Goal: Task Accomplishment & Management: Complete application form

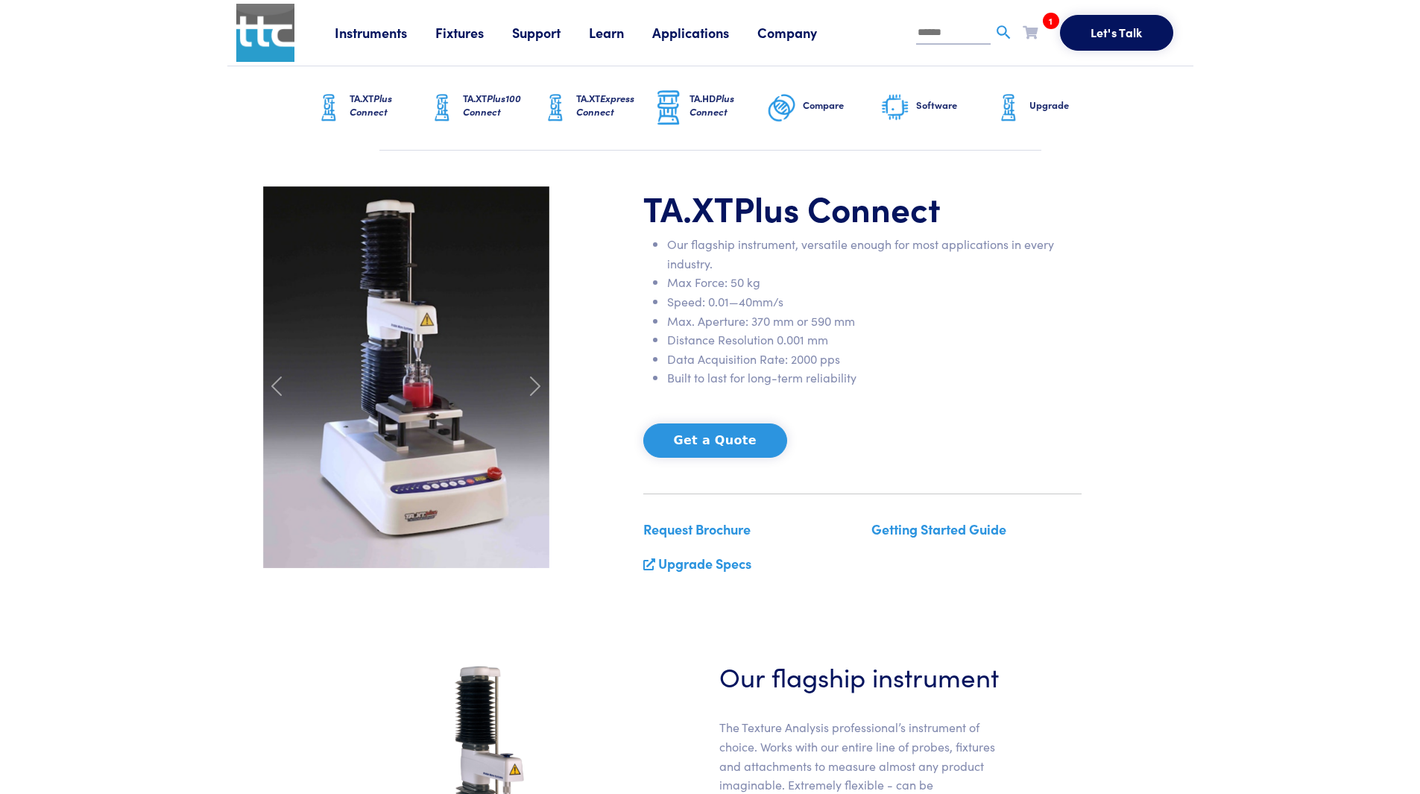
scroll to position [1491, 0]
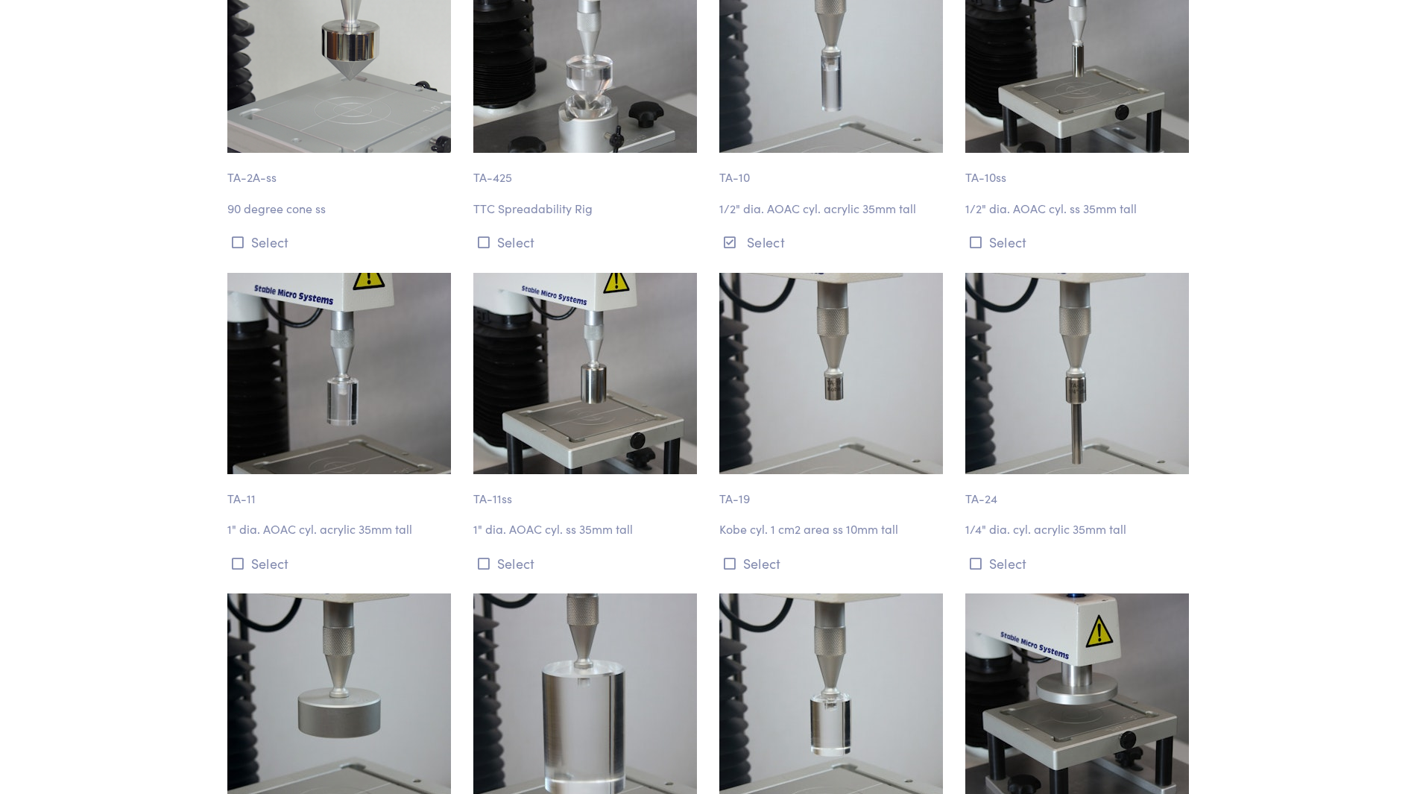
scroll to position [1351, 0]
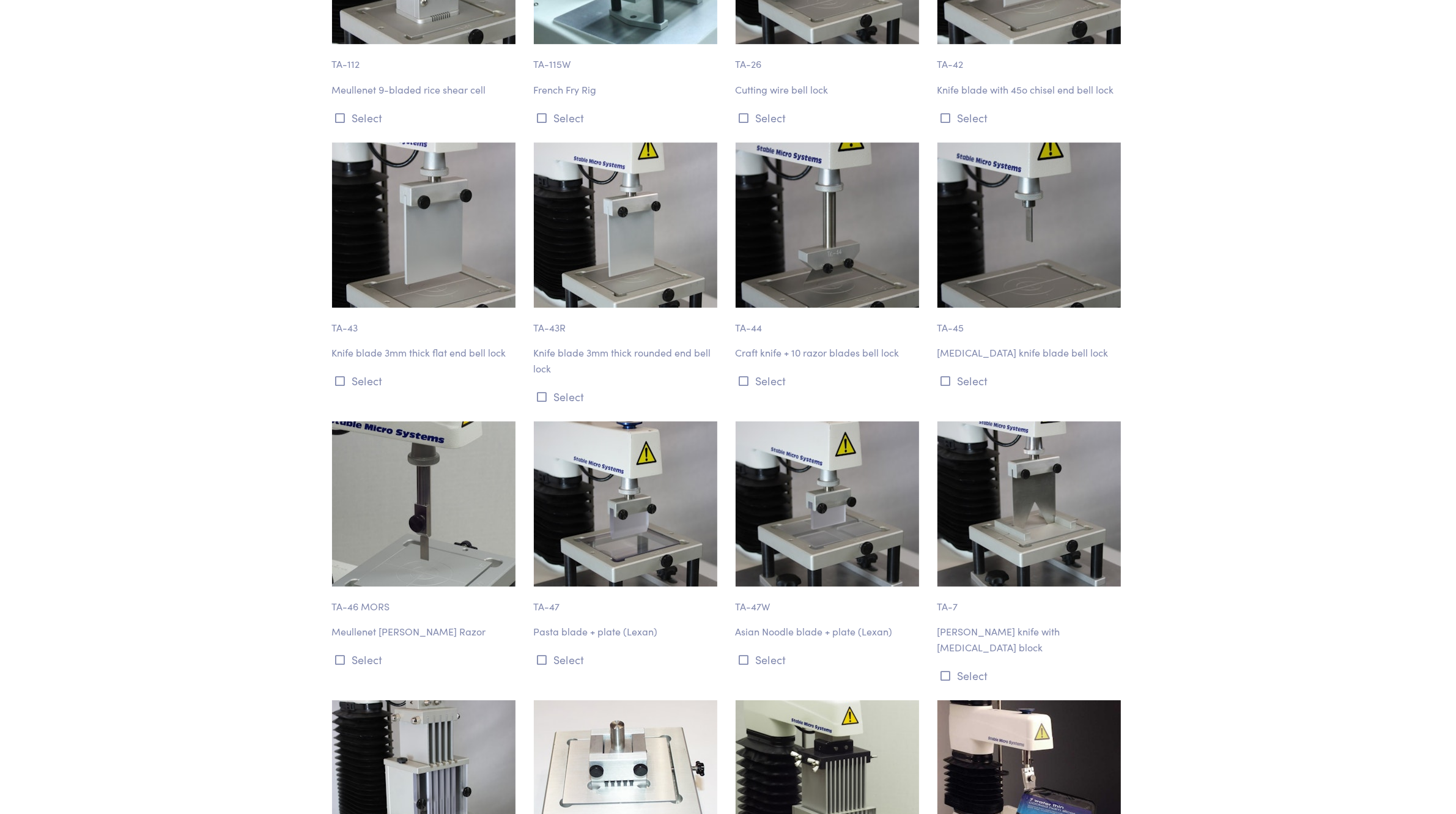
scroll to position [4911, 0]
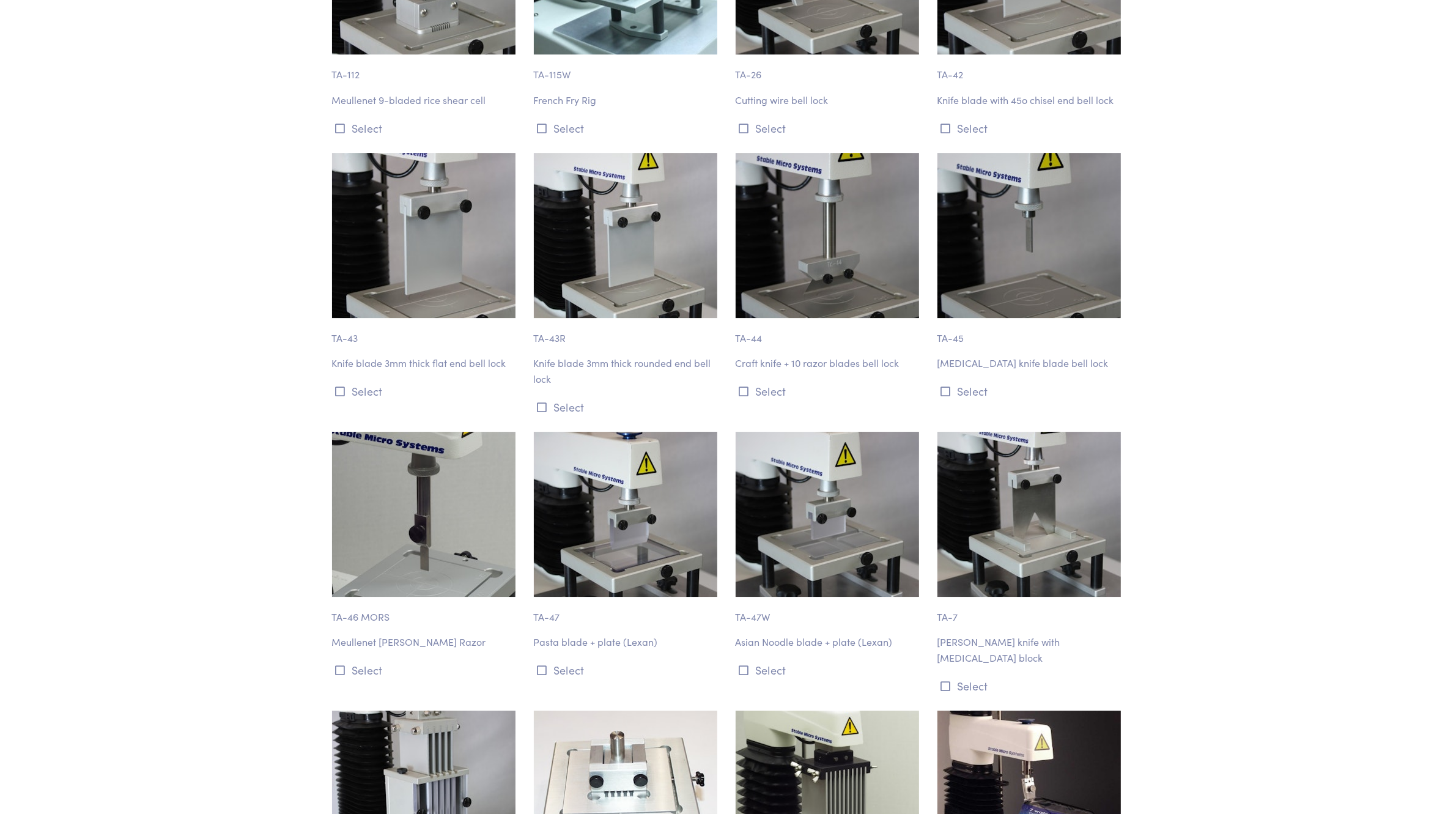
click at [995, 496] on img at bounding box center [1029, 514] width 184 height 165
click at [979, 606] on div "TA-7 Warner-Bratzler knife with guillotine block Select" at bounding box center [1031, 564] width 202 height 264
click at [975, 634] on p "Warner-Bratzler knife with guillotine block" at bounding box center [1031, 650] width 187 height 31
click at [954, 651] on button "Select" at bounding box center [1031, 686] width 187 height 21
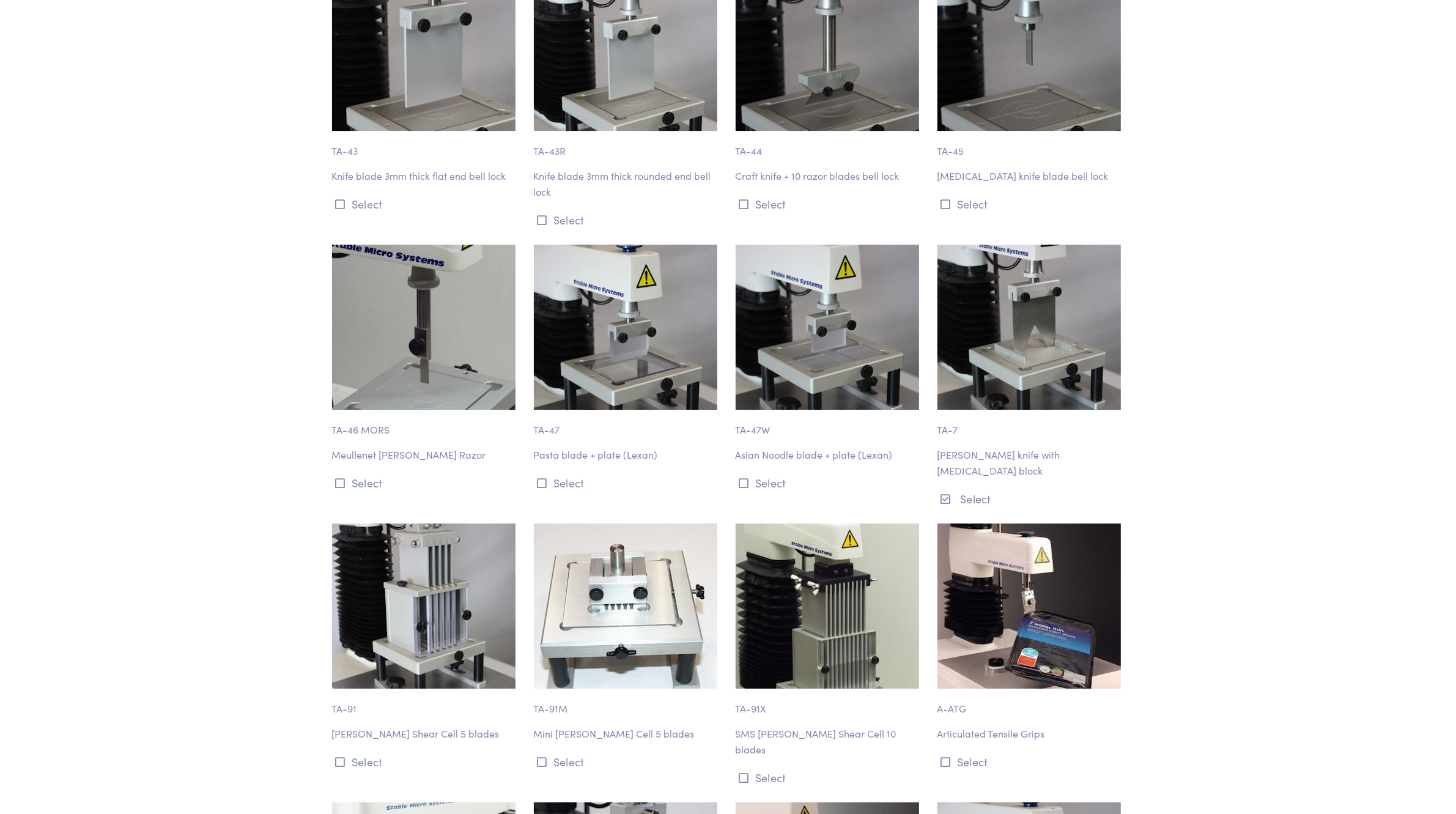
scroll to position [5141, 0]
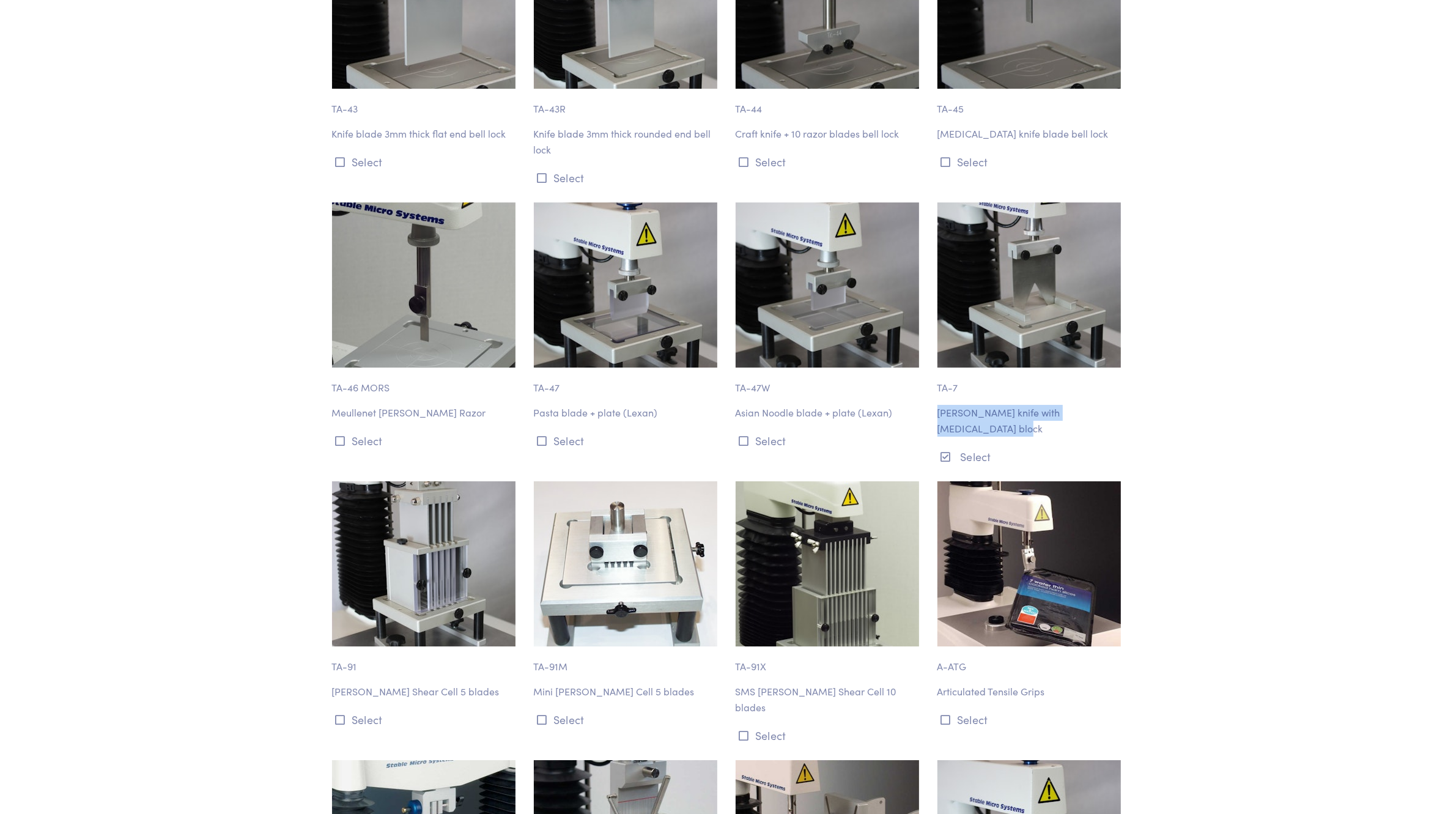
drag, startPoint x: 1145, startPoint y: 364, endPoint x: 939, endPoint y: 358, distance: 206.1
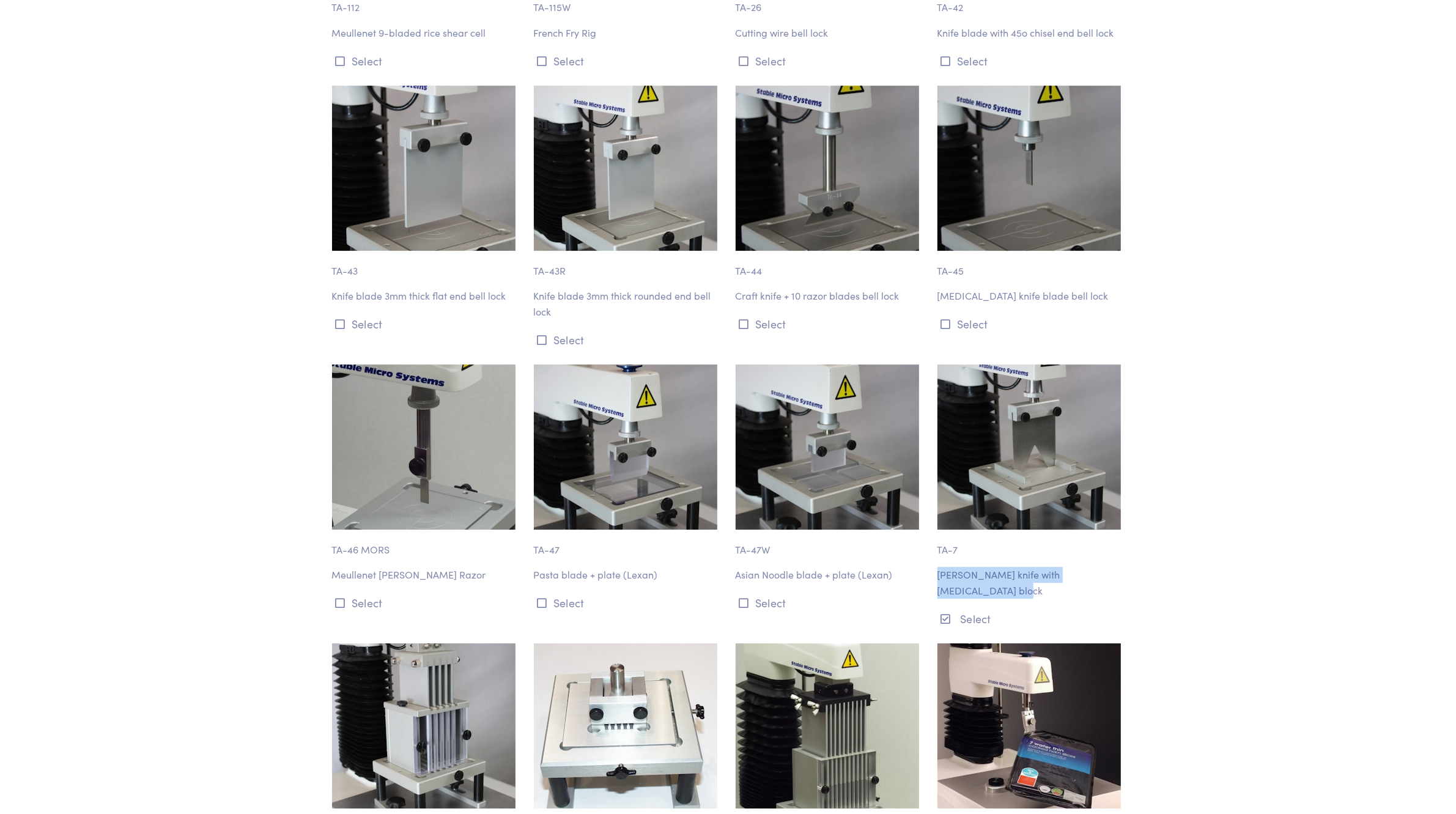
scroll to position [5065, 0]
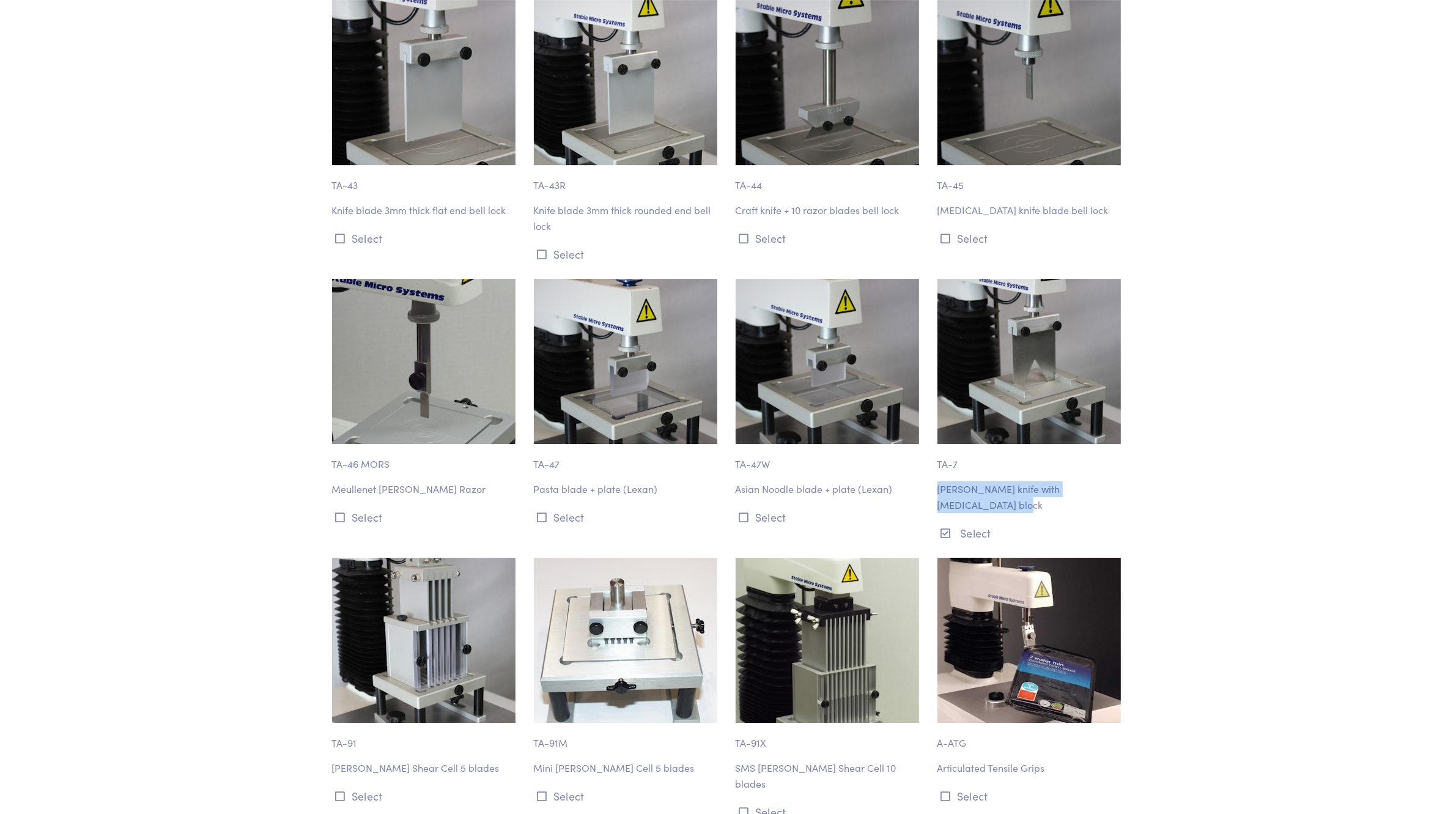
click at [1012, 482] on p "[PERSON_NAME] knife with [MEDICAL_DATA] block" at bounding box center [1031, 497] width 187 height 31
drag, startPoint x: 939, startPoint y: 441, endPoint x: 1034, endPoint y: 442, distance: 95.0
click at [1034, 482] on p "[PERSON_NAME] knife with [MEDICAL_DATA] block" at bounding box center [1031, 497] width 187 height 31
click at [1060, 375] on img at bounding box center [1029, 361] width 184 height 165
drag, startPoint x: 1187, startPoint y: 428, endPoint x: 1153, endPoint y: 438, distance: 35.4
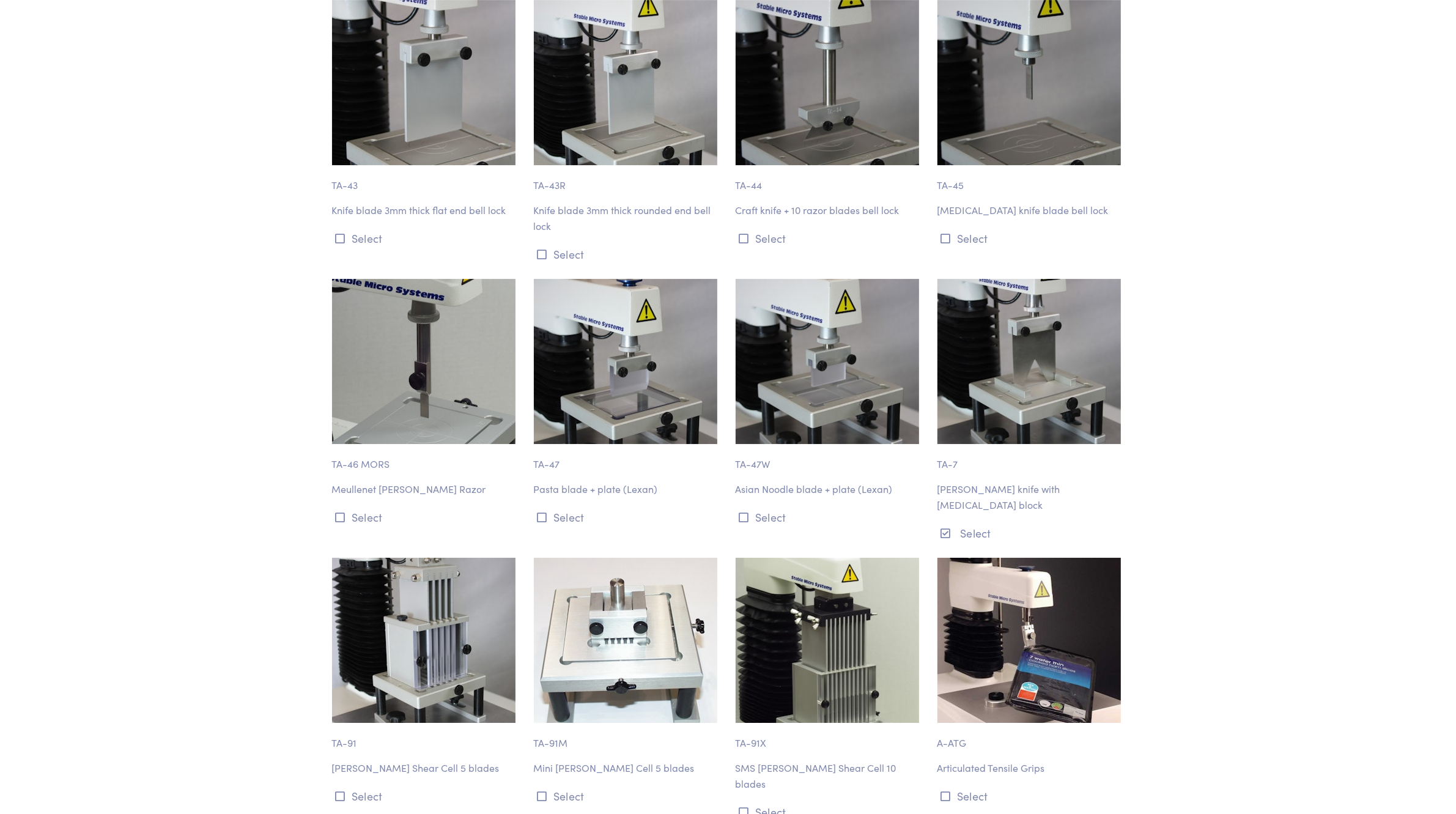
drag, startPoint x: 1134, startPoint y: 443, endPoint x: 933, endPoint y: 448, distance: 201.1
copy p "Warner-Bratzler knife with guillotine block"
click at [965, 482] on p "Warner-Bratzler knife with guillotine block" at bounding box center [1031, 497] width 187 height 31
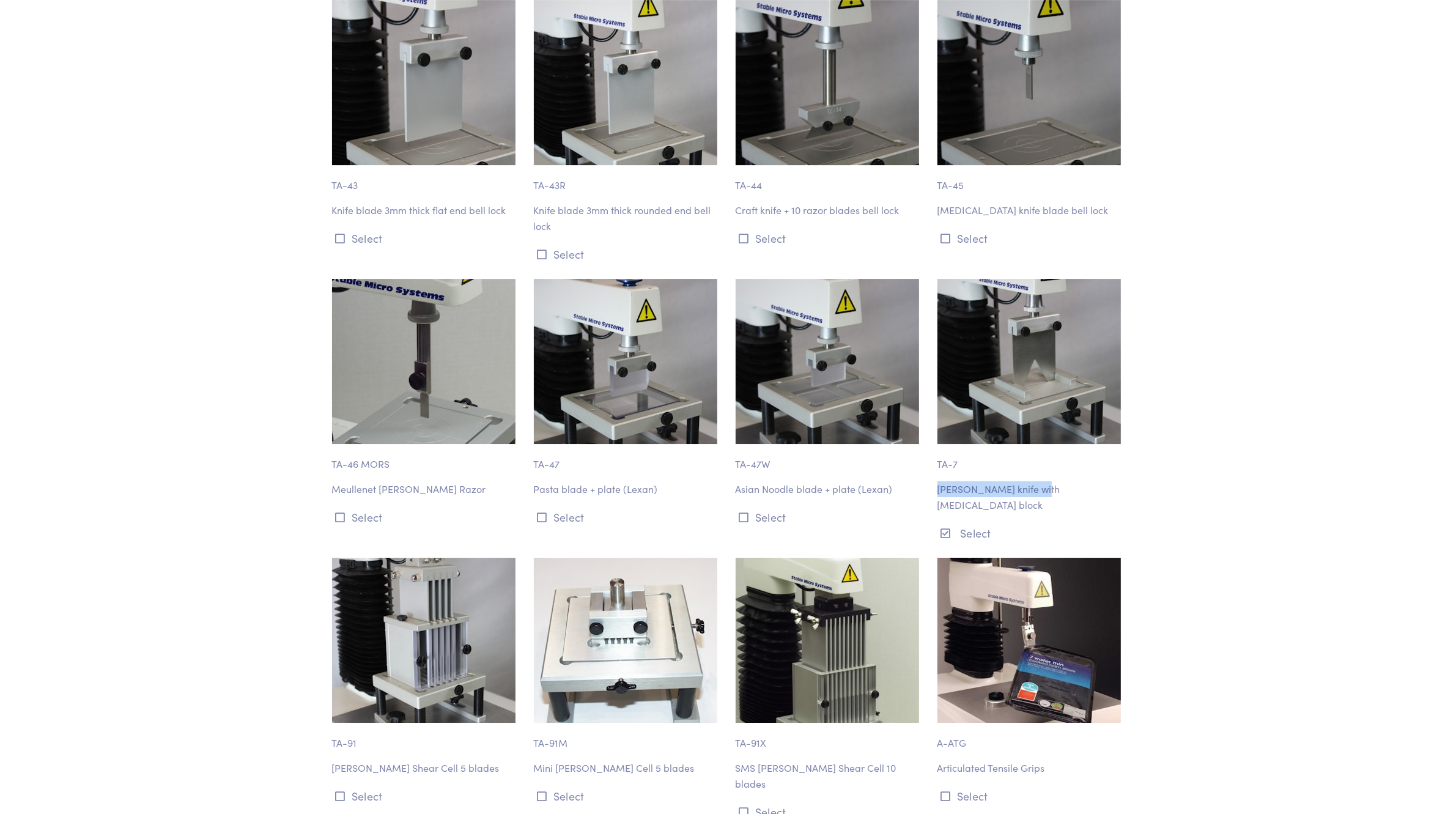
drag, startPoint x: 935, startPoint y: 445, endPoint x: 1034, endPoint y: 434, distance: 99.6
click at [1034, 434] on div "TA-7 Warner-Bratzler knife with guillotine block Select" at bounding box center [1031, 411] width 202 height 264
copy p "Warner-Bratzler knife"
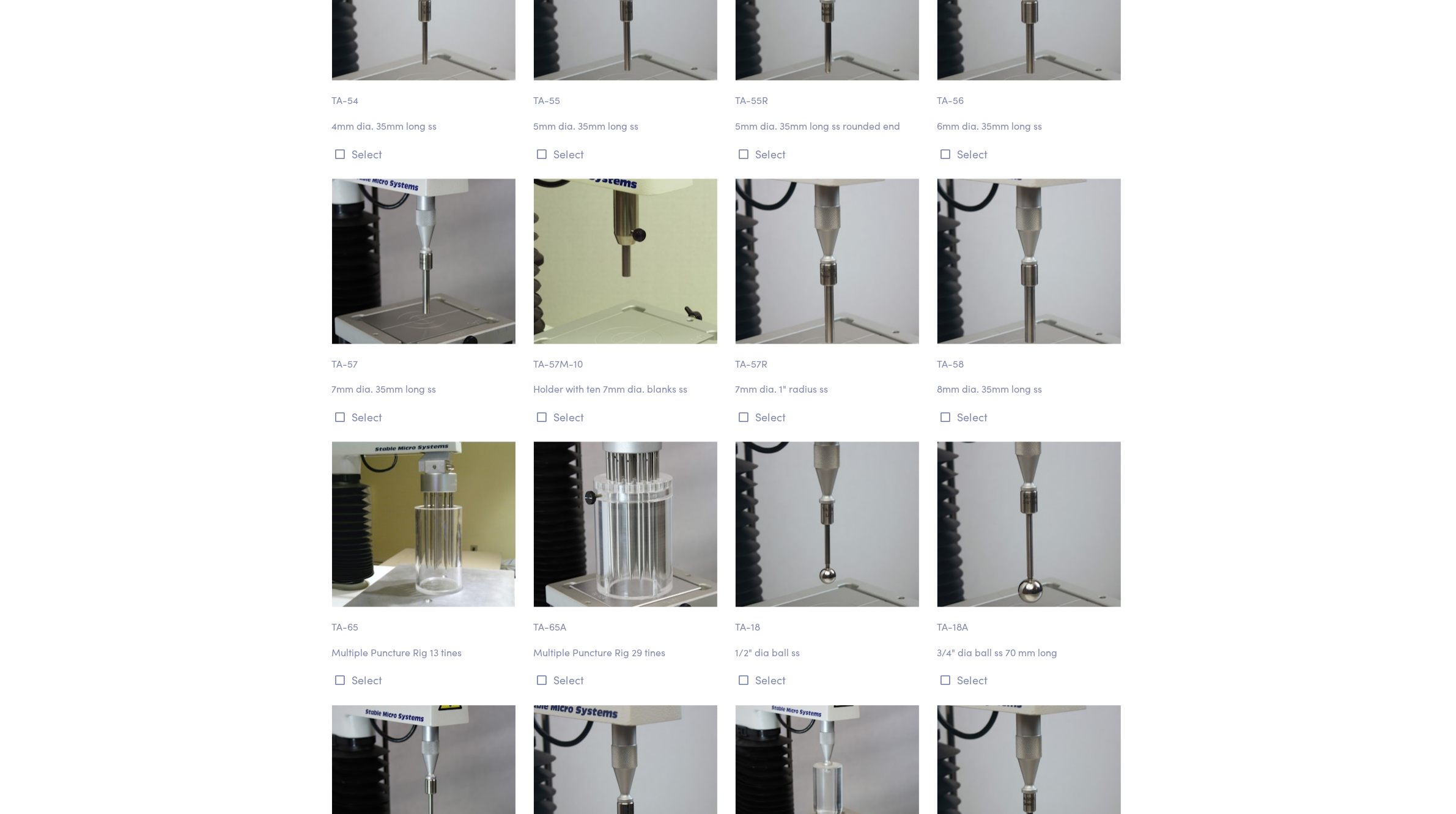
scroll to position [0, 0]
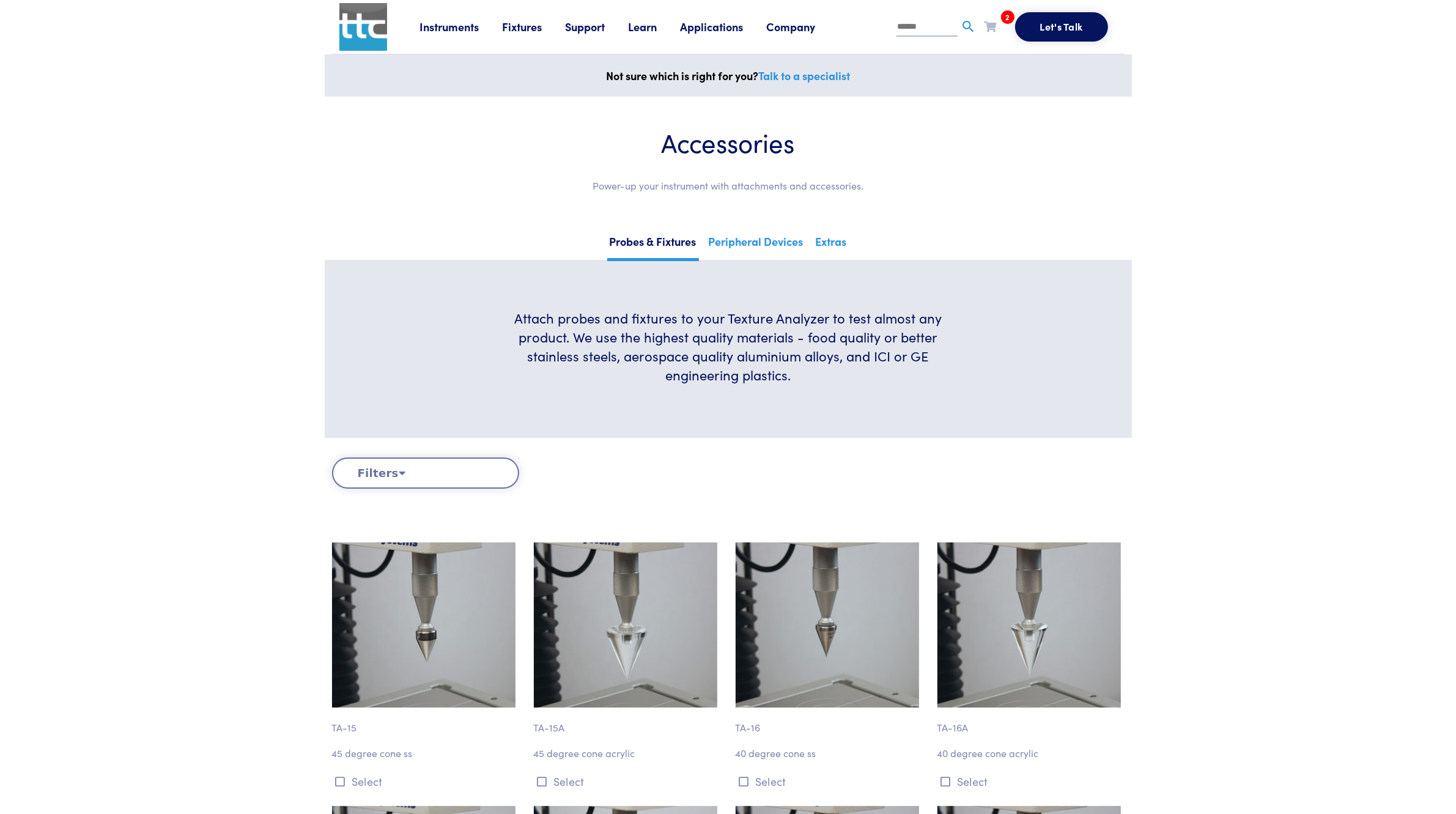
click at [801, 25] on link "Company" at bounding box center [803, 26] width 72 height 16
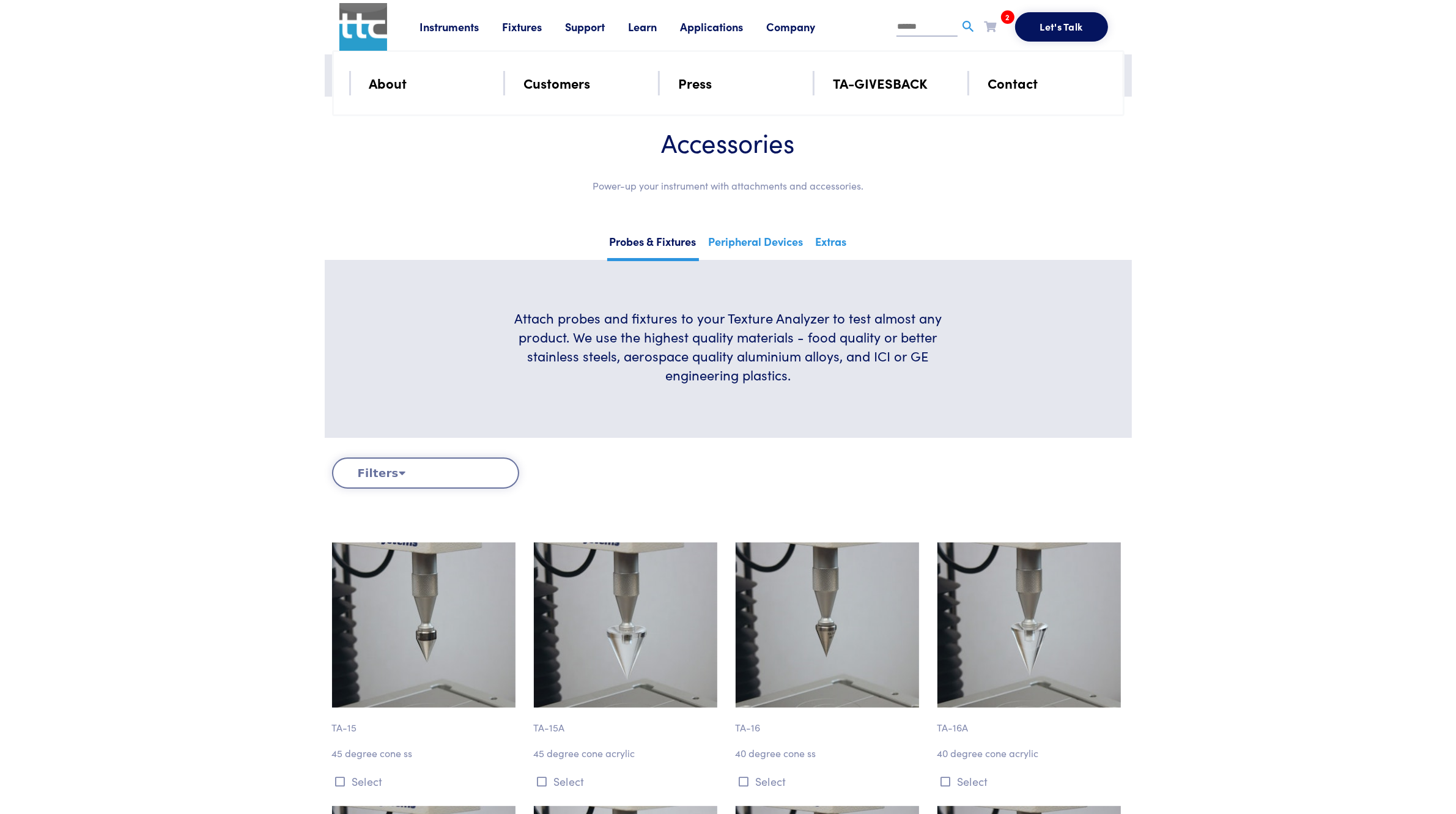
click at [572, 28] on link "Support" at bounding box center [596, 26] width 63 height 16
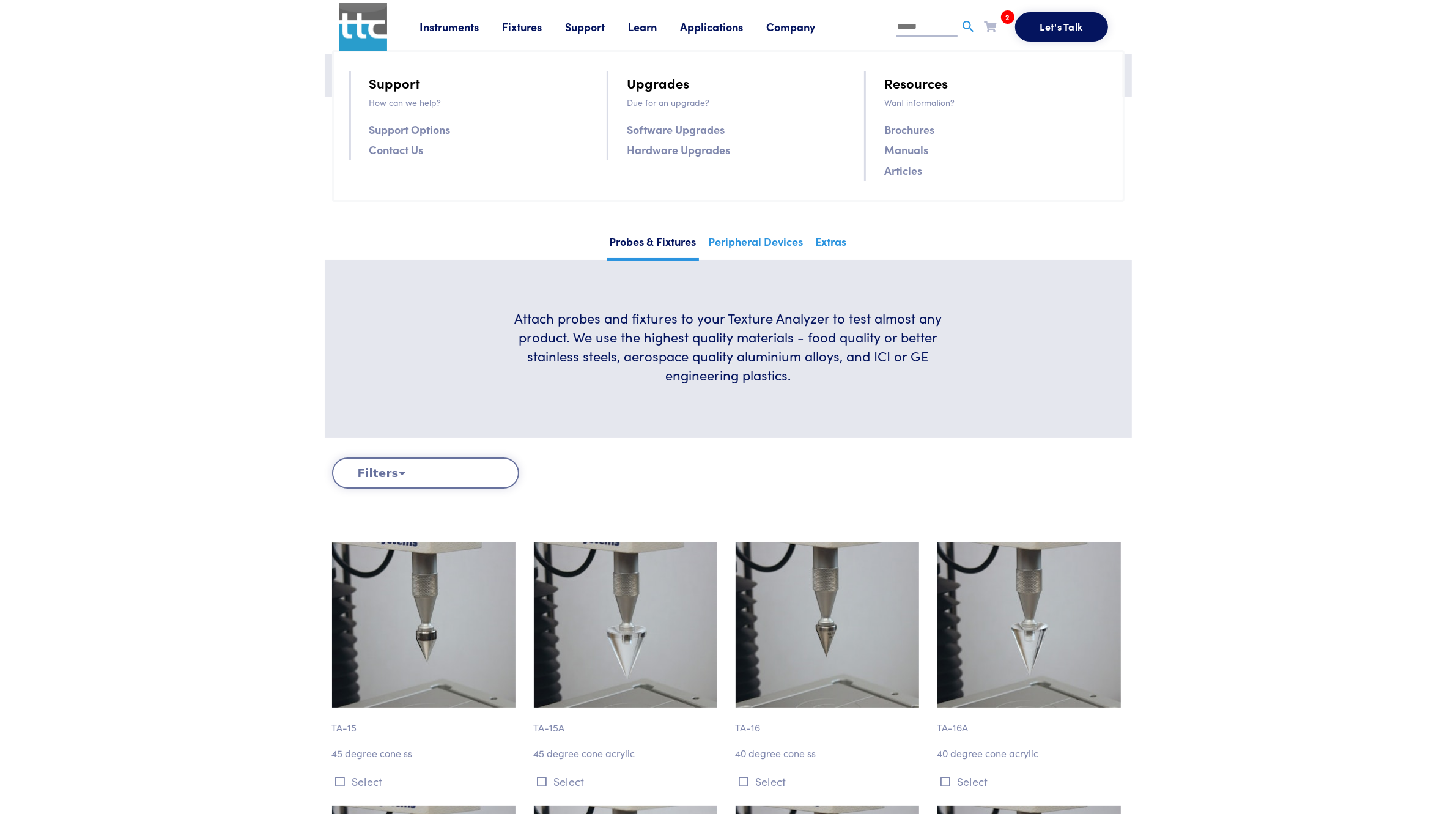
click at [808, 25] on link "Company" at bounding box center [803, 26] width 72 height 16
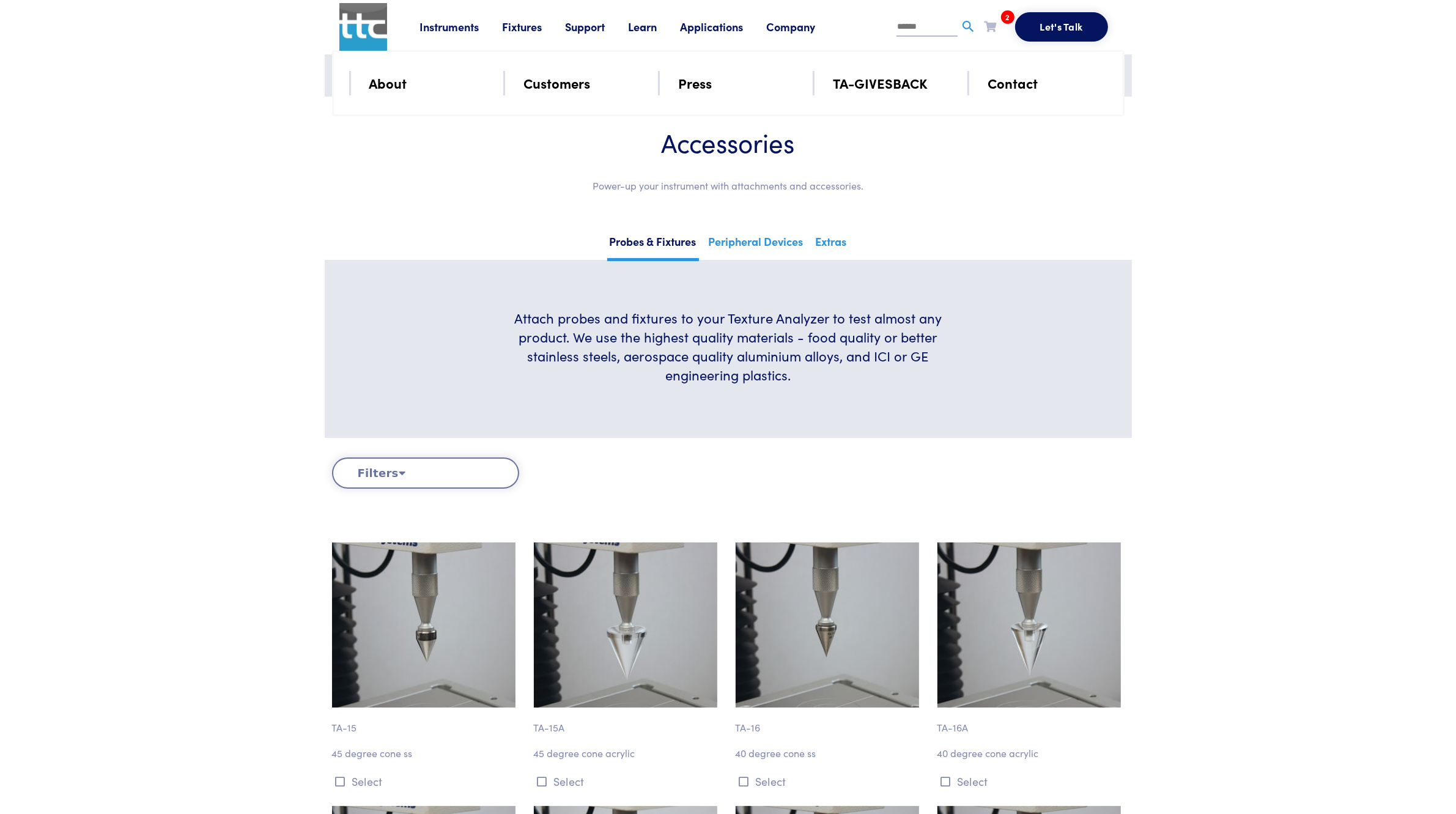
click at [1024, 71] on li "Contact" at bounding box center [1047, 83] width 120 height 25
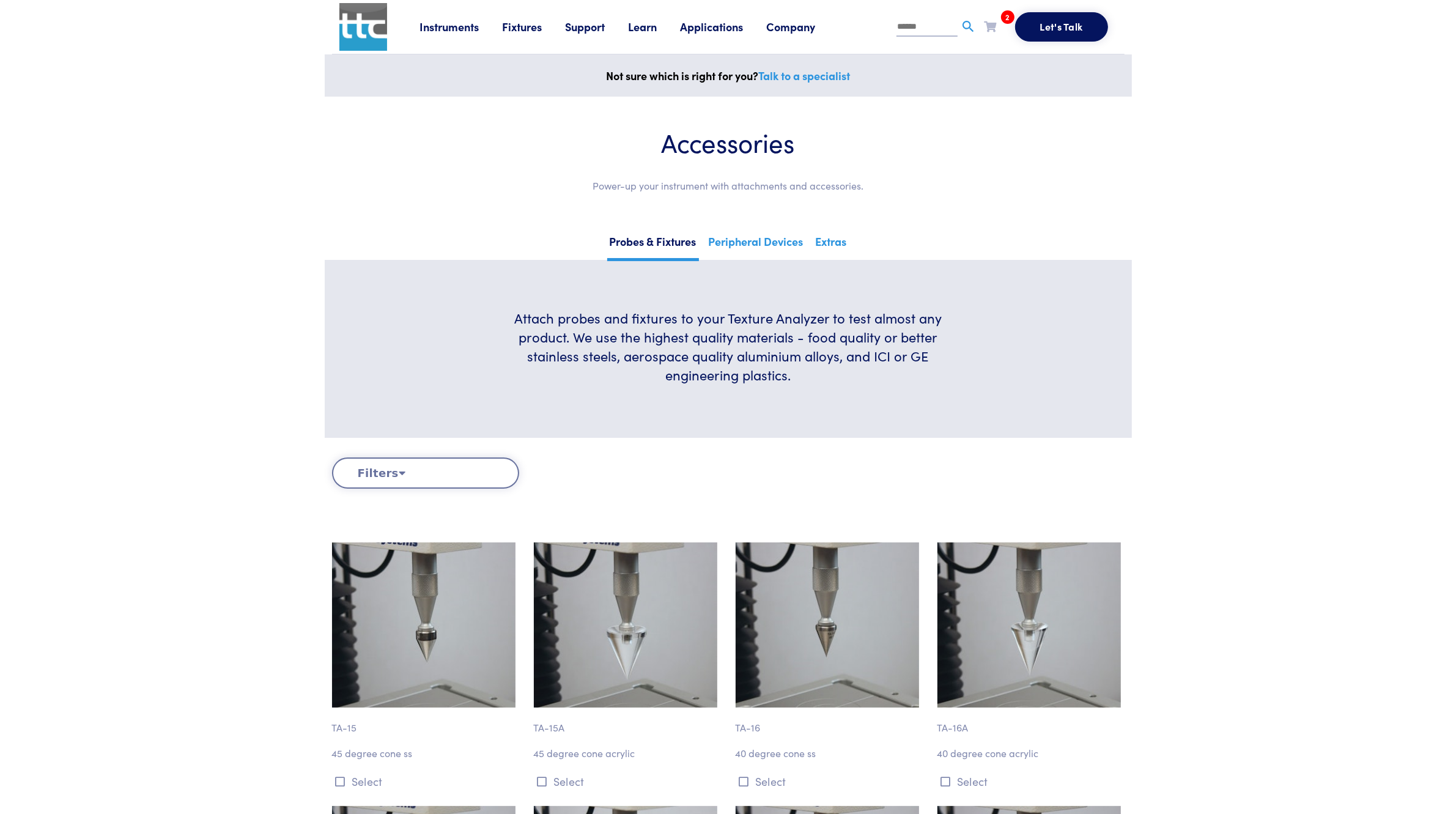
click at [1016, 90] on div "Not sure which is right for you? Talk to a specialist" at bounding box center [728, 75] width 807 height 43
click at [796, 25] on link "Company" at bounding box center [803, 26] width 72 height 16
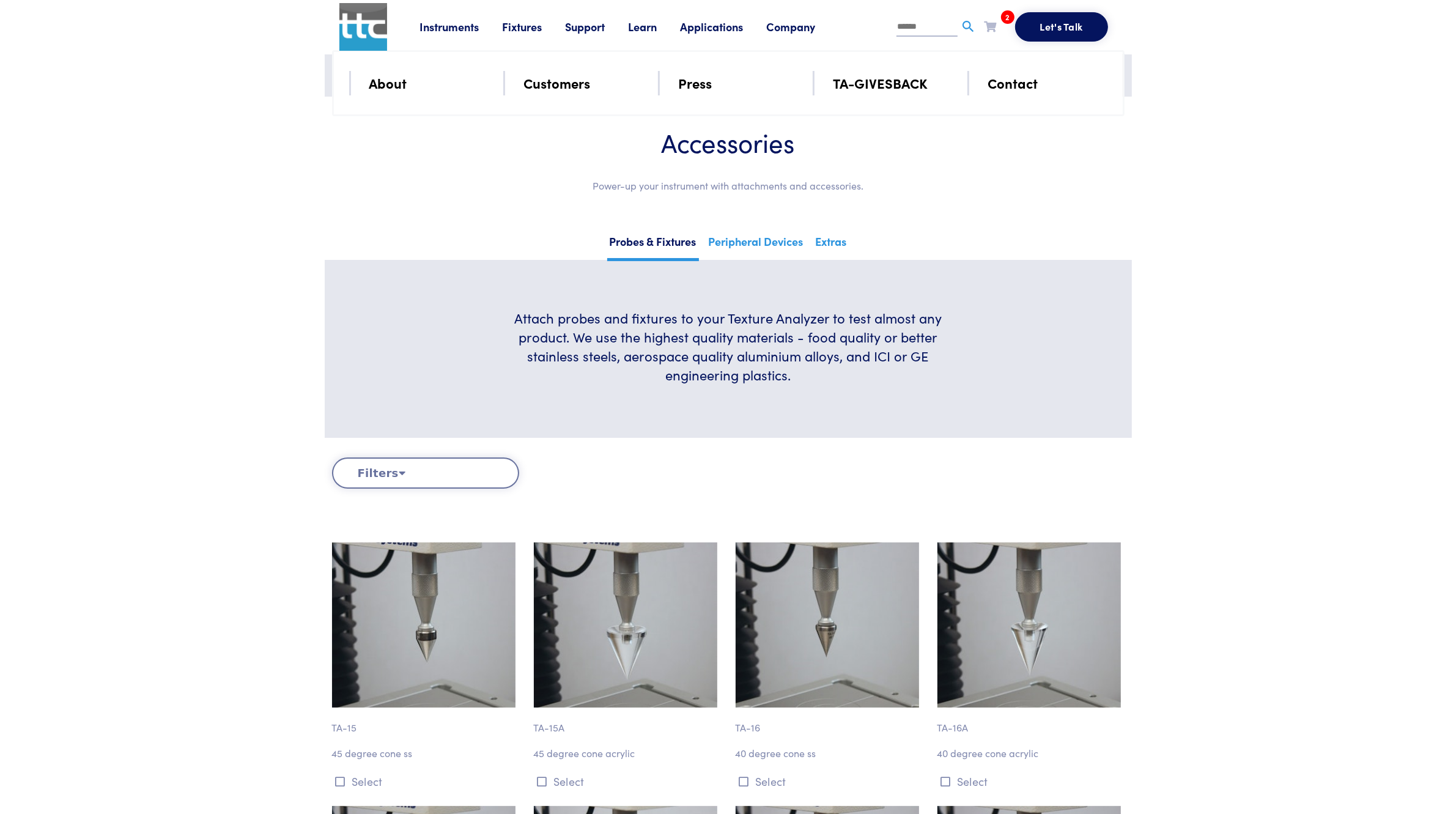
click at [1002, 75] on link "Contact" at bounding box center [1012, 83] width 50 height 21
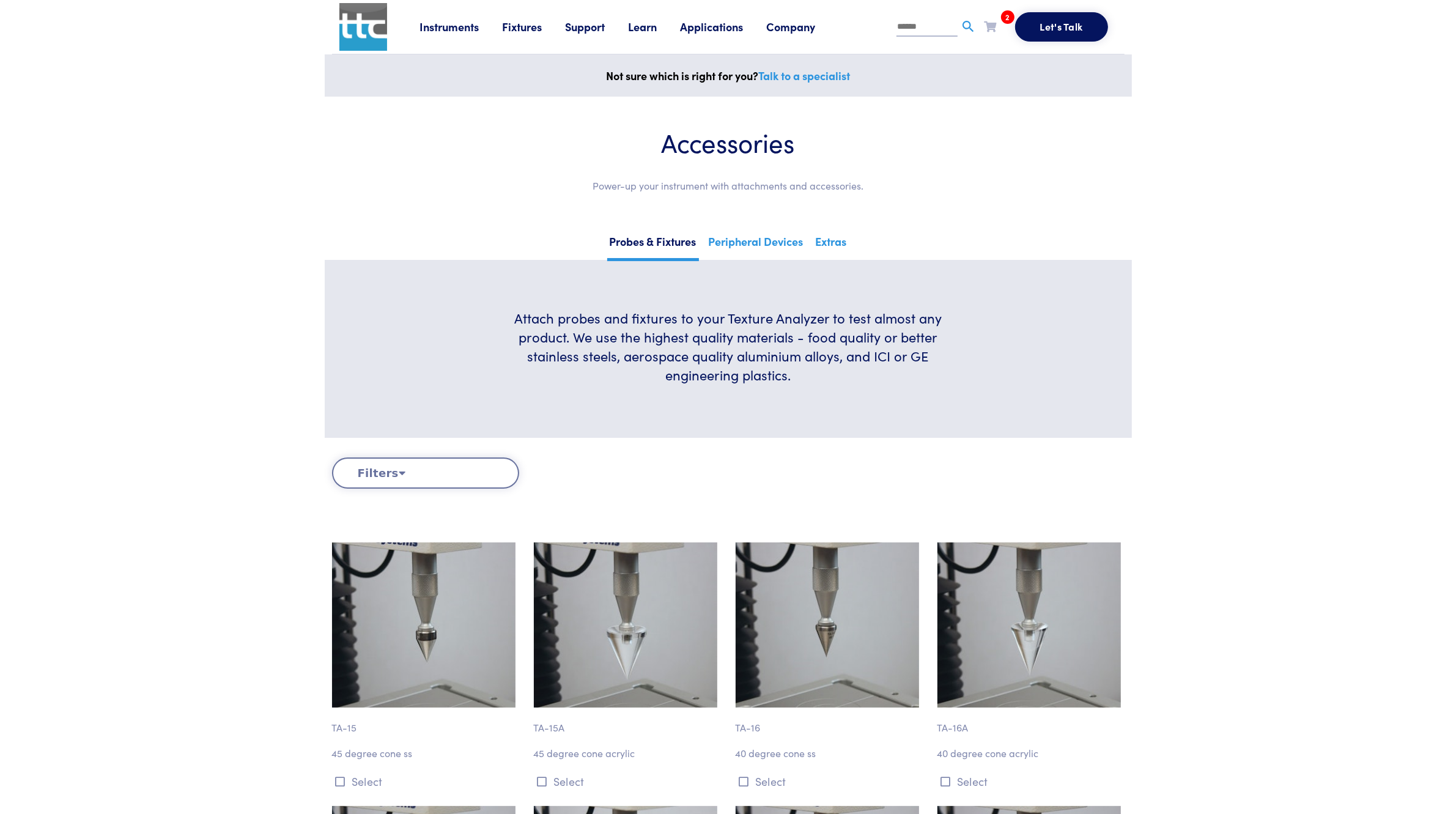
click at [925, 21] on input "text" at bounding box center [927, 27] width 62 height 18
paste input "**********"
type input "**********"
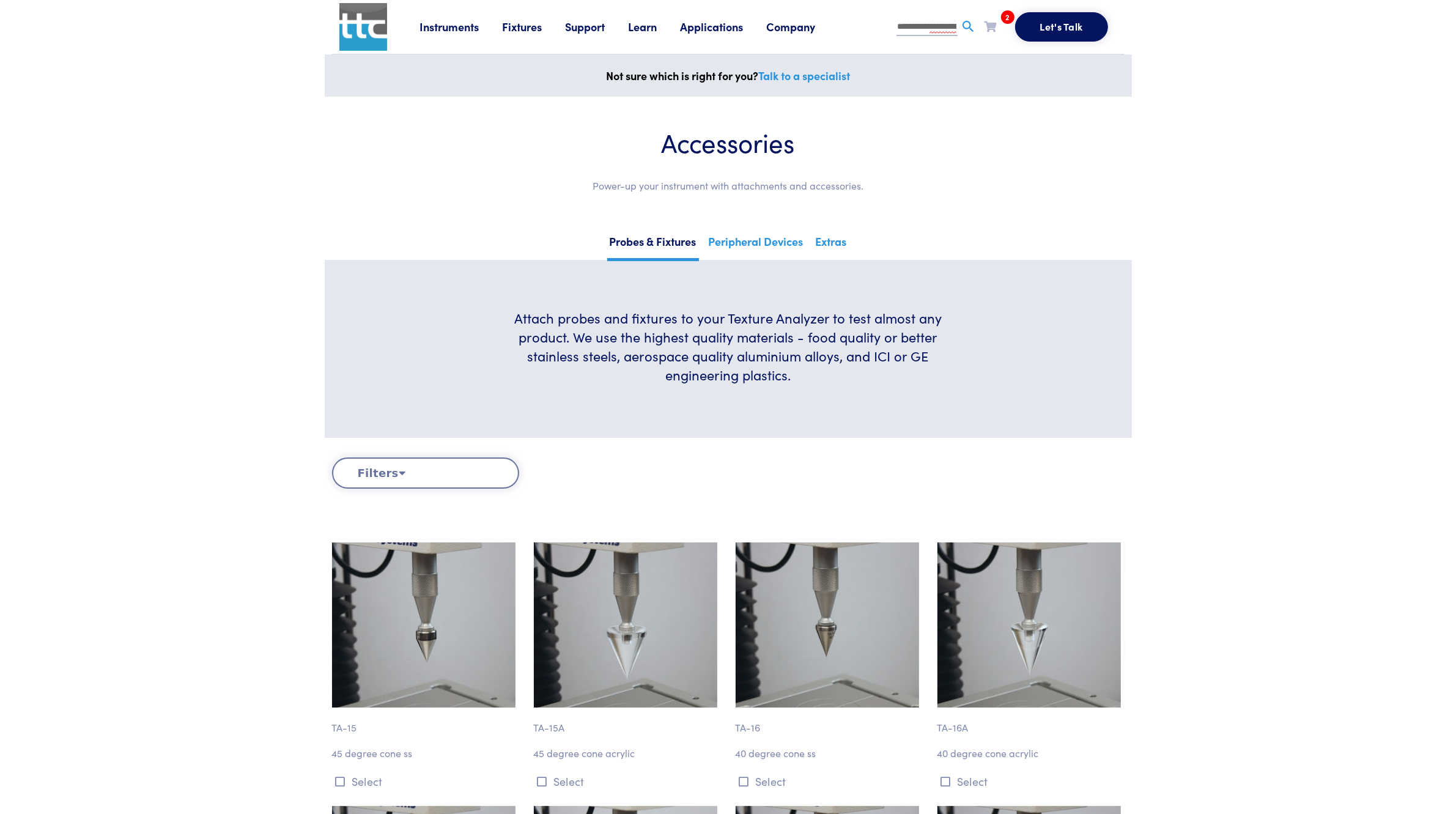
click at [411, 486] on button "Filters" at bounding box center [426, 473] width 187 height 31
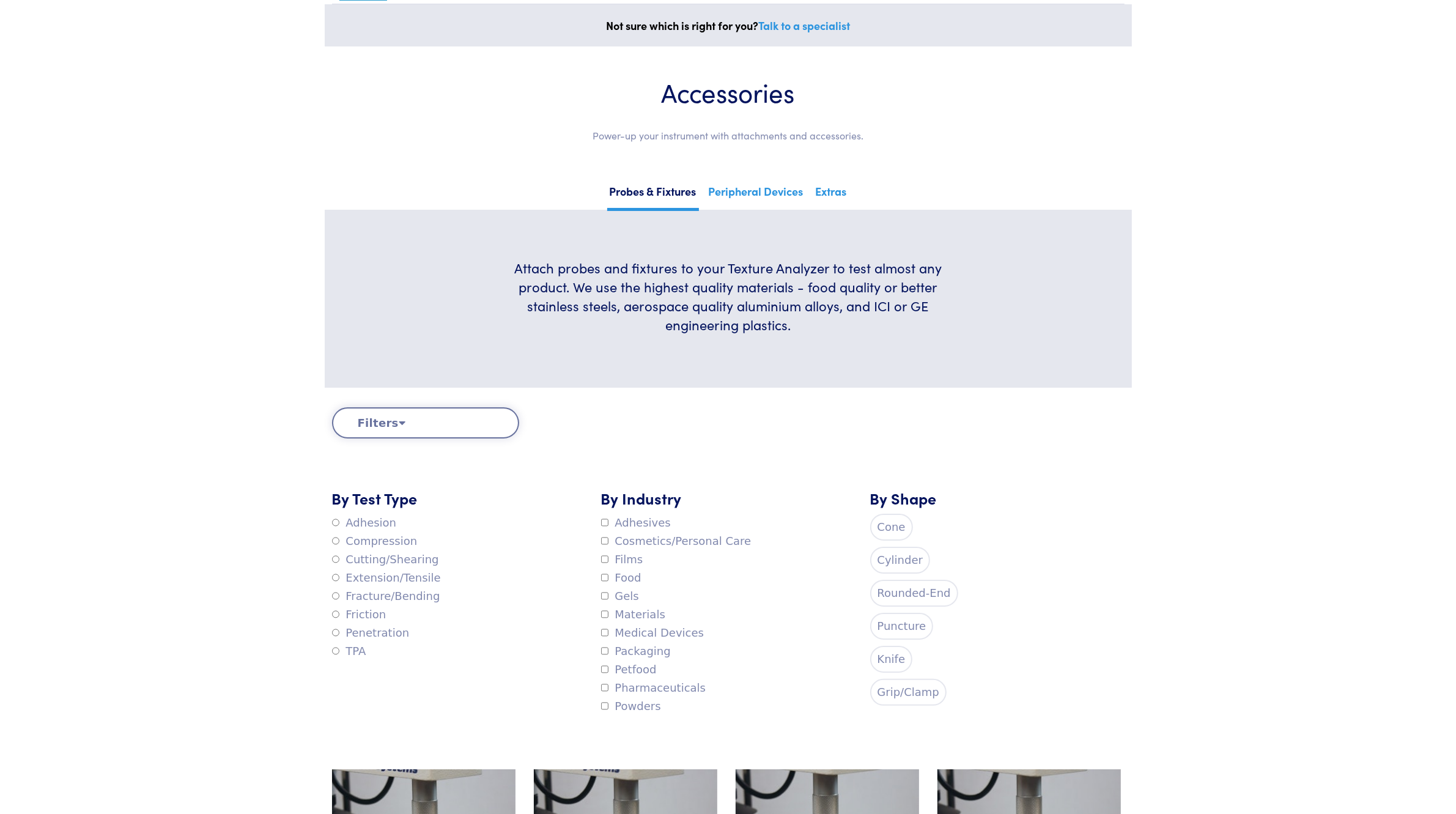
scroll to position [76, 0]
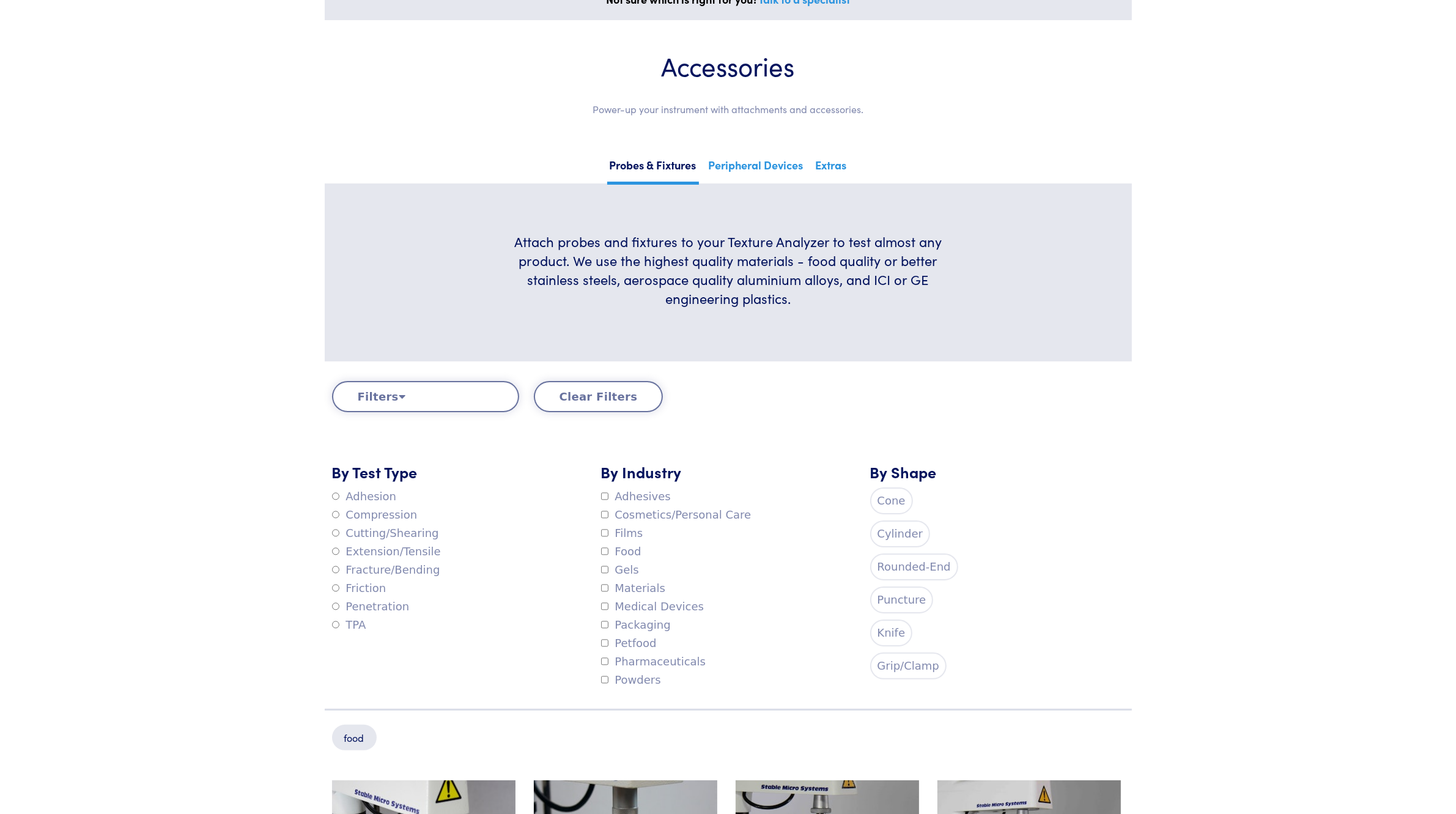
click at [356, 539] on label "Cutting/Shearing" at bounding box center [386, 533] width 107 height 18
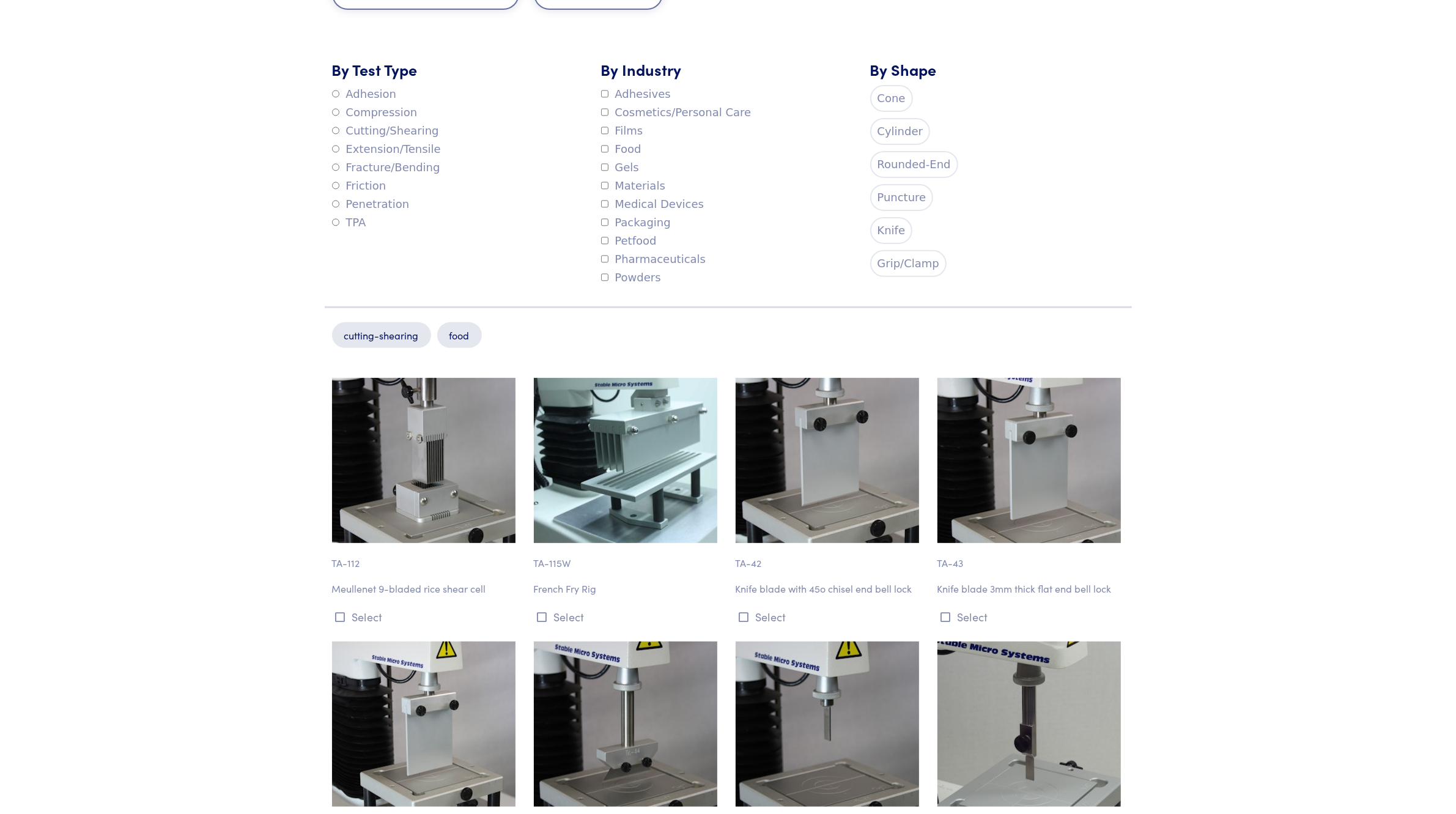
scroll to position [459, 0]
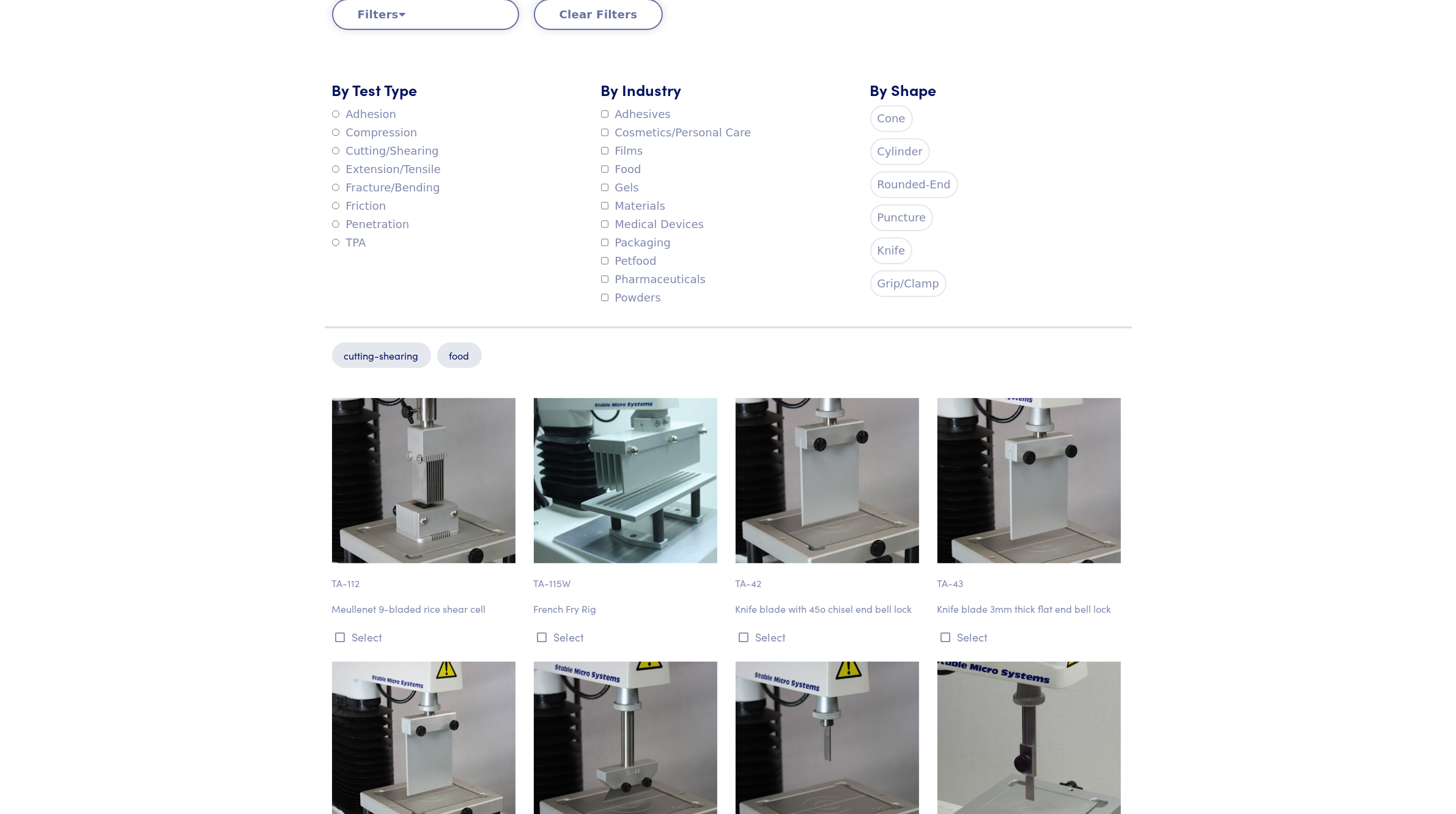
click at [888, 251] on label "Knife" at bounding box center [892, 250] width 43 height 27
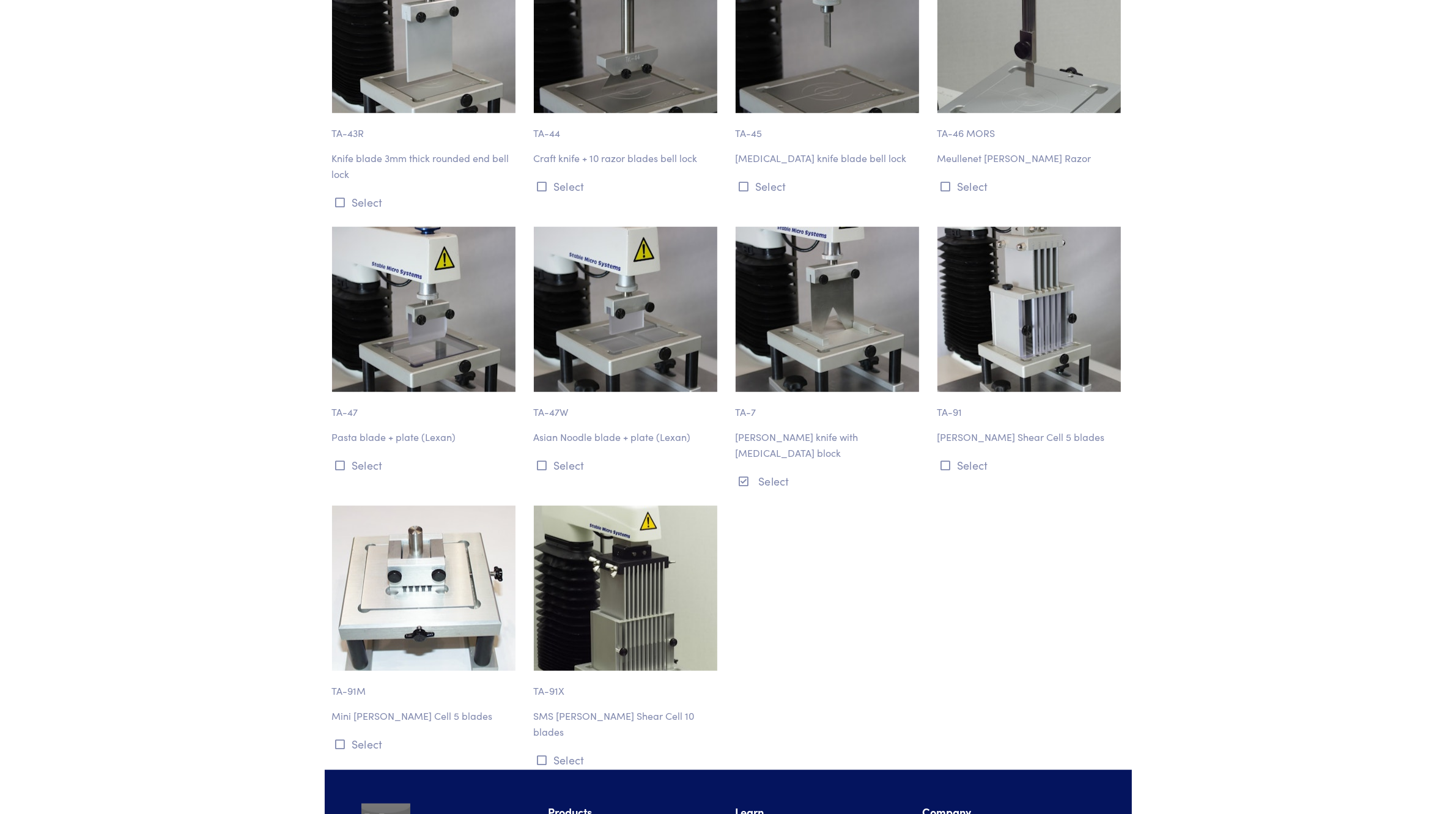
scroll to position [1146, 0]
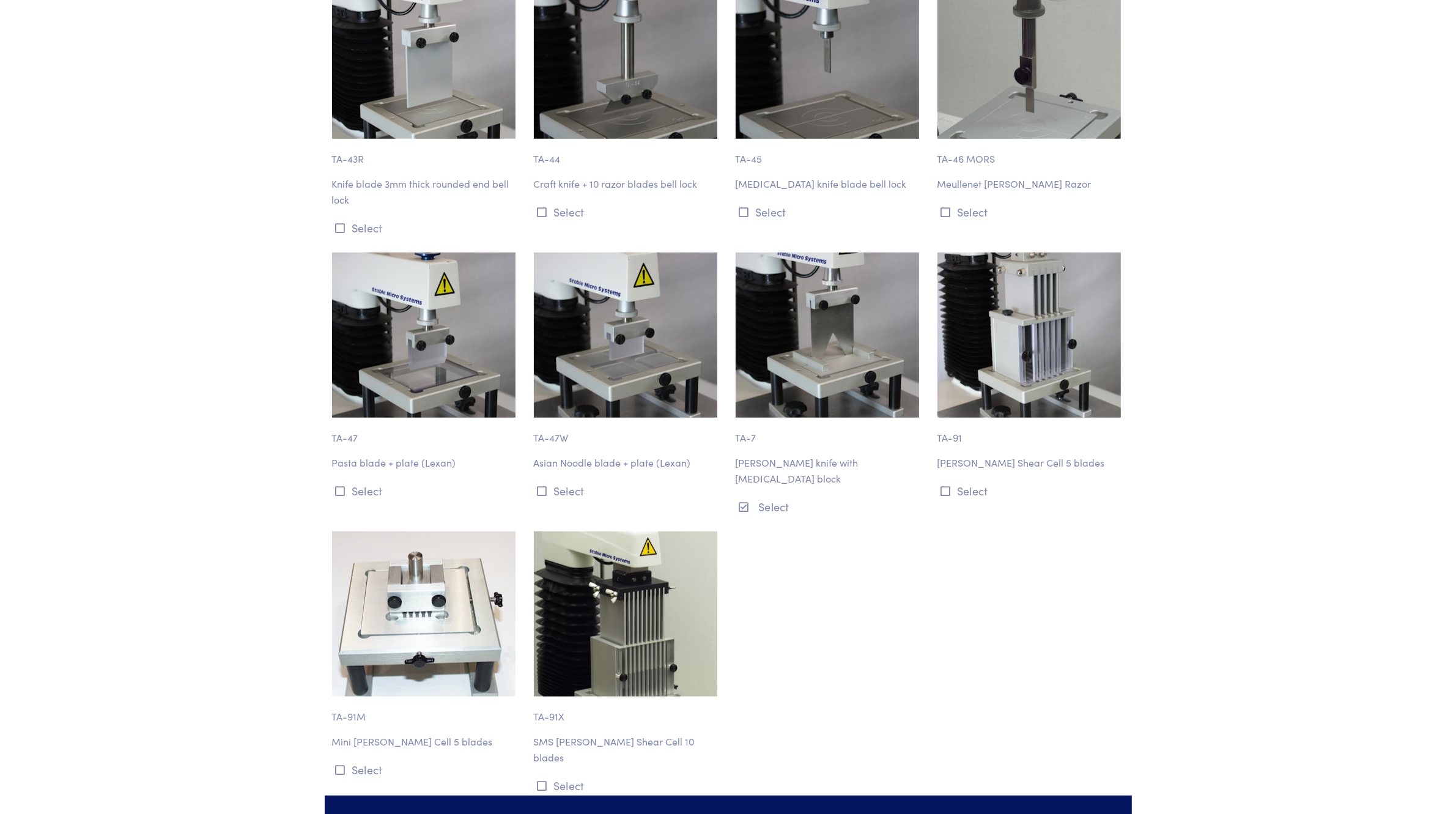
click at [783, 466] on p "Warner-Bratzler knife with guillotine block" at bounding box center [829, 470] width 187 height 31
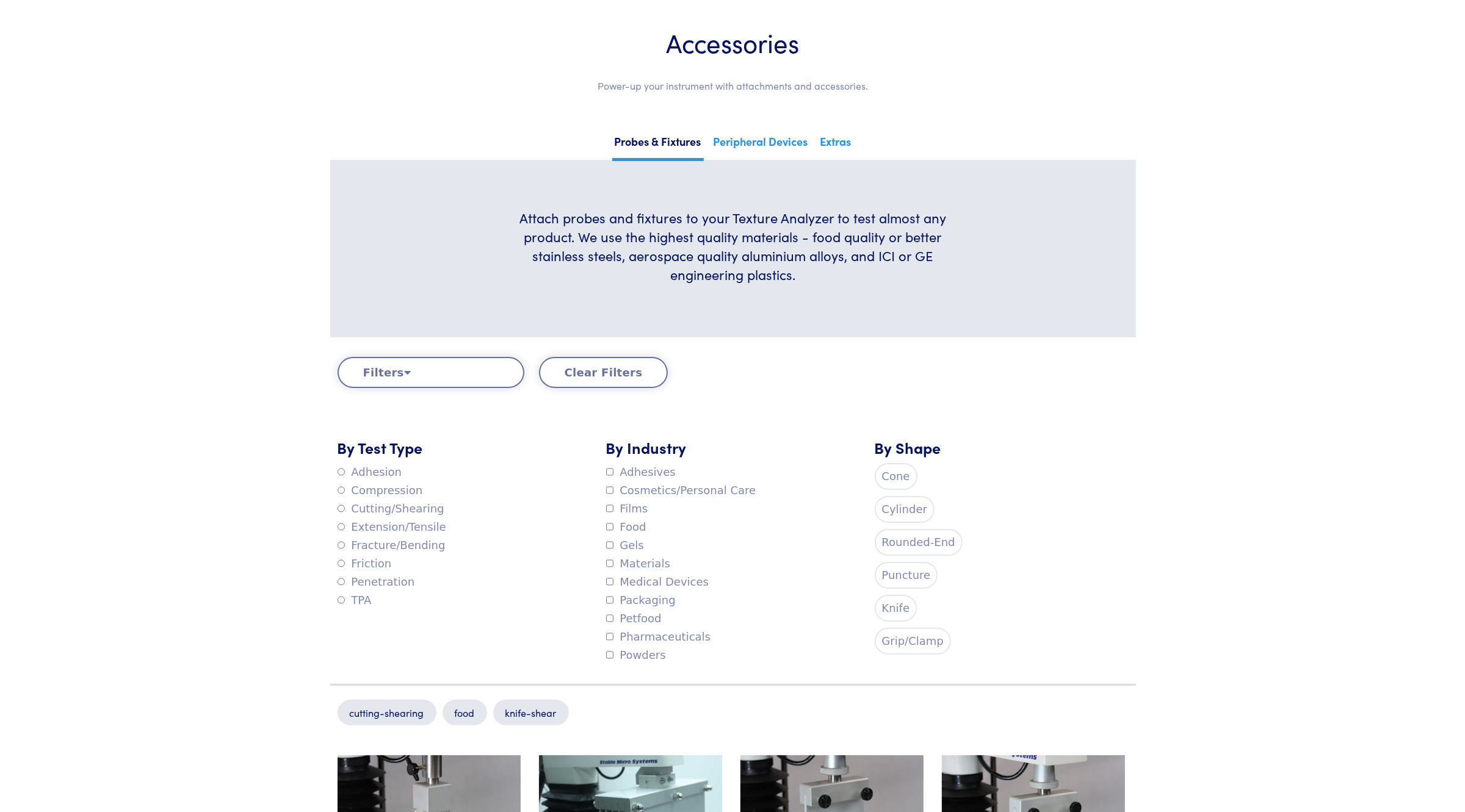
scroll to position [0, 0]
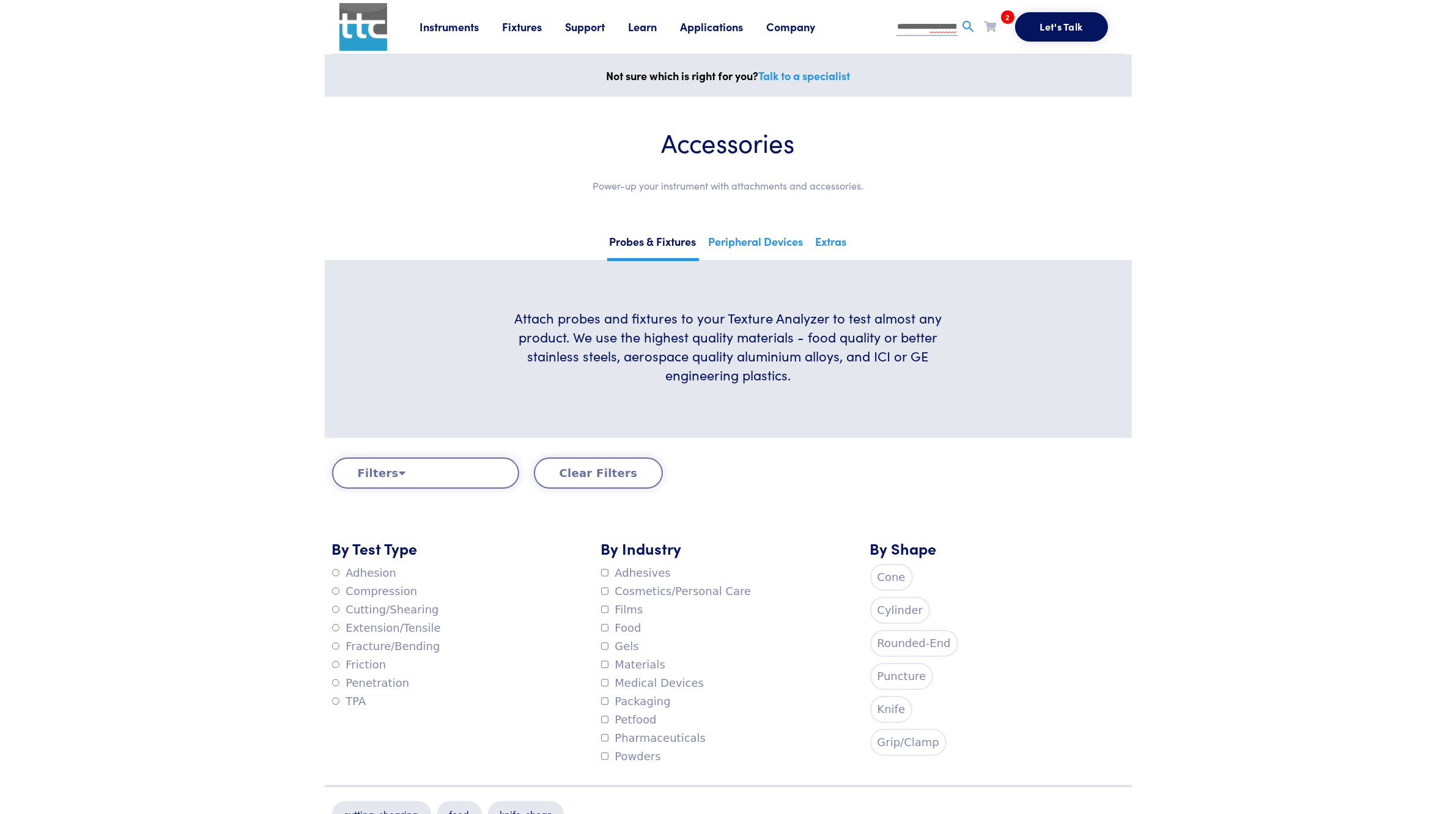
click at [963, 29] on img at bounding box center [968, 26] width 16 height 16
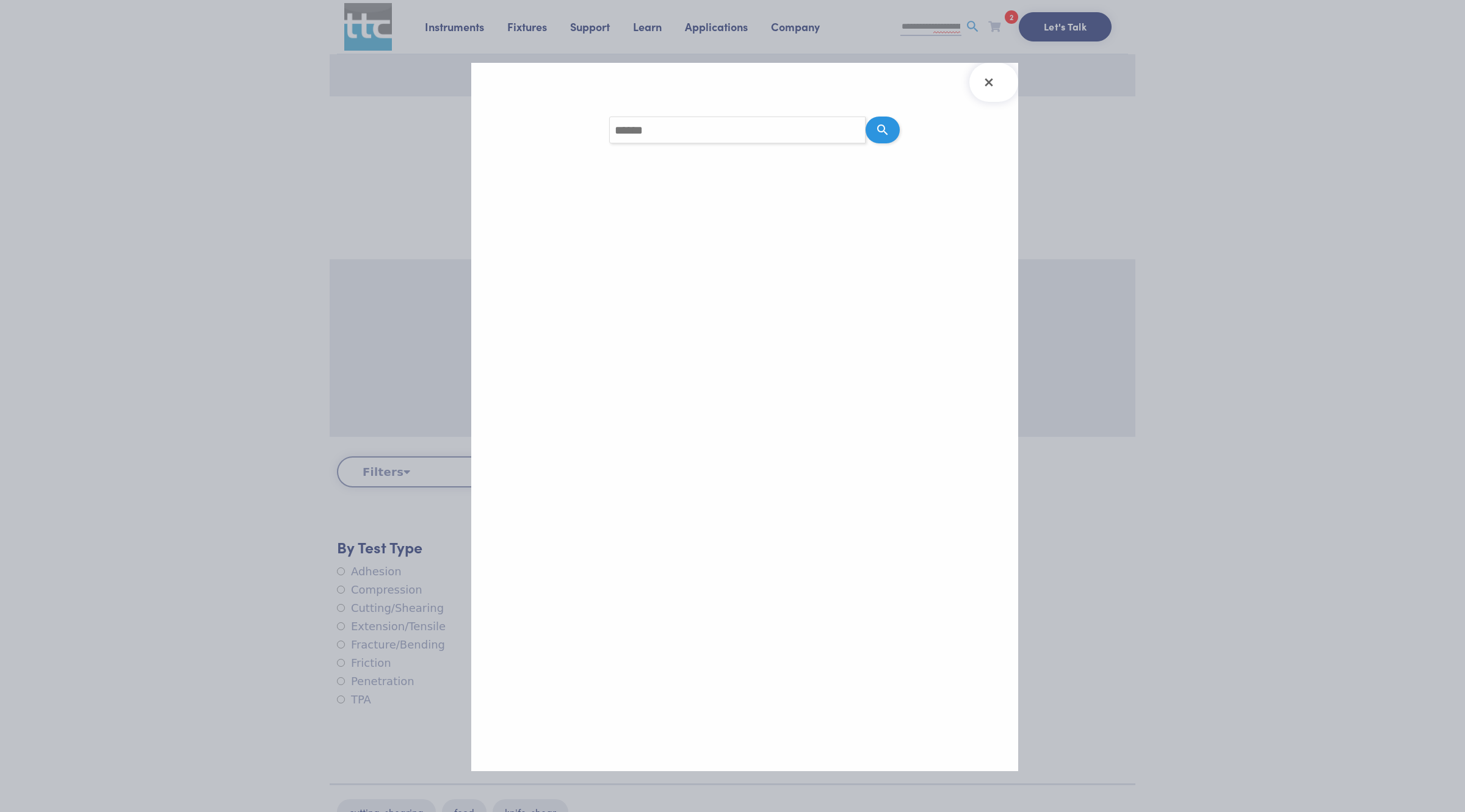
type input "**********"
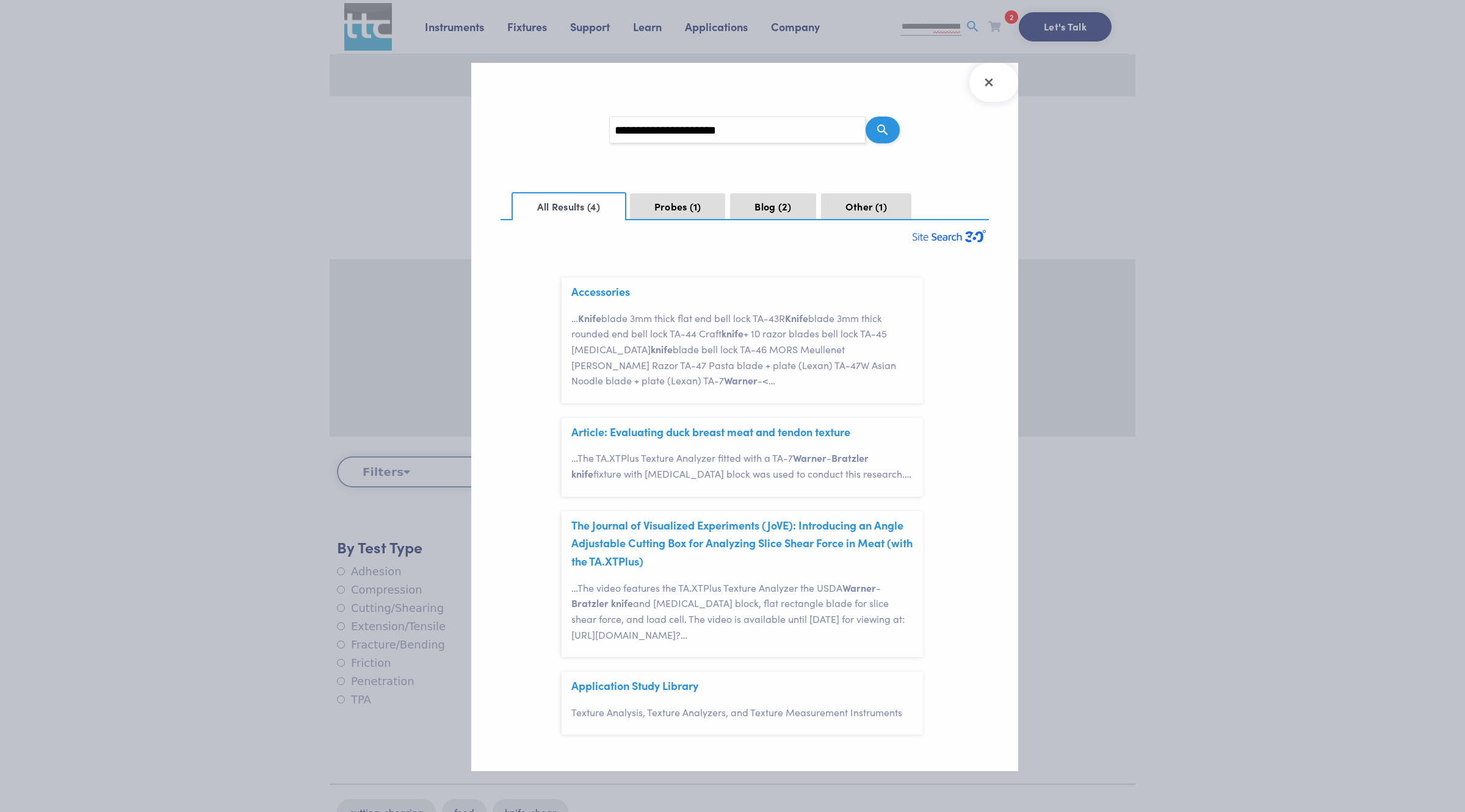
scroll to position [35, 0]
click at [660, 431] on link "Article: Evaluating duck breast meat and tendon texture" at bounding box center [711, 431] width 279 height 16
click at [679, 211] on button "Probes 1" at bounding box center [677, 206] width 96 height 27
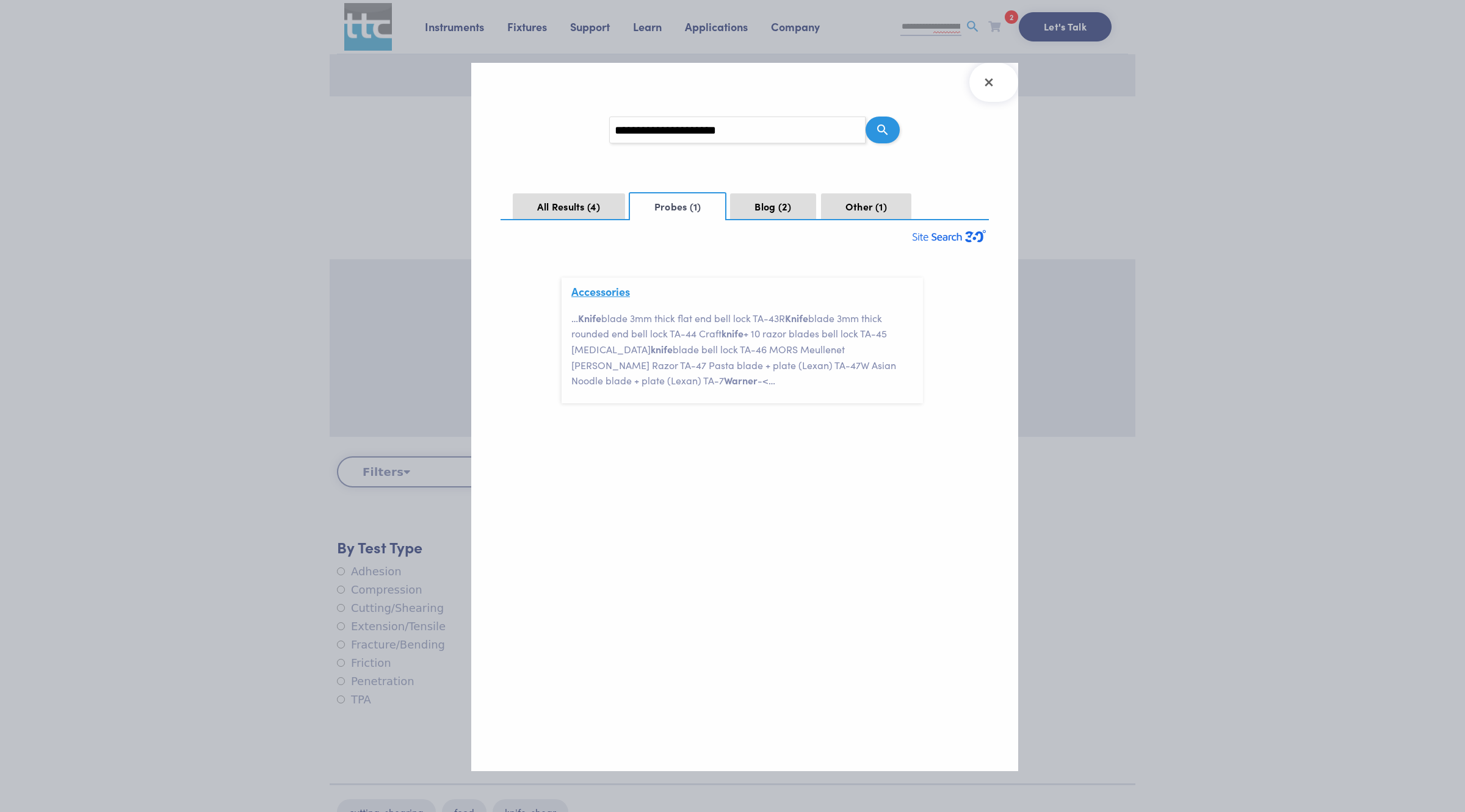
click at [603, 293] on link "Accessories" at bounding box center [601, 291] width 59 height 16
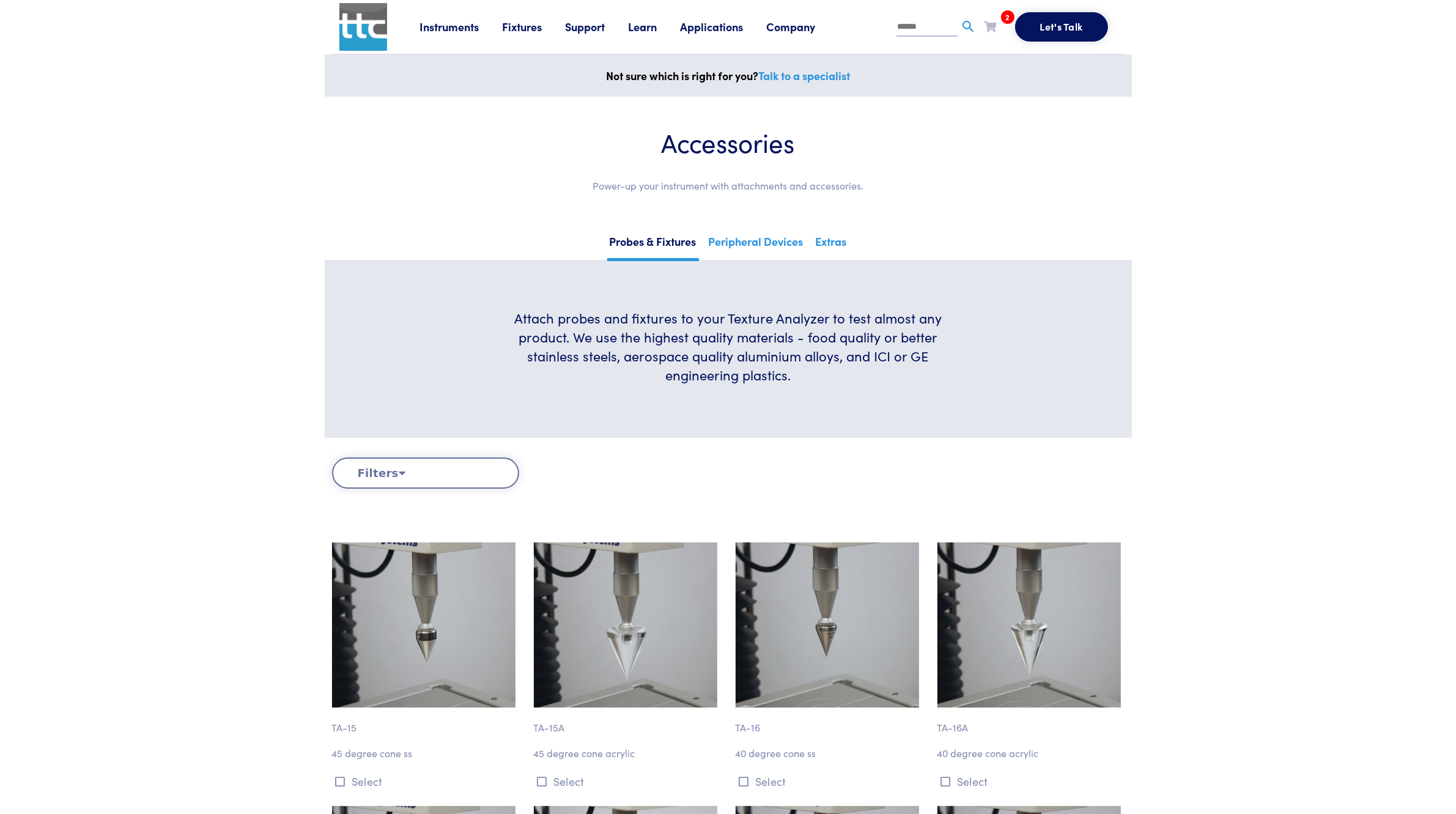
click at [993, 32] on div "2 TA-10 TA-7 Request Clear Cart" at bounding box center [990, 26] width 12 height 18
click at [993, 30] on icon at bounding box center [990, 25] width 12 height 11
click at [988, 148] on button "Request" at bounding box center [983, 150] width 88 height 30
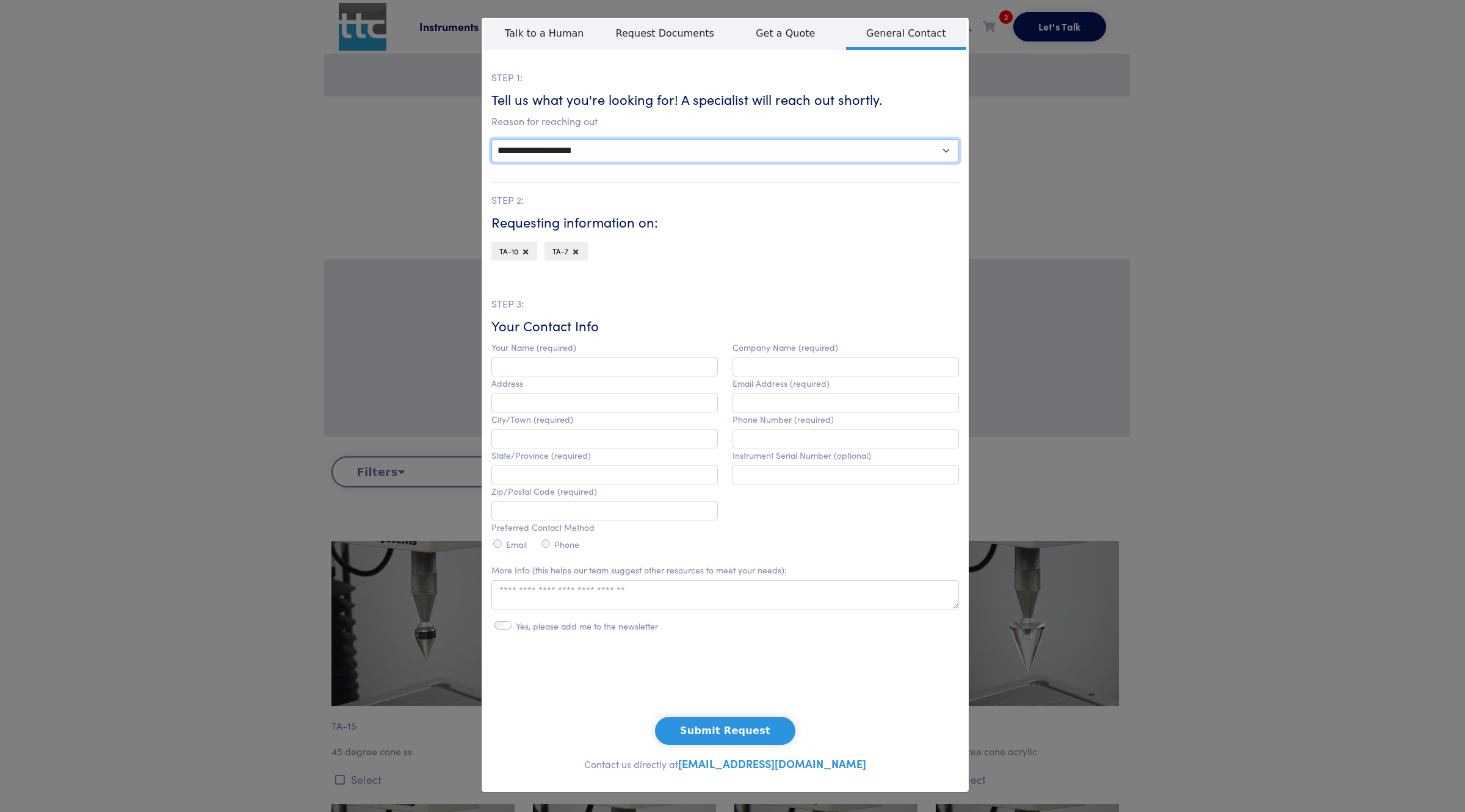
click at [633, 144] on select "**********" at bounding box center [725, 151] width 468 height 23
select select "*********"
click at [491, 139] on select "**********" at bounding box center [725, 151] width 468 height 23
click at [1096, 187] on div "**********" at bounding box center [732, 406] width 1465 height 812
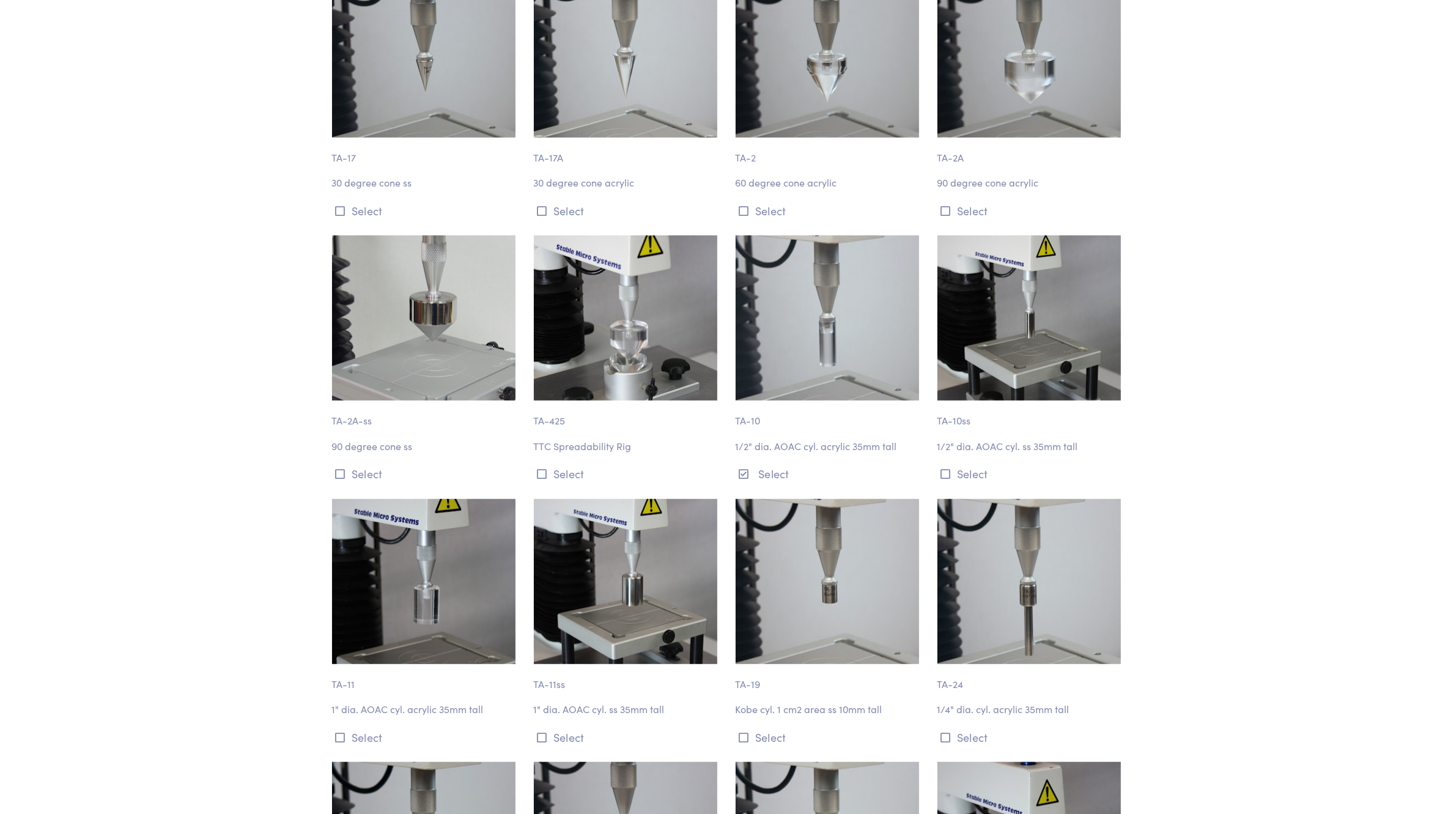
scroll to position [1213, 0]
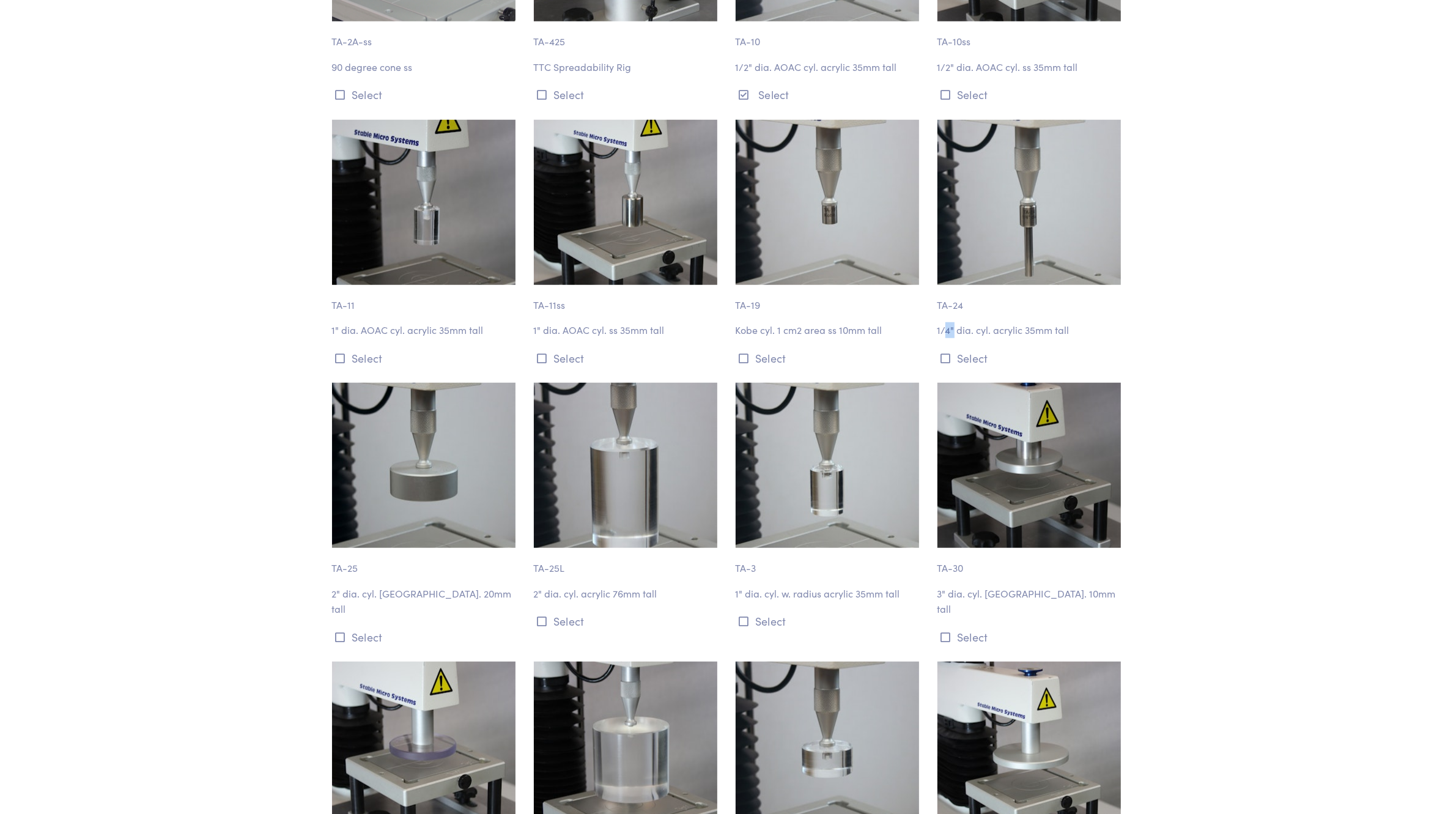
drag, startPoint x: 954, startPoint y: 327, endPoint x: 948, endPoint y: 327, distance: 6.0
click at [947, 327] on p "1/4" dia. cyl. acrylic 35mm tall" at bounding box center [1031, 330] width 187 height 16
copy p """
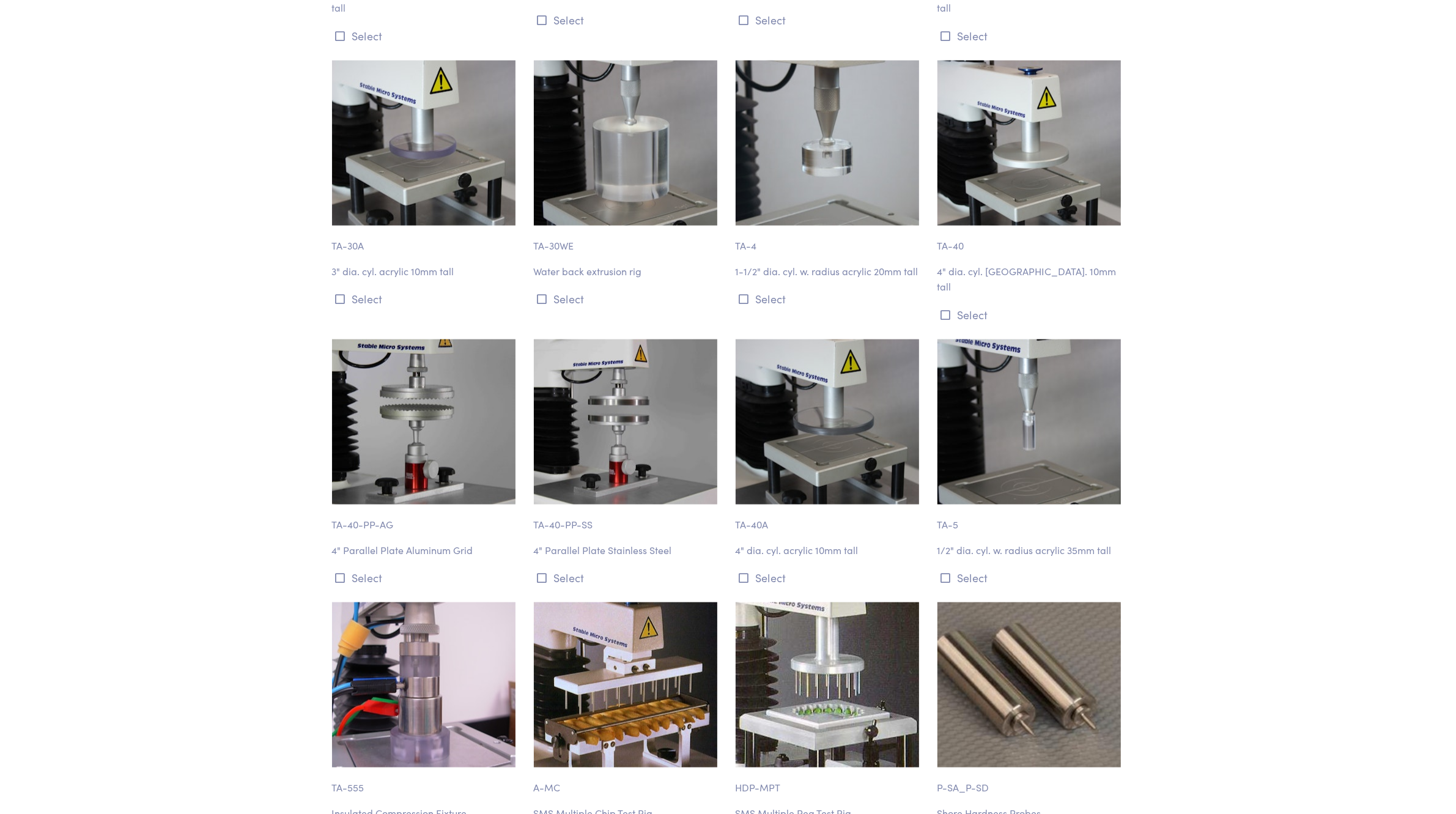
scroll to position [1737, 0]
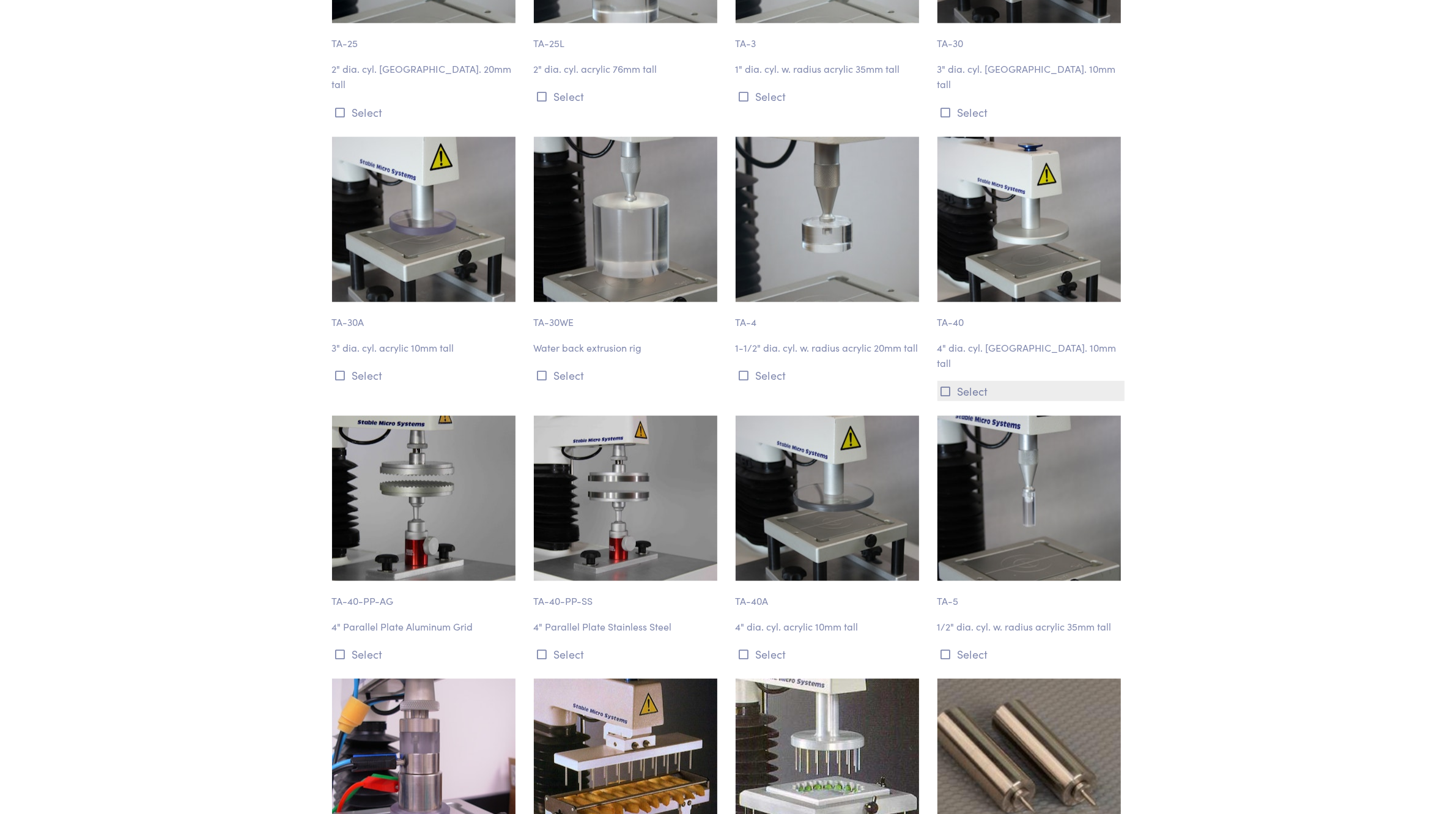
click at [945, 386] on icon at bounding box center [946, 391] width 10 height 11
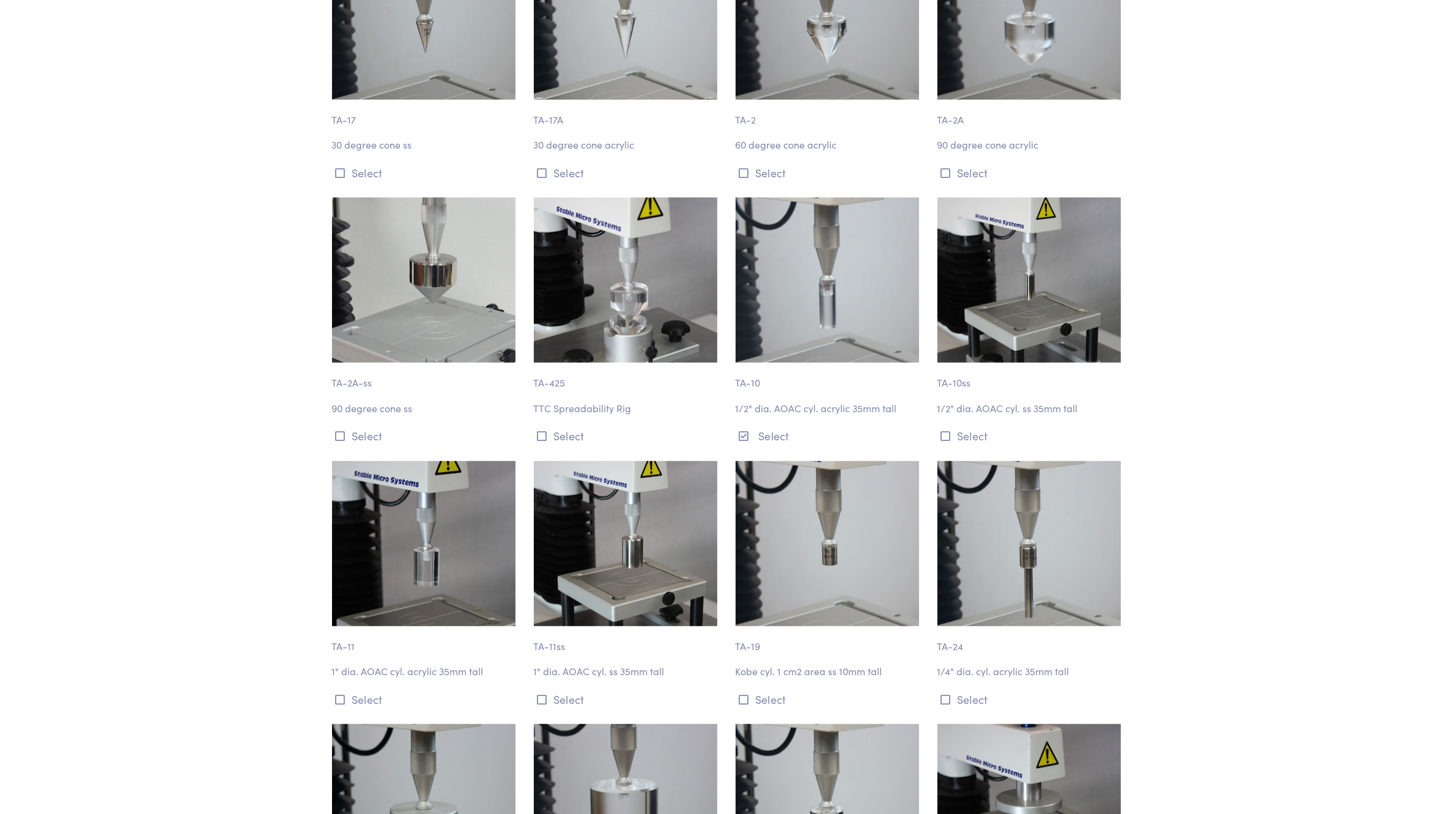
scroll to position [0, 0]
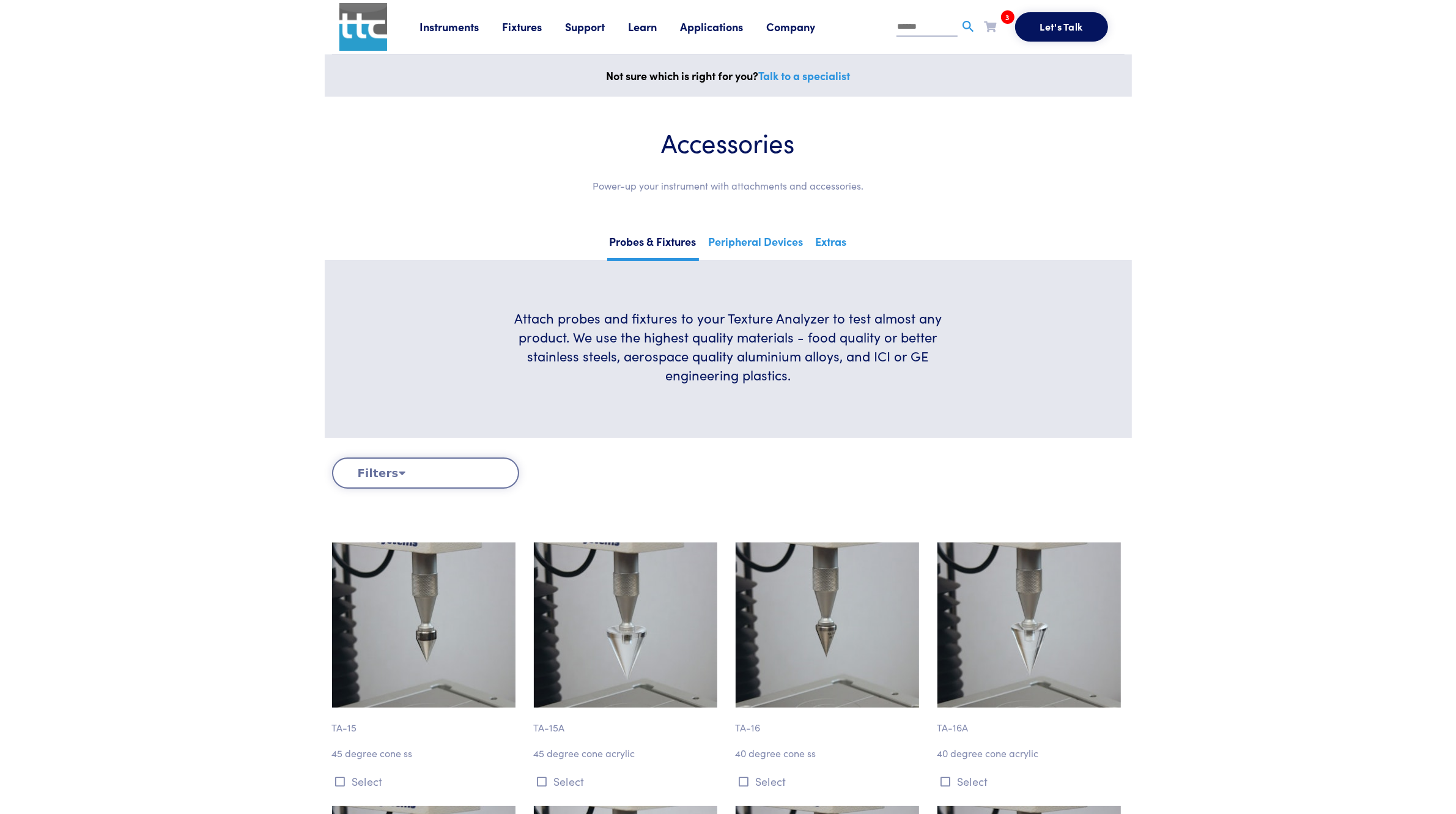
click at [994, 28] on icon at bounding box center [990, 25] width 12 height 11
click at [1050, 94] on icon at bounding box center [1049, 95] width 5 height 7
click at [995, 25] on icon at bounding box center [990, 25] width 12 height 11
click at [988, 26] on icon at bounding box center [990, 25] width 12 height 11
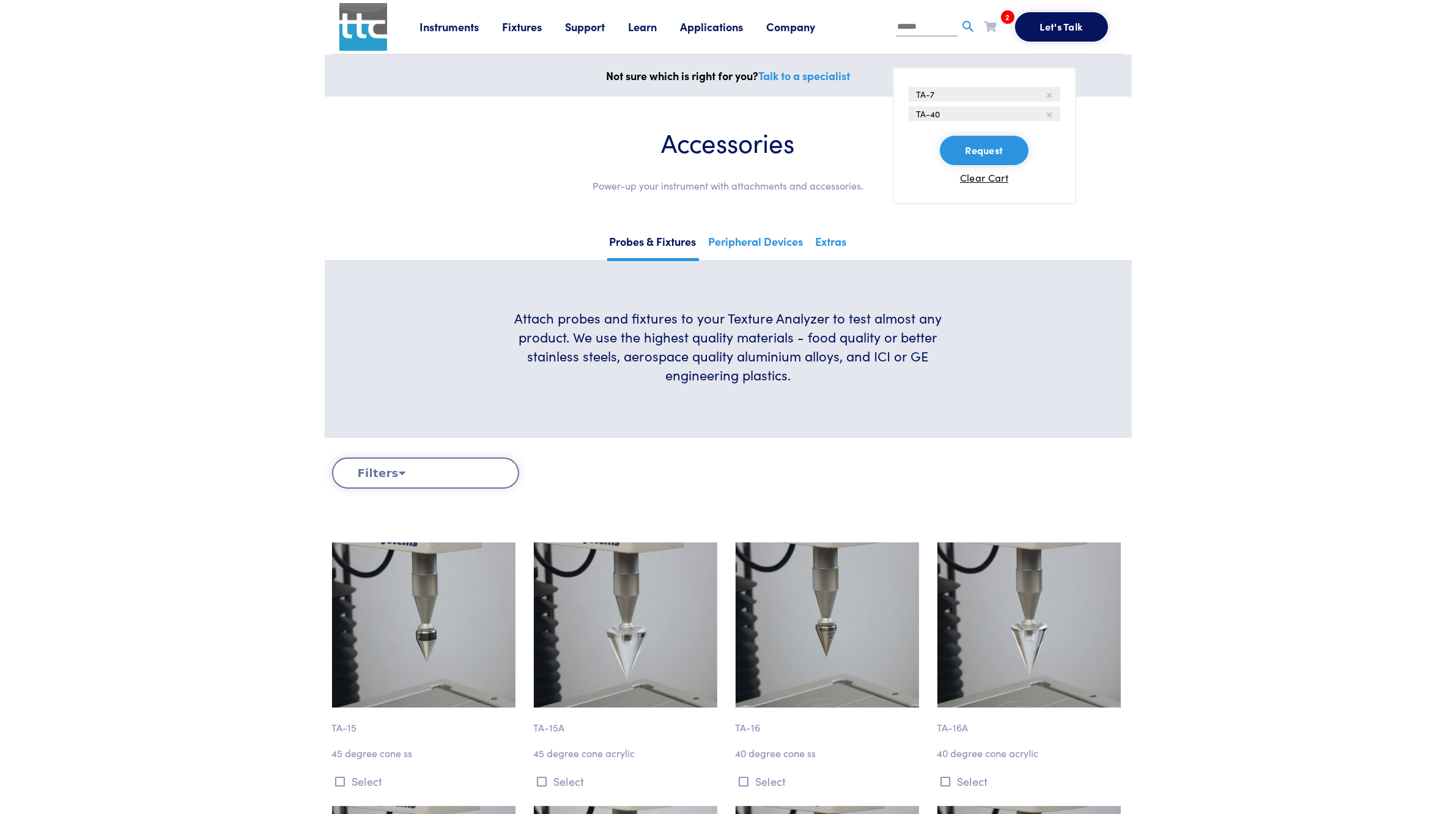
click at [964, 160] on button "Request" at bounding box center [983, 150] width 88 height 30
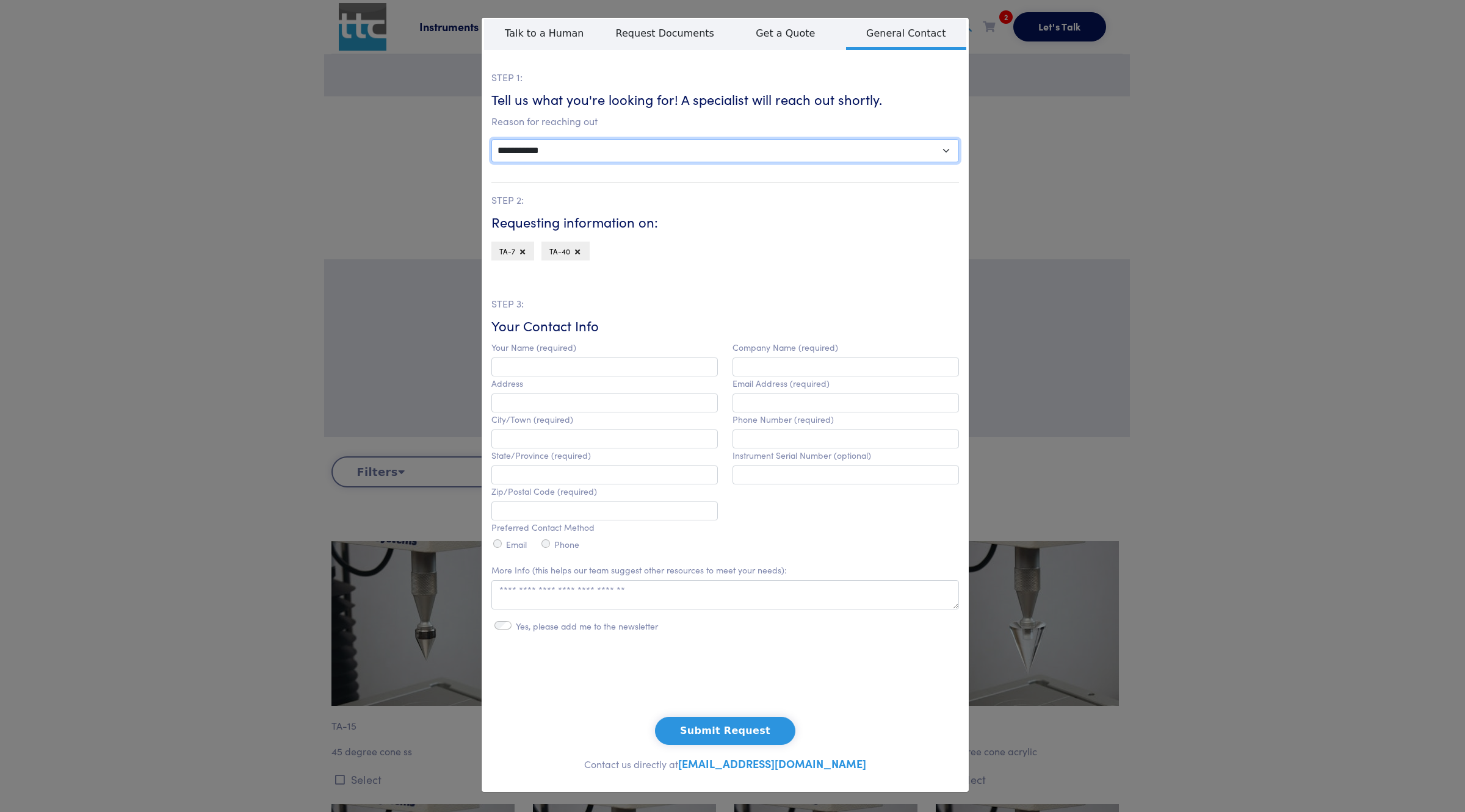
click at [586, 148] on select "**********" at bounding box center [725, 151] width 468 height 23
click at [668, 320] on h6 "Your Contact Info" at bounding box center [725, 326] width 468 height 19
click at [608, 367] on input "text" at bounding box center [604, 367] width 226 height 19
type input "*******"
click at [737, 364] on input "text" at bounding box center [845, 367] width 226 height 19
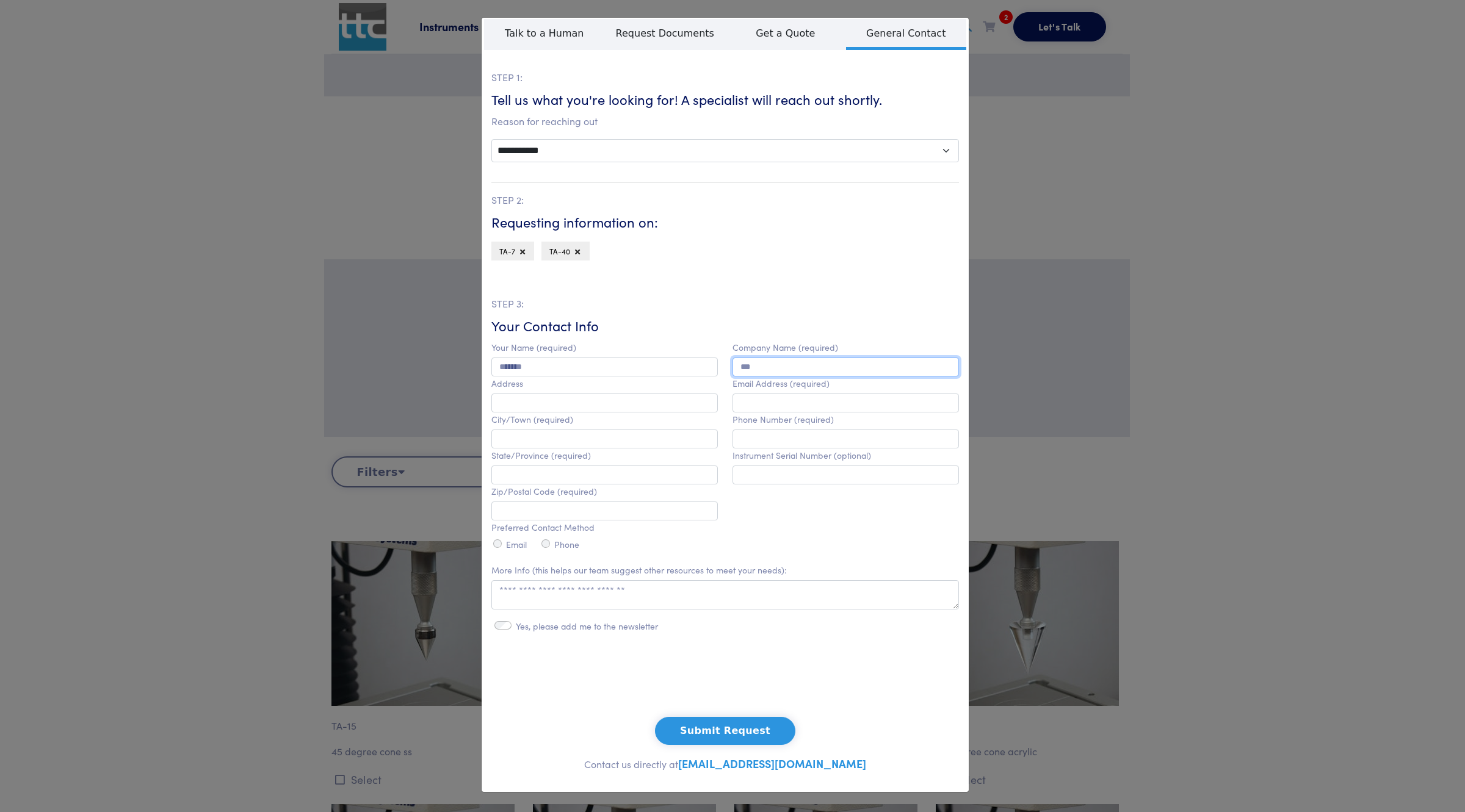
type input "***"
click at [556, 404] on input "text" at bounding box center [604, 403] width 226 height 19
click at [804, 396] on input "email" at bounding box center [845, 403] width 226 height 19
type input "**********"
click at [798, 443] on input "text" at bounding box center [845, 439] width 226 height 19
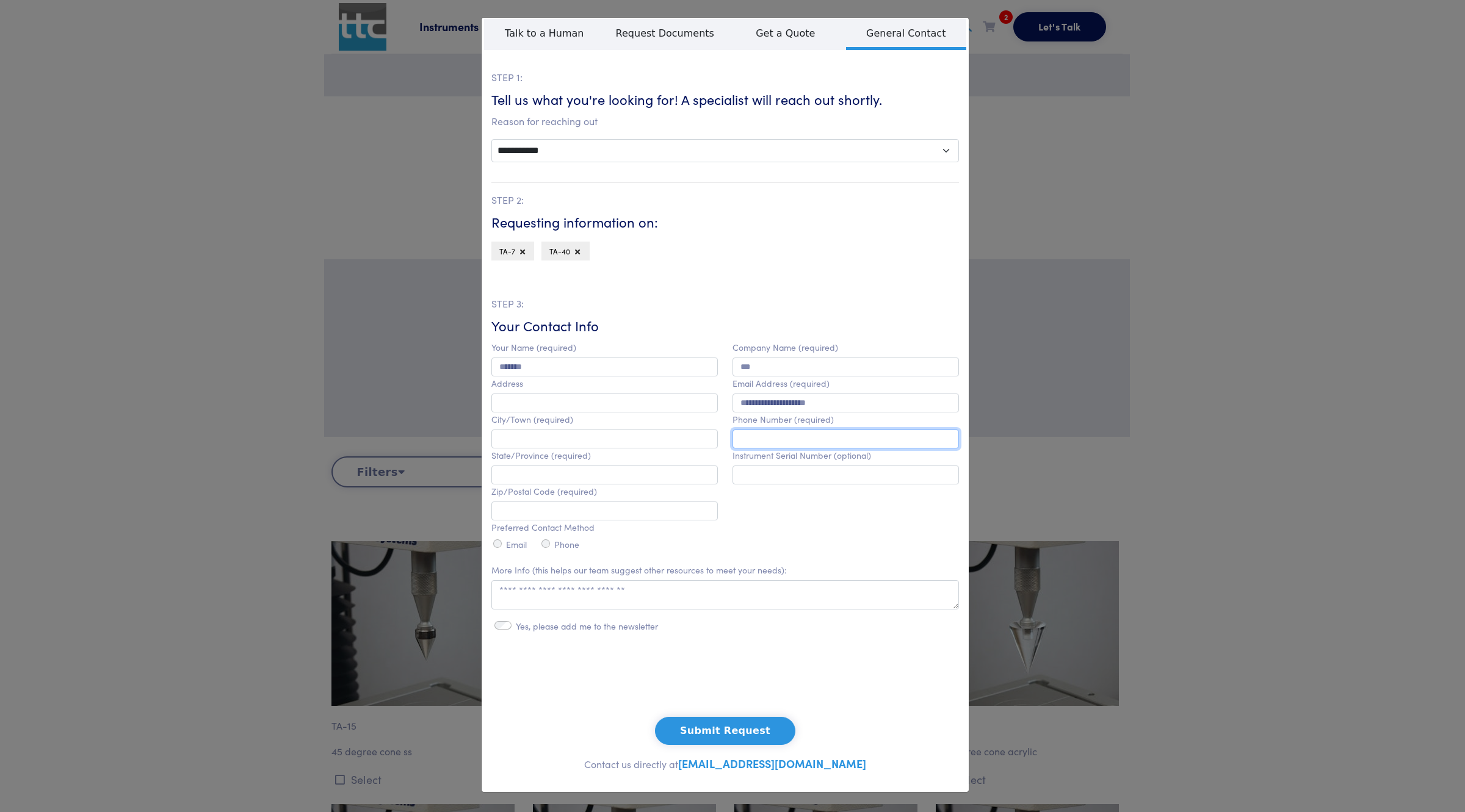
type input "********"
type input "**********"
type input "******"
drag, startPoint x: 673, startPoint y: 404, endPoint x: 409, endPoint y: 399, distance: 264.0
click at [409, 399] on div "**********" at bounding box center [732, 406] width 1465 height 812
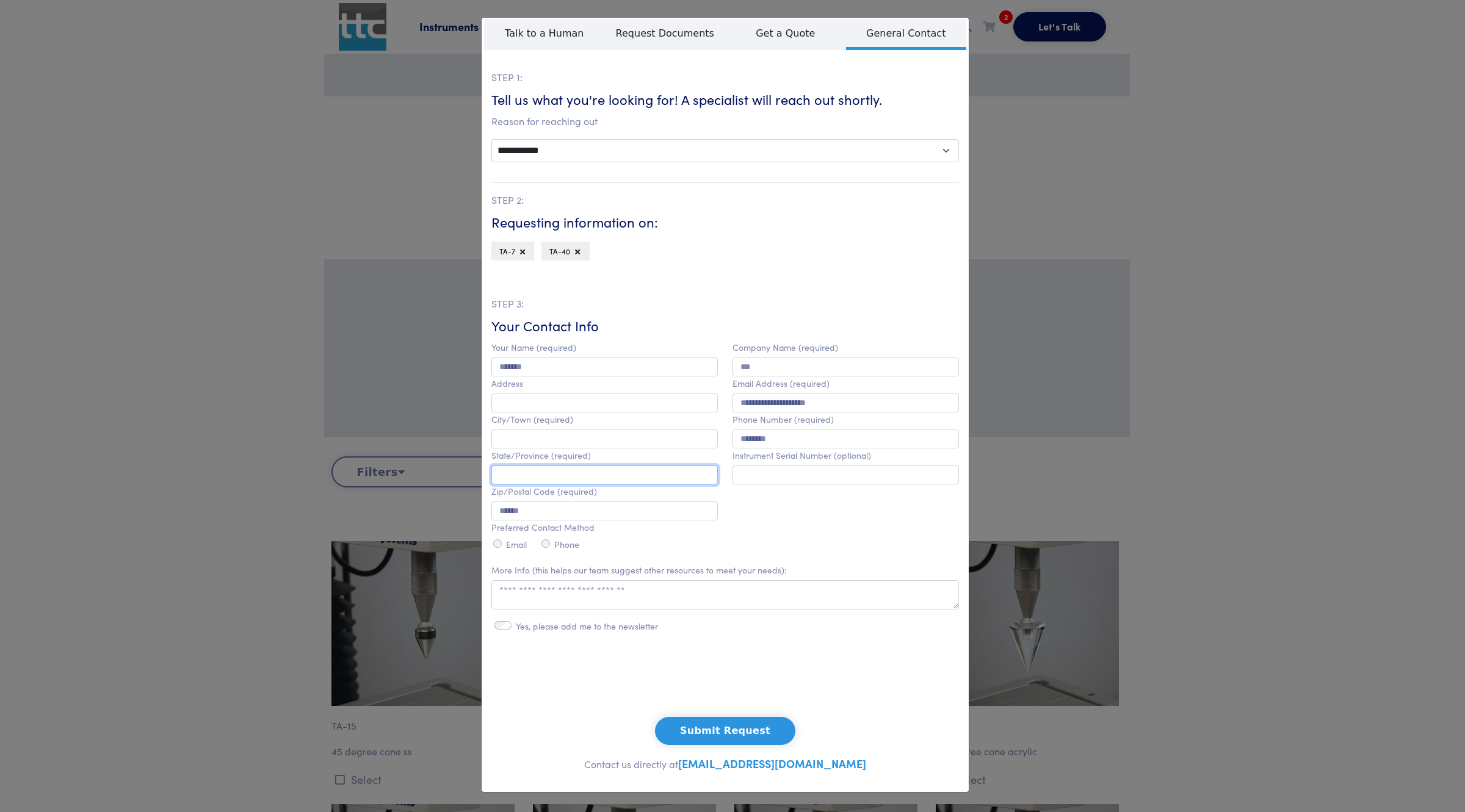
click at [597, 483] on input "text" at bounding box center [604, 475] width 226 height 19
click at [536, 440] on input "text" at bounding box center [604, 439] width 226 height 19
type input "*********"
click at [535, 479] on input "text" at bounding box center [604, 475] width 226 height 19
type input "*********"
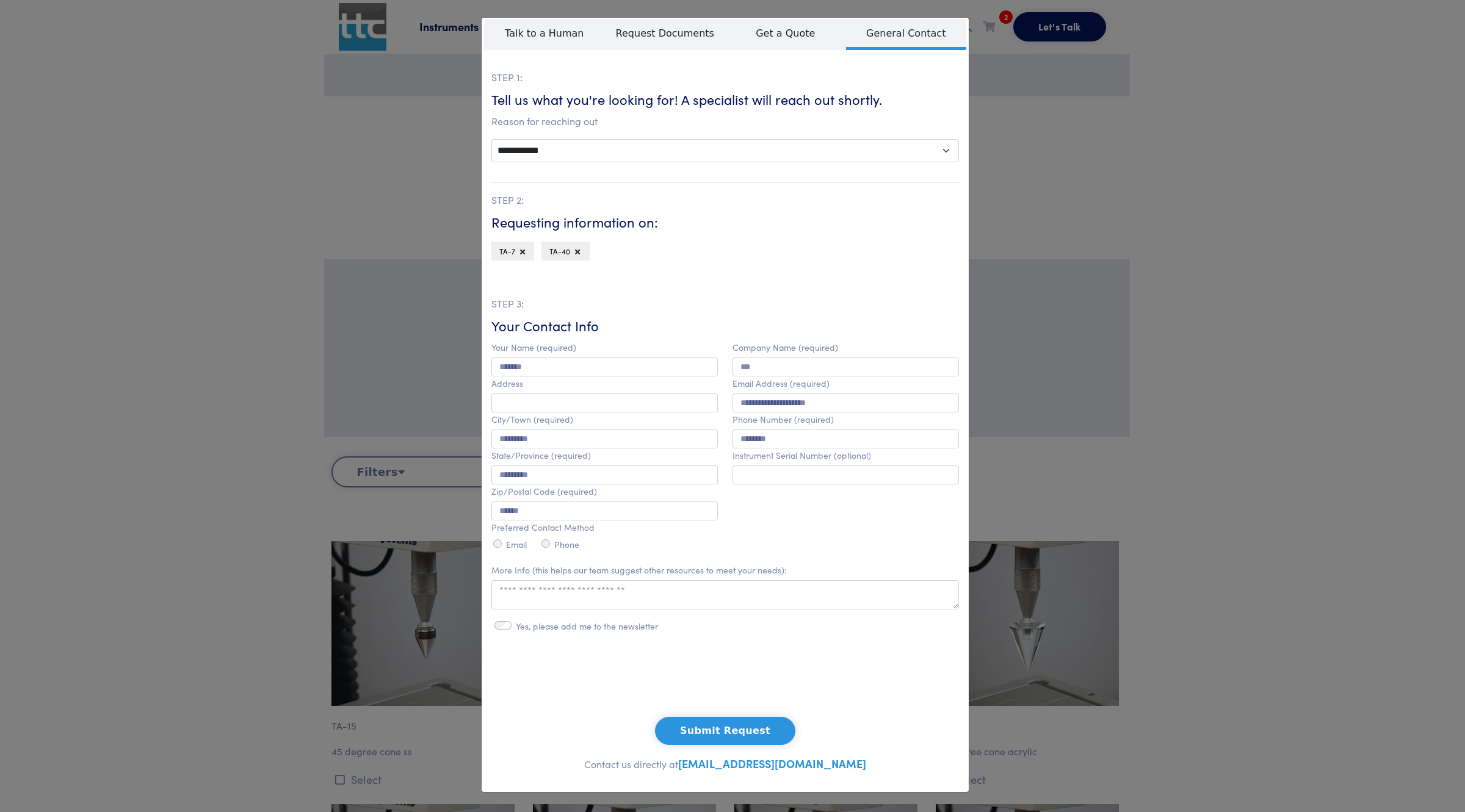
drag, startPoint x: 775, startPoint y: 509, endPoint x: 776, endPoint y: 493, distance: 16.0
click at [775, 509] on div "**********" at bounding box center [845, 447] width 241 height 213
click at [506, 549] on label "Email" at bounding box center [516, 544] width 20 height 11
click at [624, 584] on textarea at bounding box center [725, 595] width 468 height 29
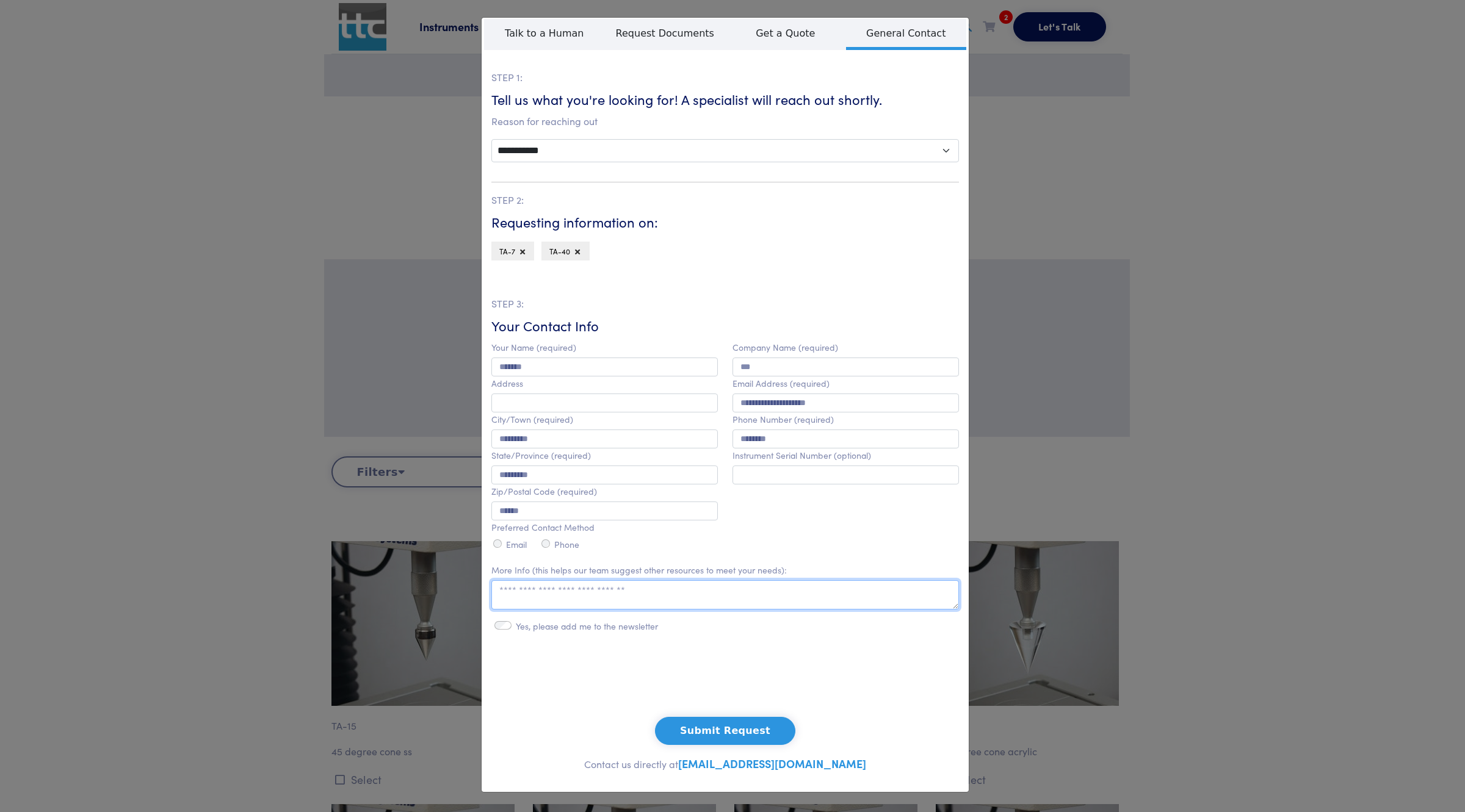
paste textarea "**********"
type textarea "**********"
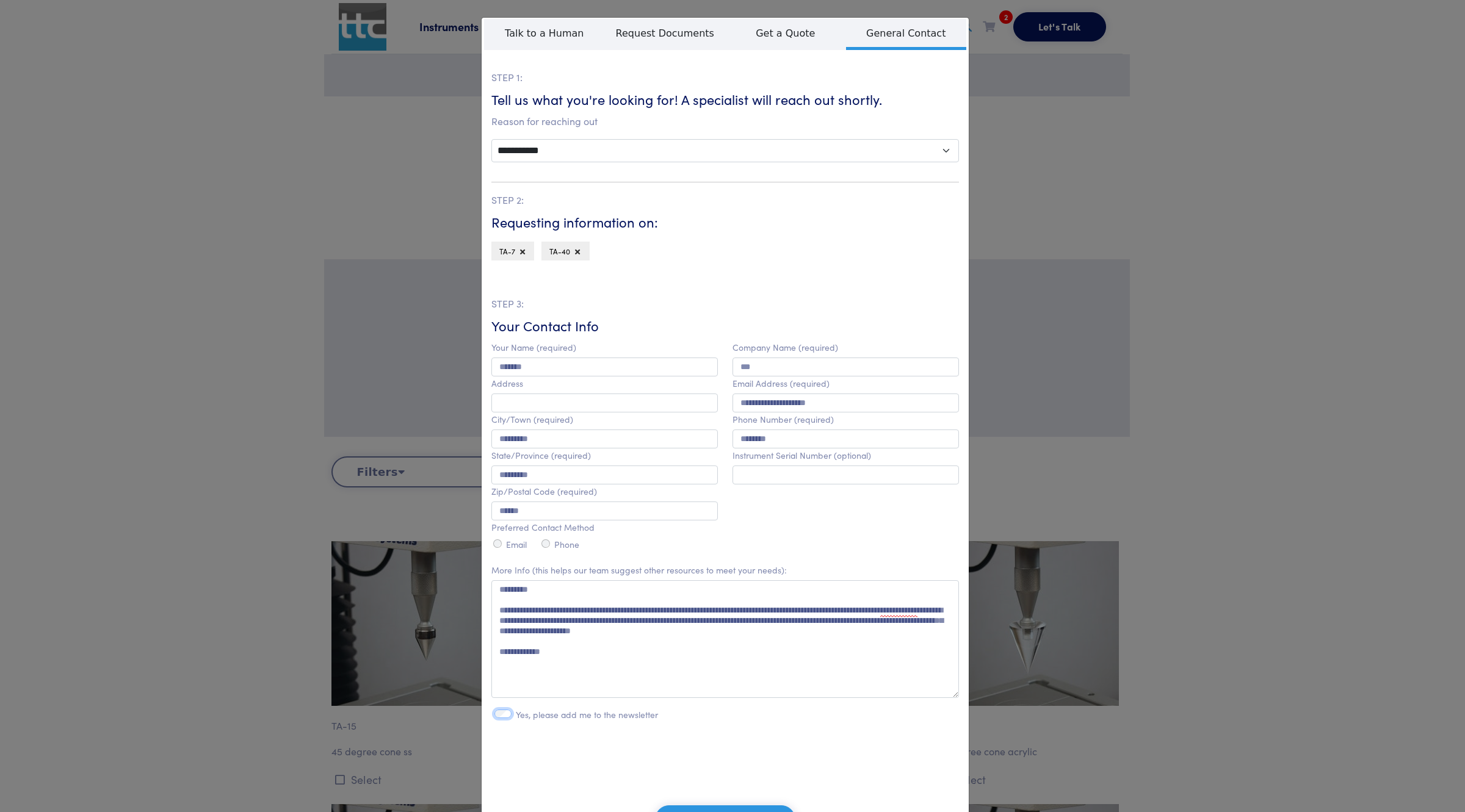
drag, startPoint x: 947, startPoint y: 614, endPoint x: 926, endPoint y: 703, distance: 91.4
click at [926, 698] on textarea "**********" at bounding box center [725, 639] width 468 height 118
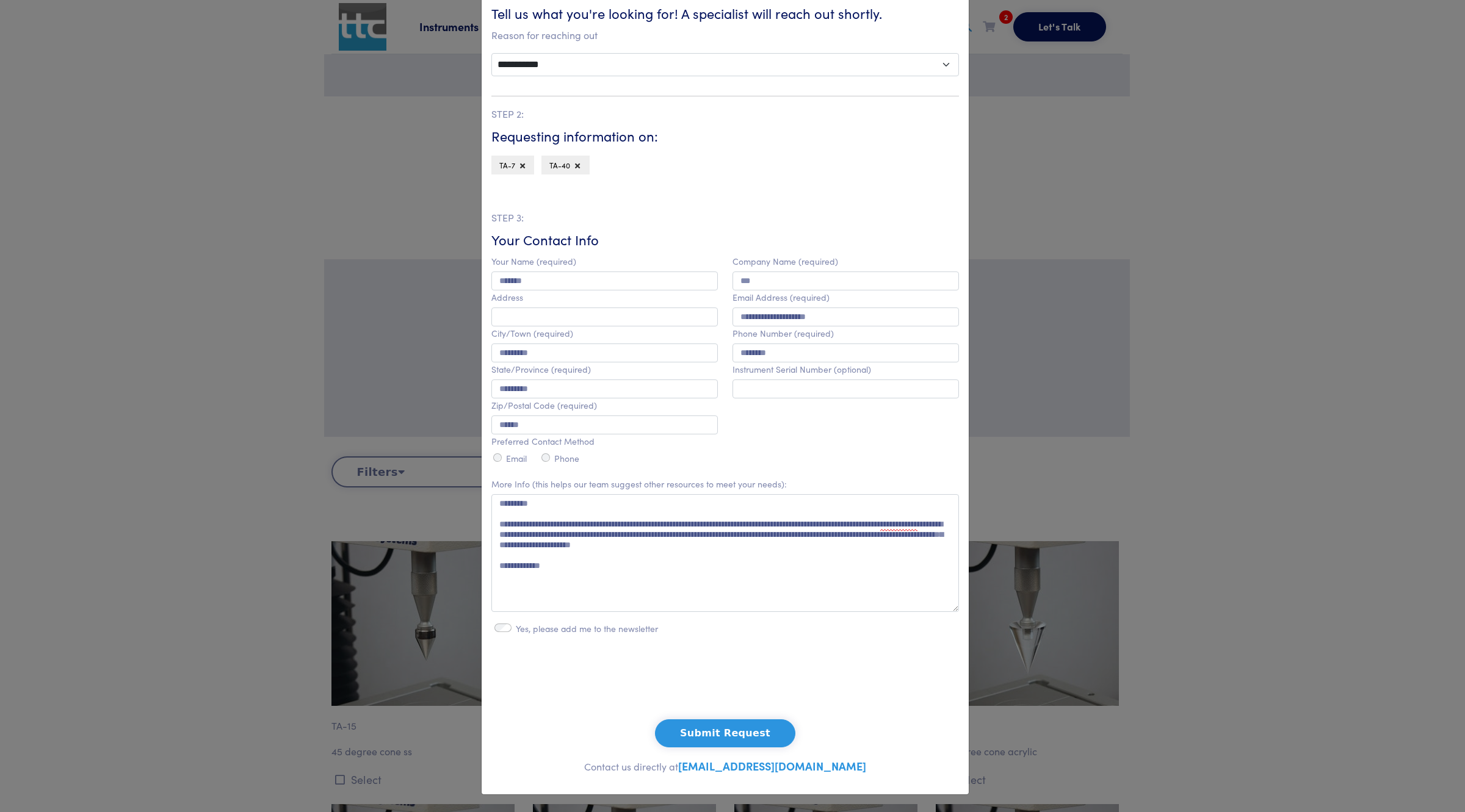
scroll to position [97, 0]
click at [714, 738] on button "Submit Request" at bounding box center [725, 733] width 140 height 28
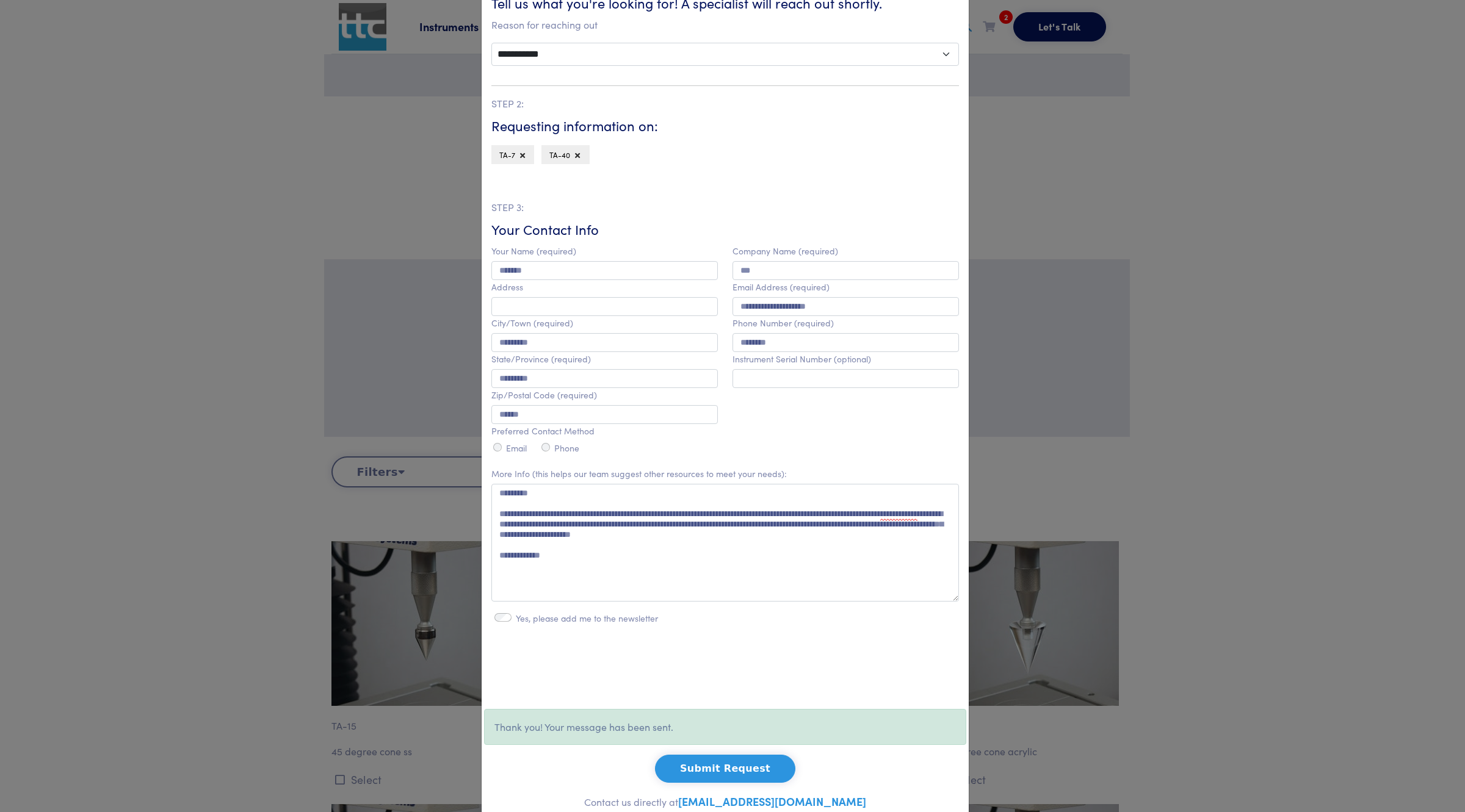
scroll to position [0, 0]
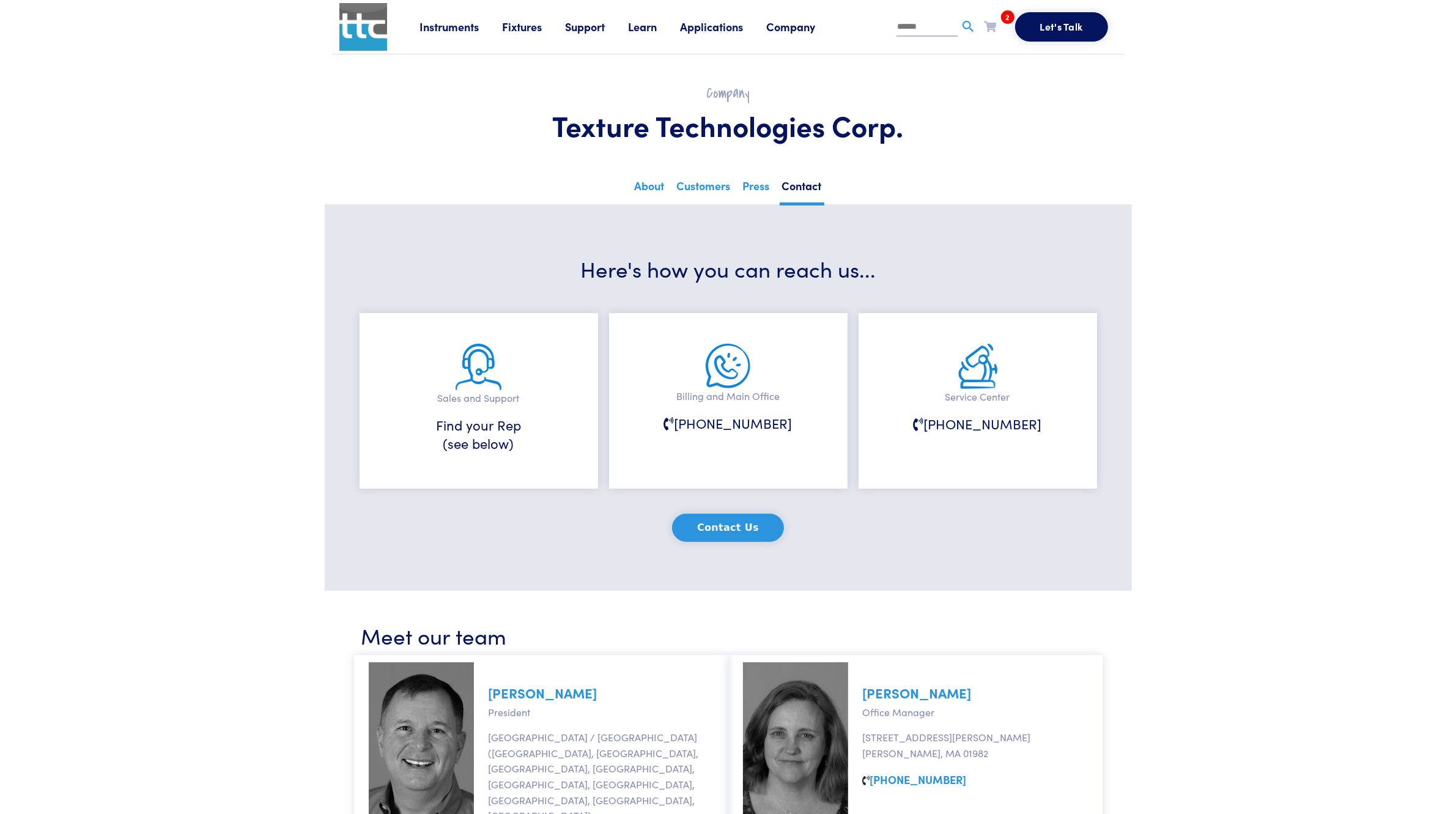
click at [445, 37] on div "Instruments Texture Analyzers Measure any physical product characteristic. TA.X…" at bounding box center [769, 27] width 697 height 54
click at [453, 30] on link "Instruments" at bounding box center [461, 26] width 83 height 16
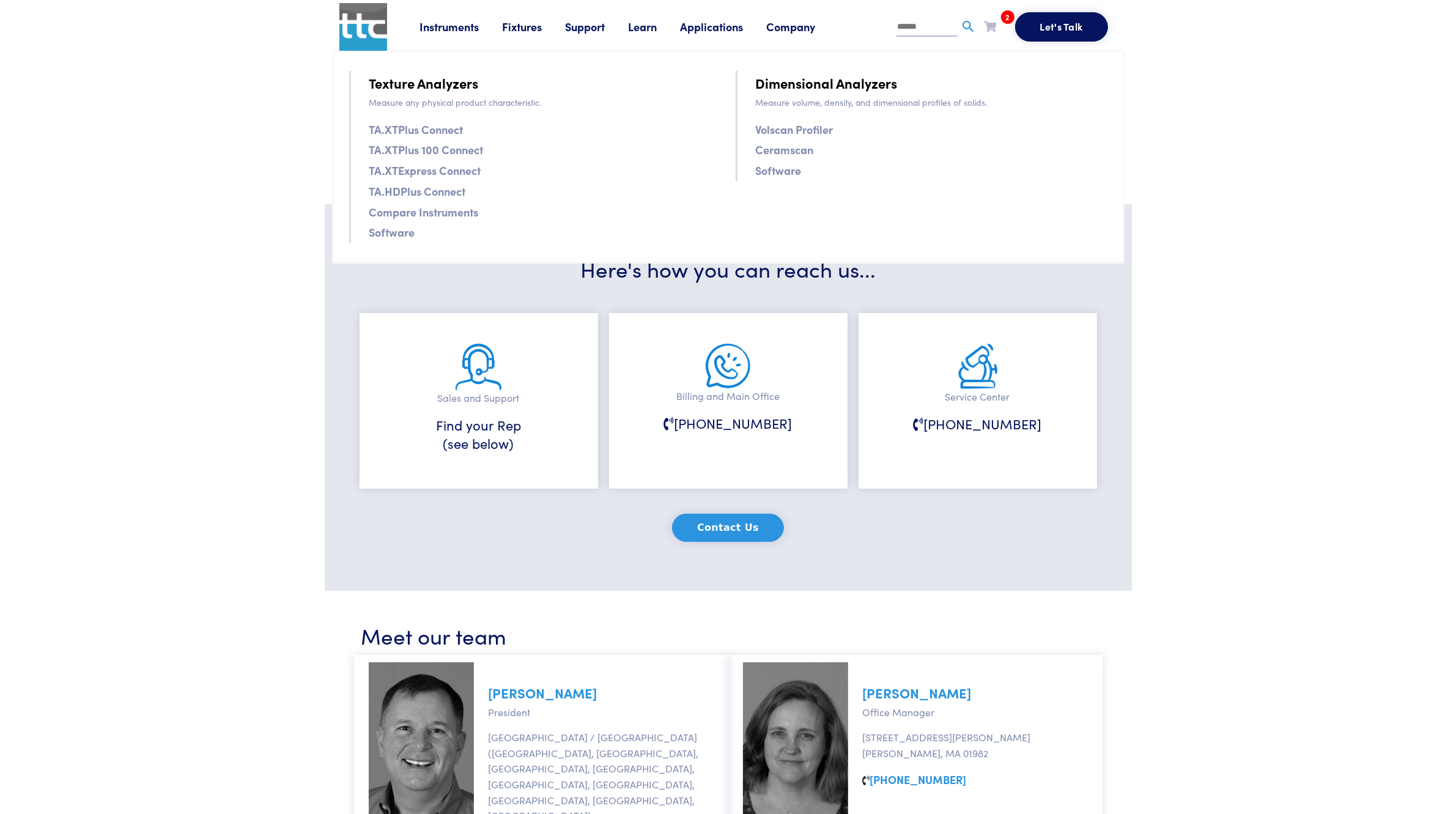
click at [427, 123] on link "TA.XTPlus Connect" at bounding box center [416, 130] width 94 height 18
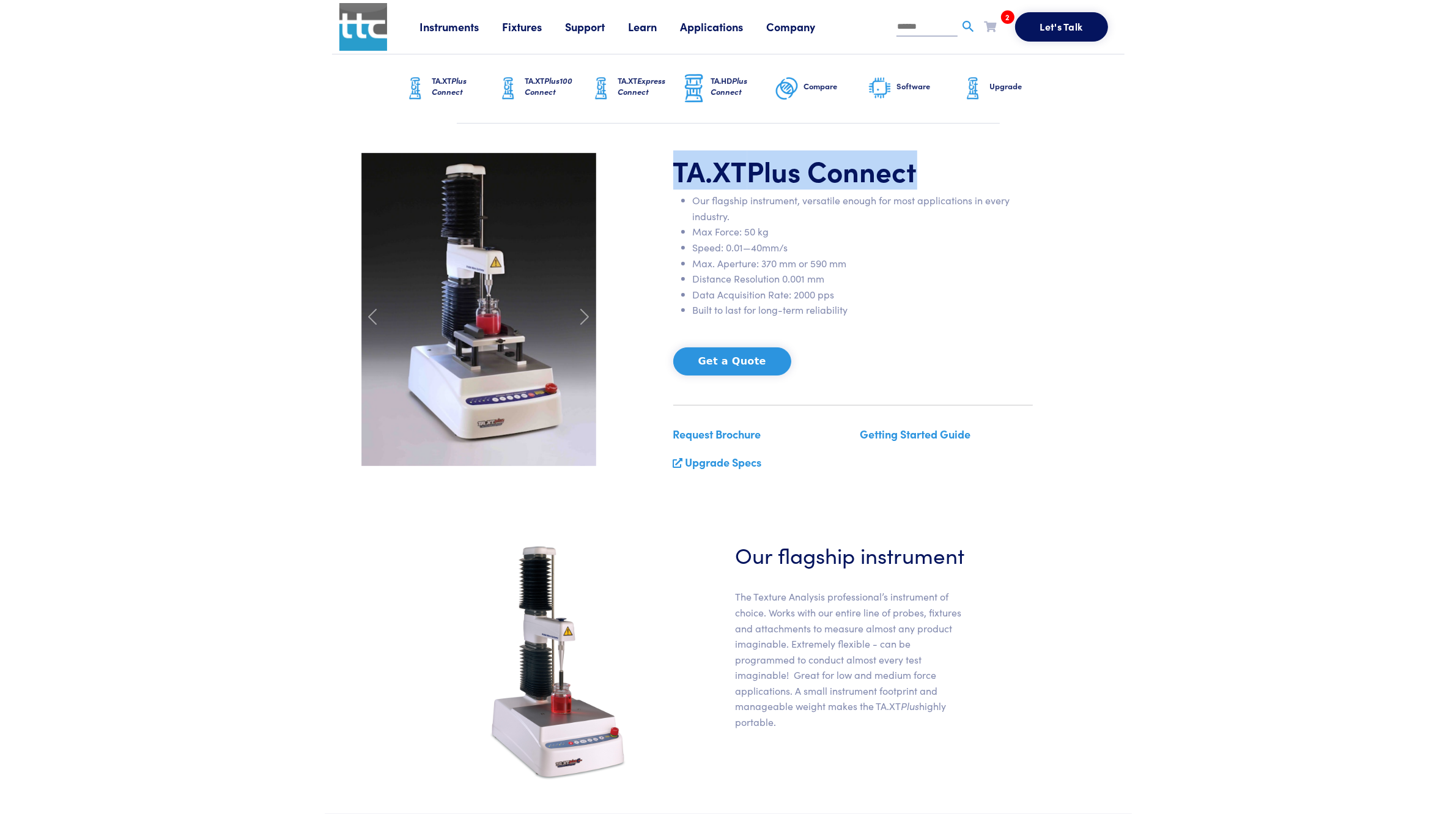
drag, startPoint x: 676, startPoint y: 177, endPoint x: 911, endPoint y: 163, distance: 235.4
click at [911, 163] on h1 "TA.XT Plus Connect" at bounding box center [853, 170] width 359 height 35
copy h1 "TA.XT Plus Connect"
click at [671, 176] on div "TA.XT Plus Connect Our flagship instrument, versatile enough for most applicati…" at bounding box center [853, 317] width 374 height 328
drag, startPoint x: 673, startPoint y: 170, endPoint x: 918, endPoint y: 158, distance: 245.3
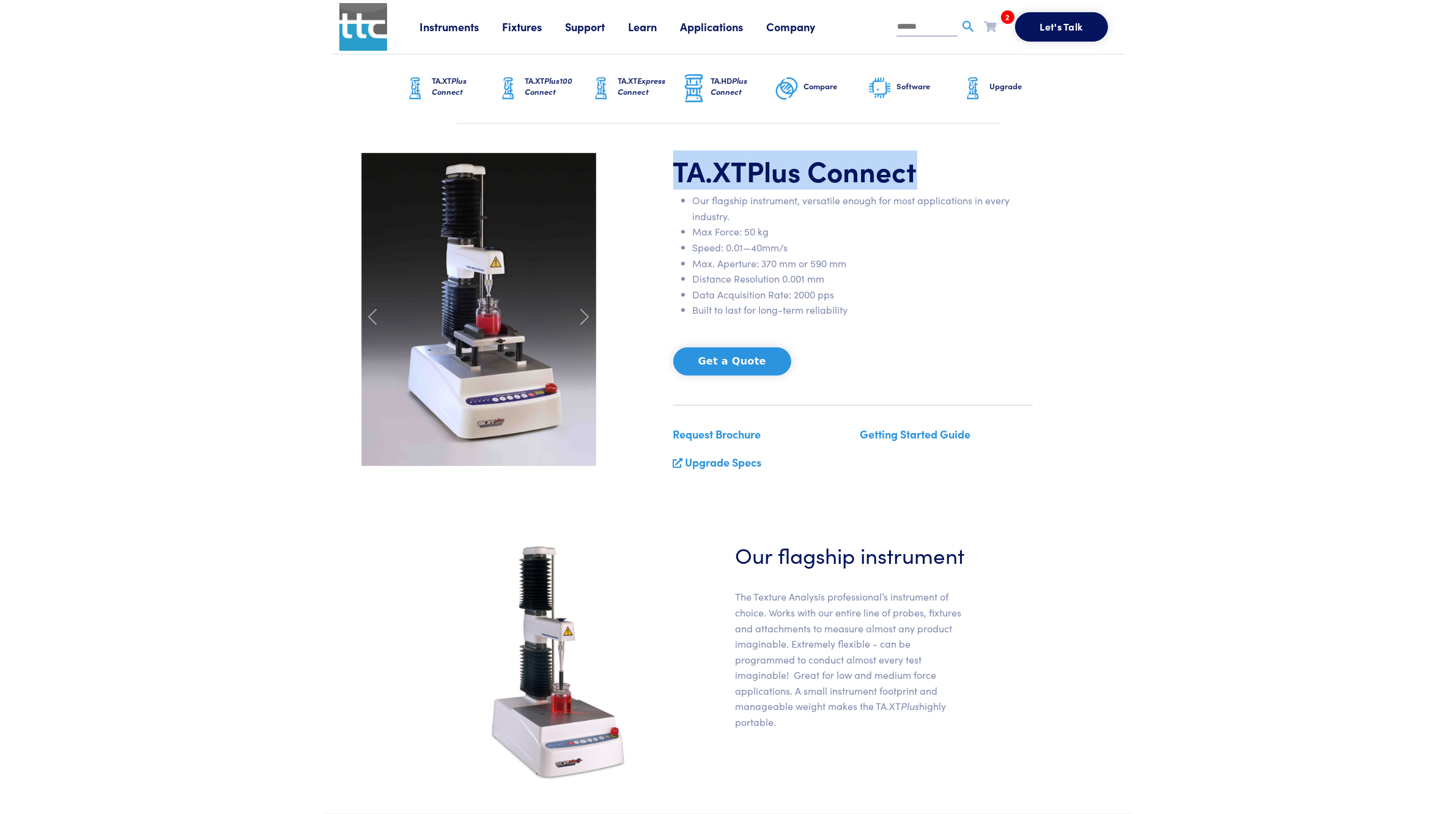
click at [918, 158] on h1 "TA.XT Plus Connect" at bounding box center [853, 170] width 359 height 35
copy h1 "TA.XT Plus Connect"
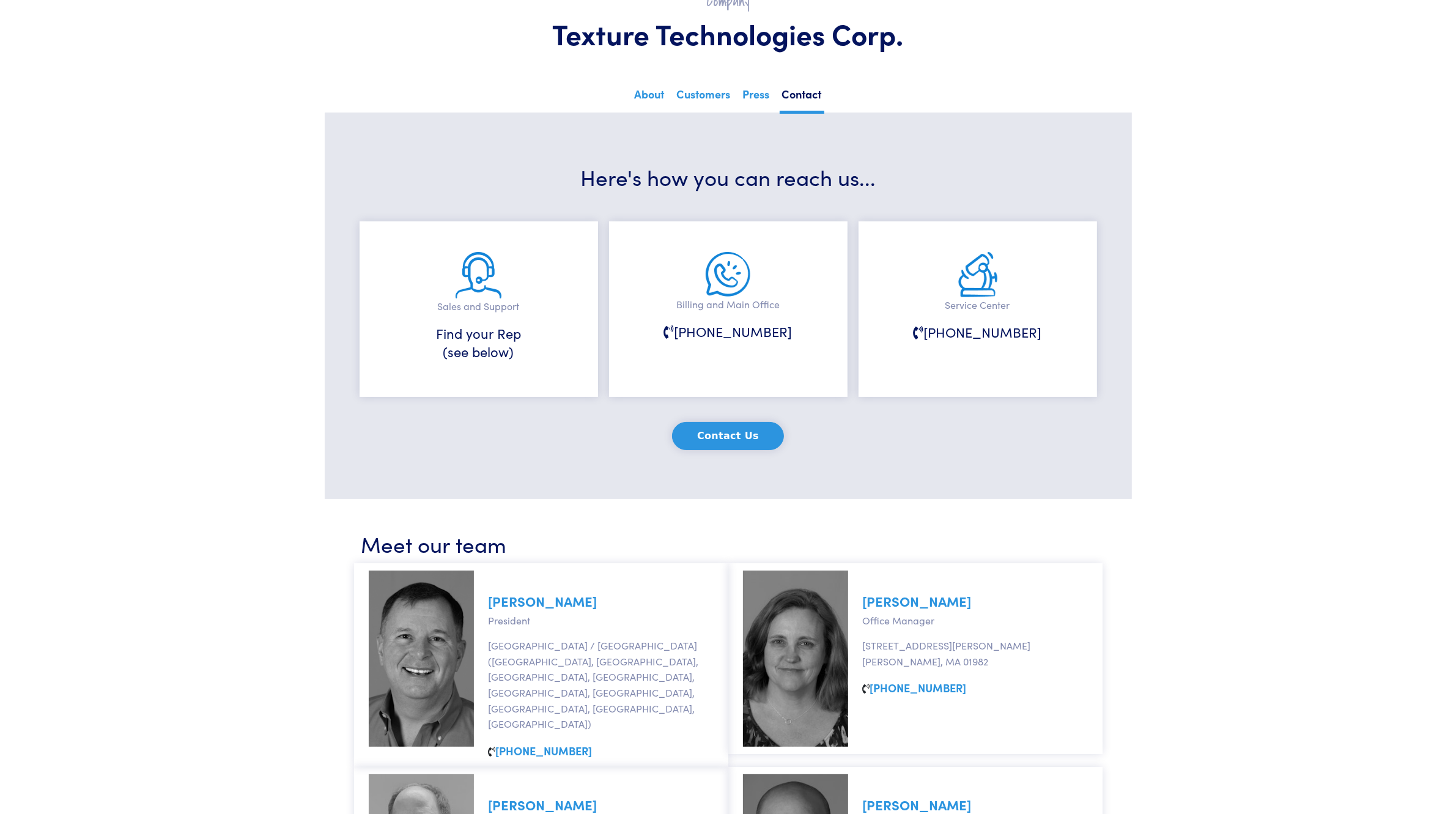
scroll to position [76, 0]
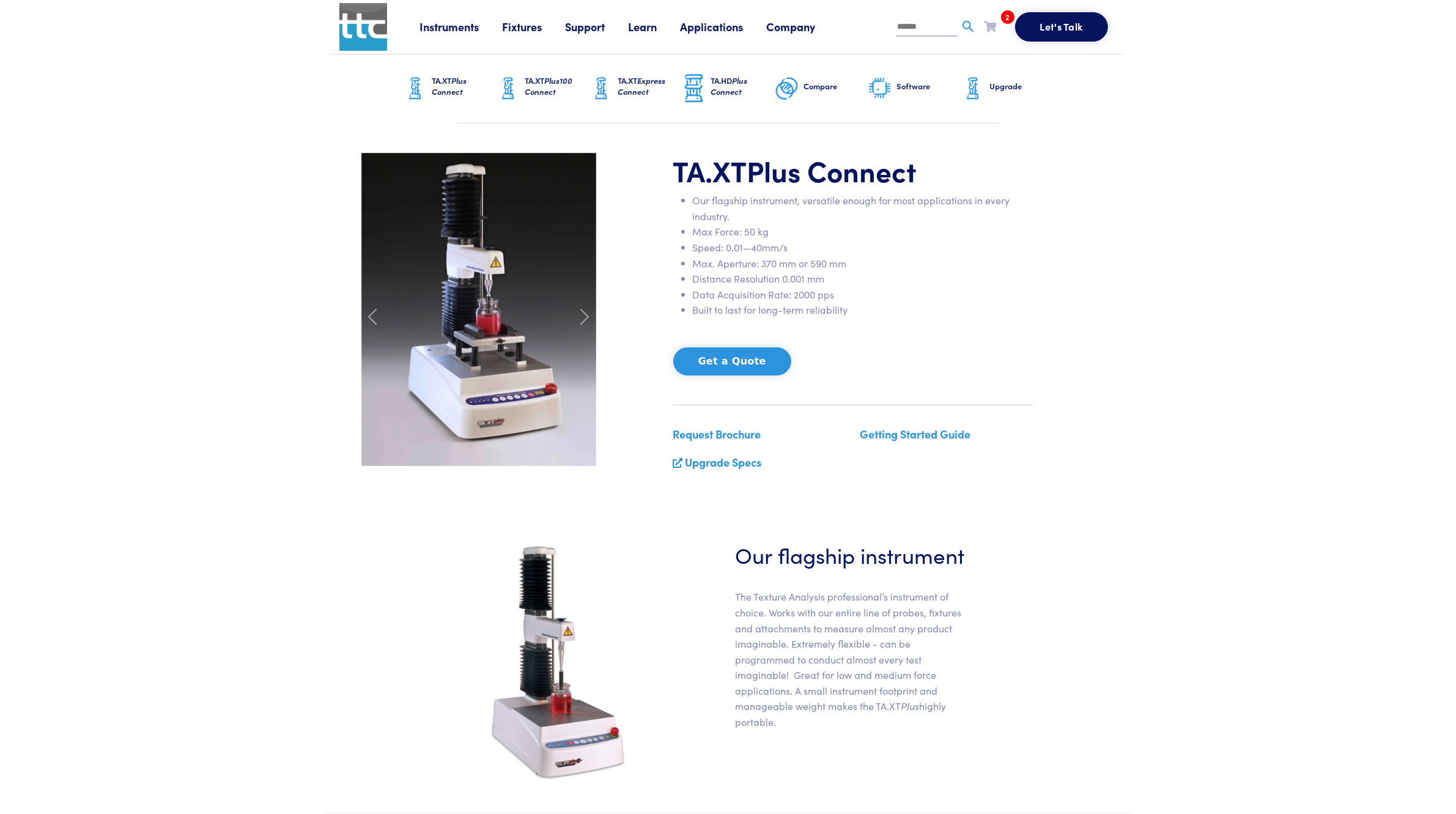
click at [547, 86] on span "Plus100 Connect" at bounding box center [549, 86] width 48 height 23
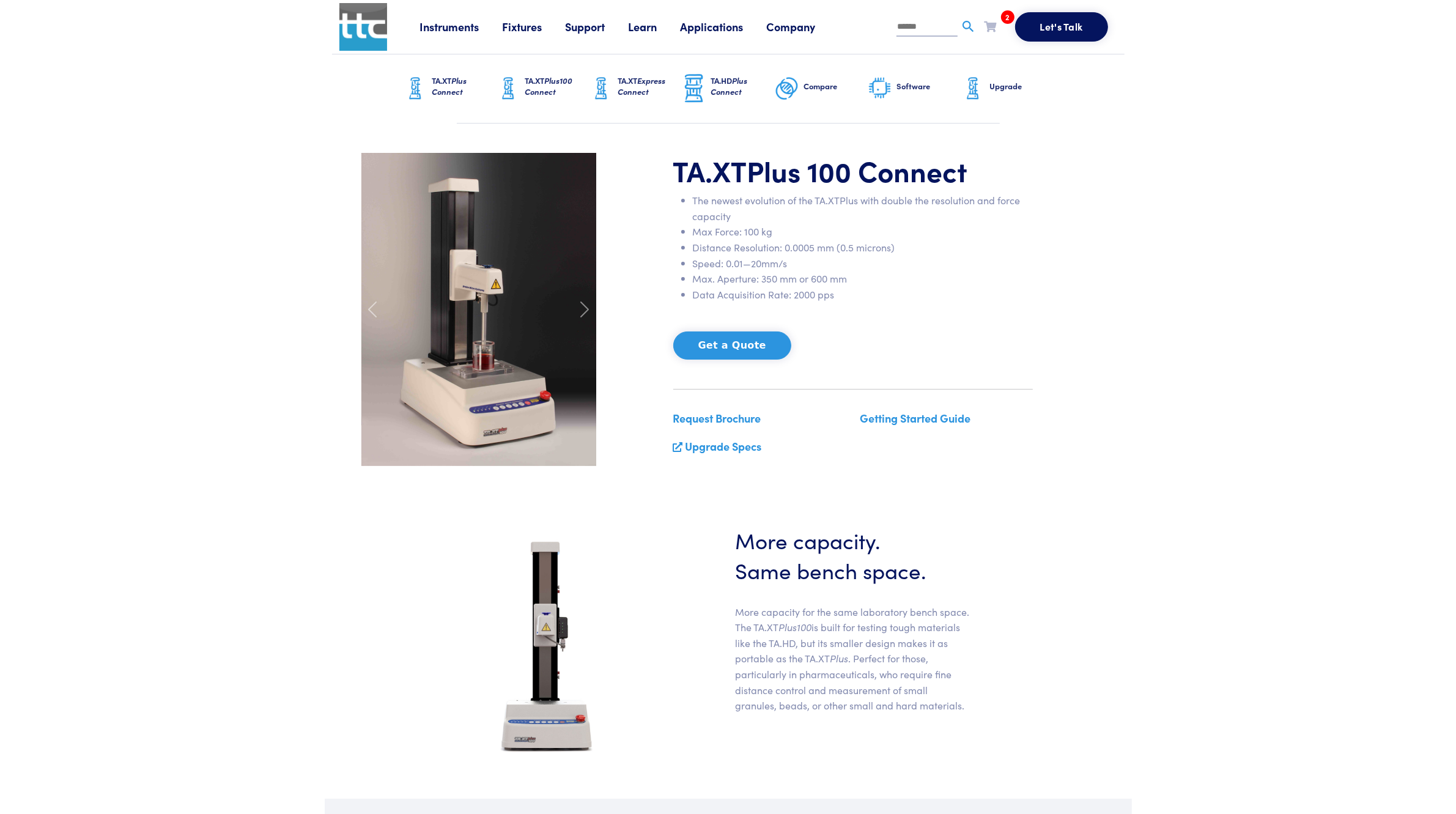
click at [637, 85] on h6 "TA.XT Express Connect" at bounding box center [650, 86] width 64 height 22
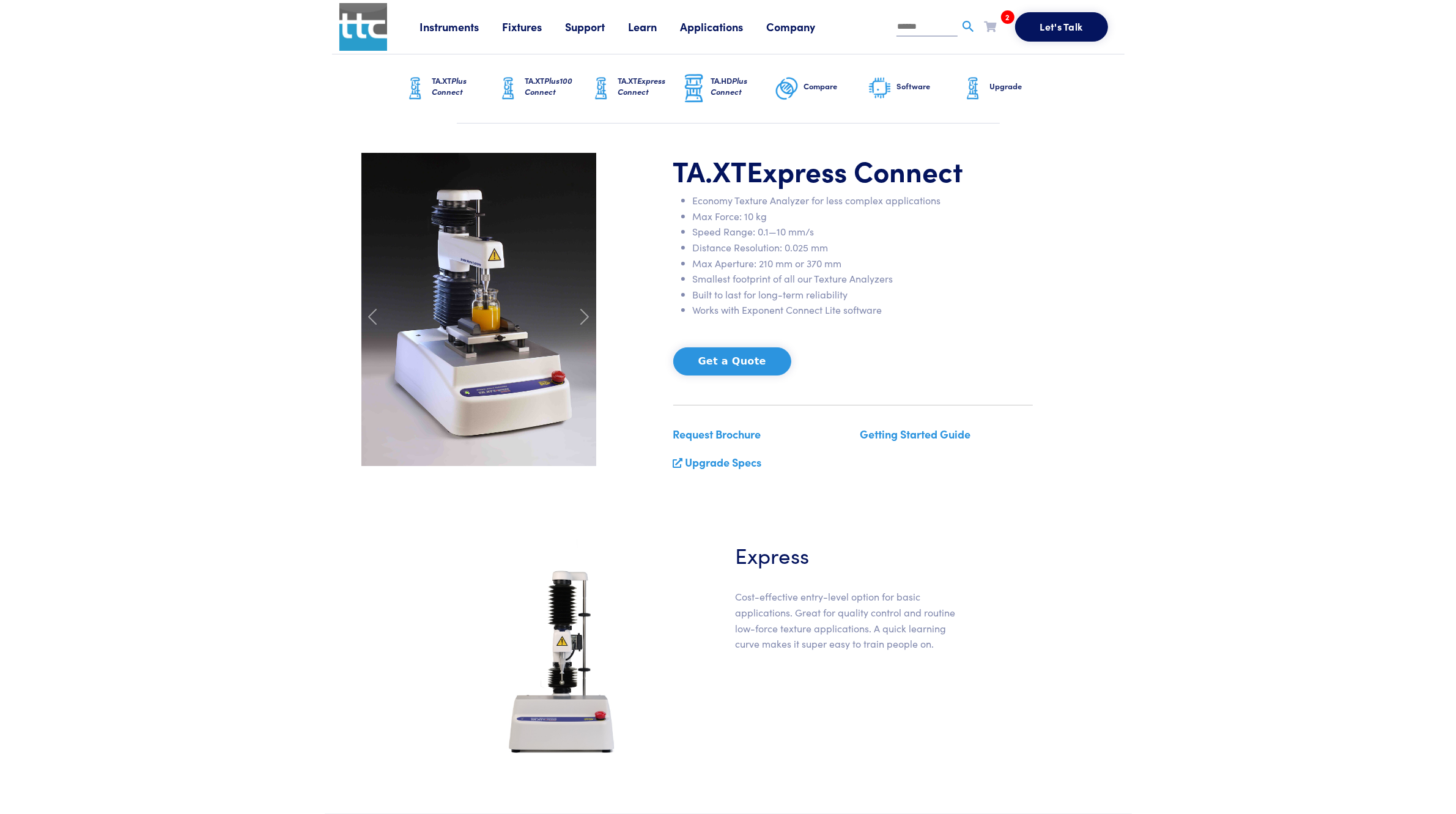
click at [514, 88] on img at bounding box center [508, 88] width 25 height 30
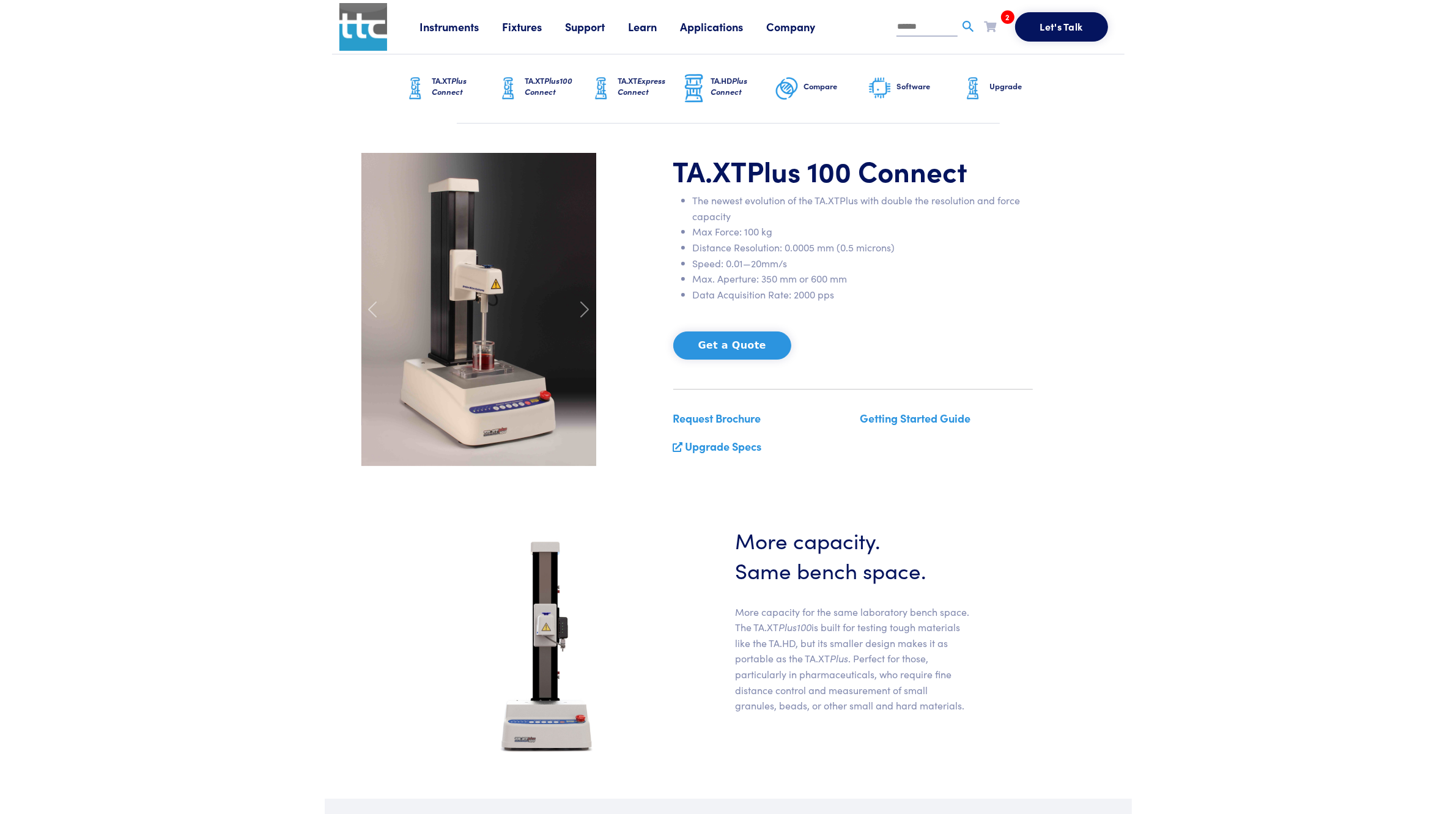
click at [435, 77] on h6 "TA.XT Plus Connect" at bounding box center [464, 86] width 64 height 22
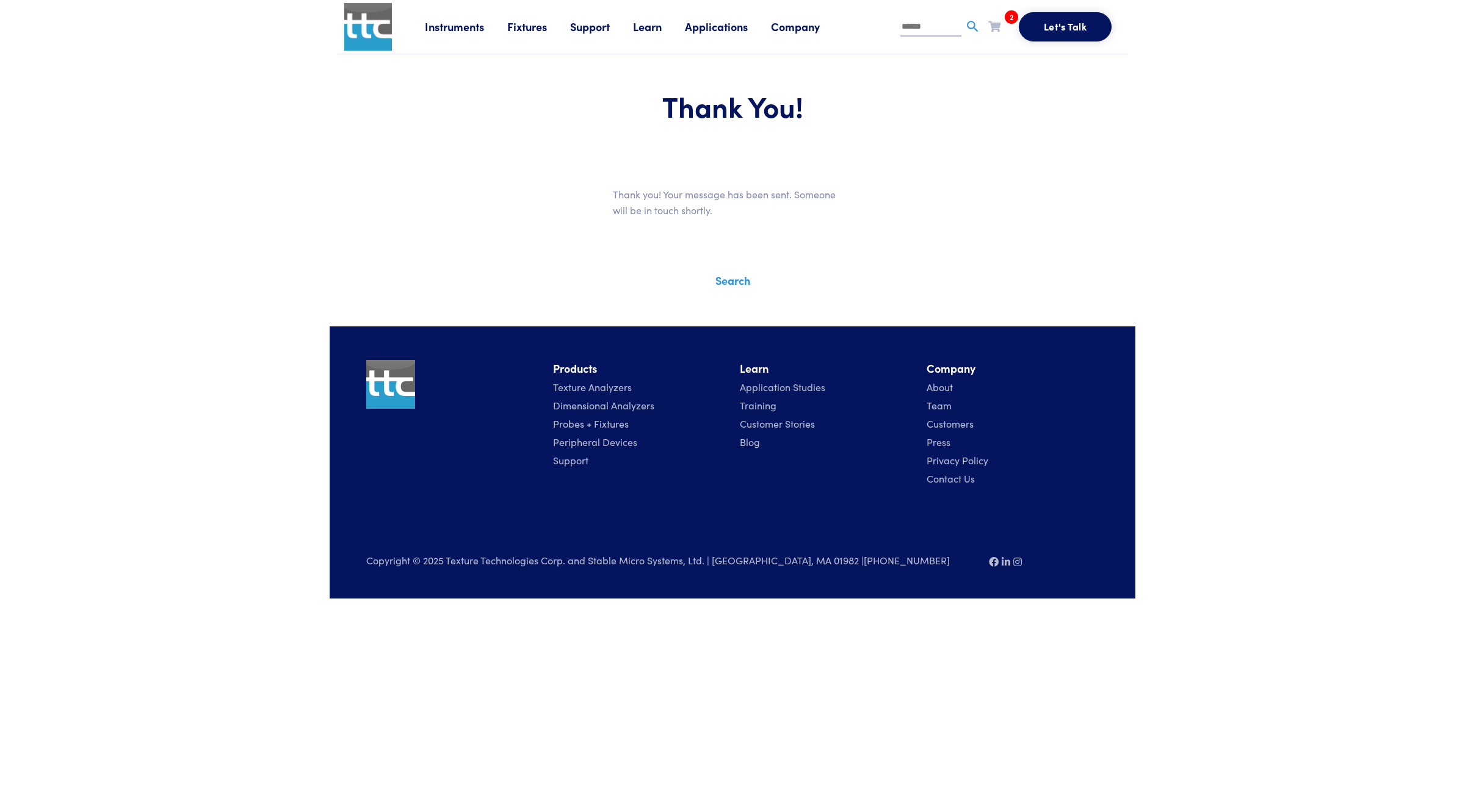
click at [809, 25] on link "Company" at bounding box center [807, 26] width 72 height 16
click at [396, 83] on link "About" at bounding box center [393, 83] width 38 height 21
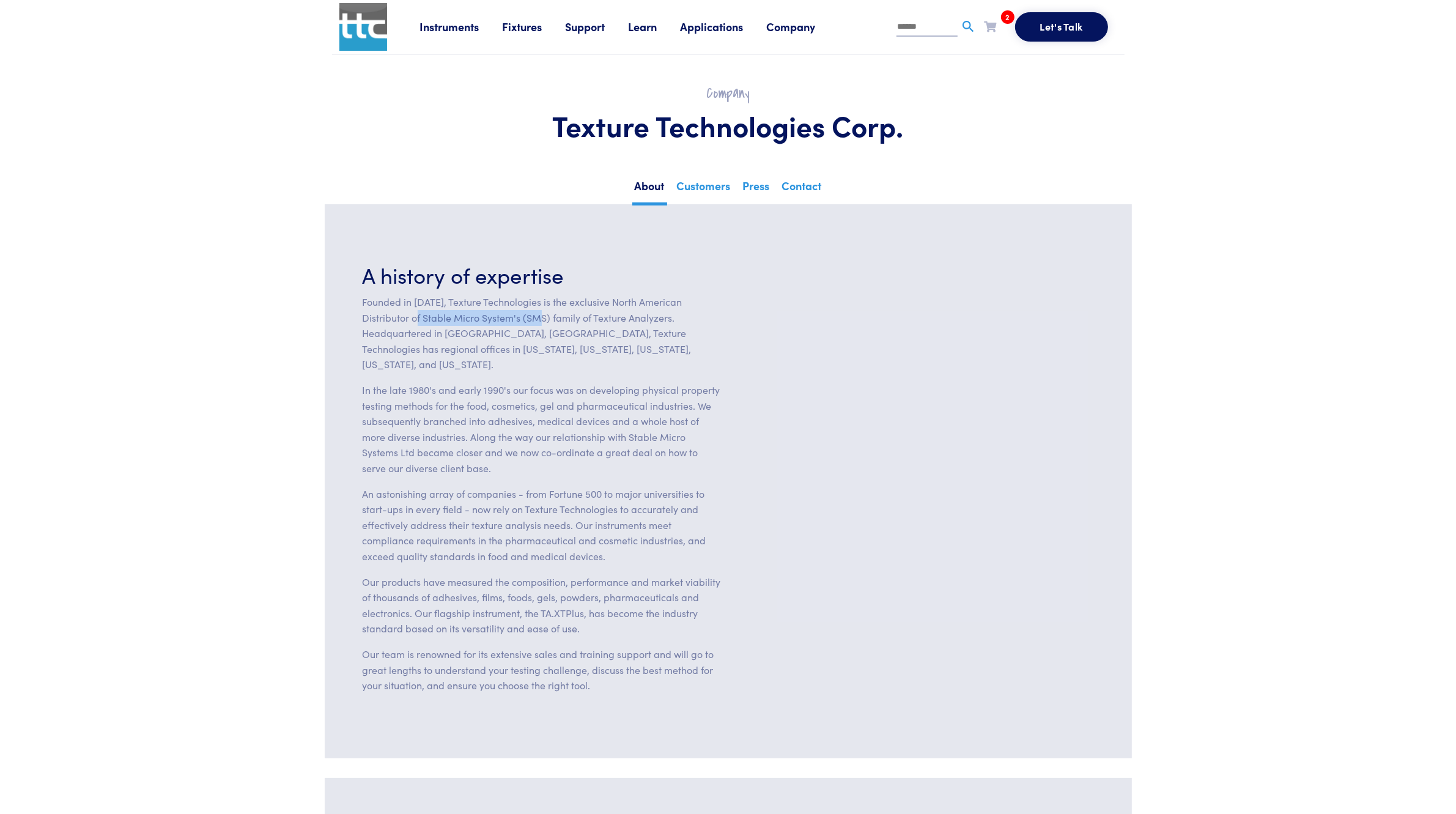
drag, startPoint x: 422, startPoint y: 321, endPoint x: 549, endPoint y: 322, distance: 127.0
click at [549, 322] on p "Founded in [DATE], Texture Technologies is the exclusive North American Distrib…" at bounding box center [541, 332] width 358 height 78
copy p "Stable Micro System's (SMS)"
